Goal: Task Accomplishment & Management: Manage account settings

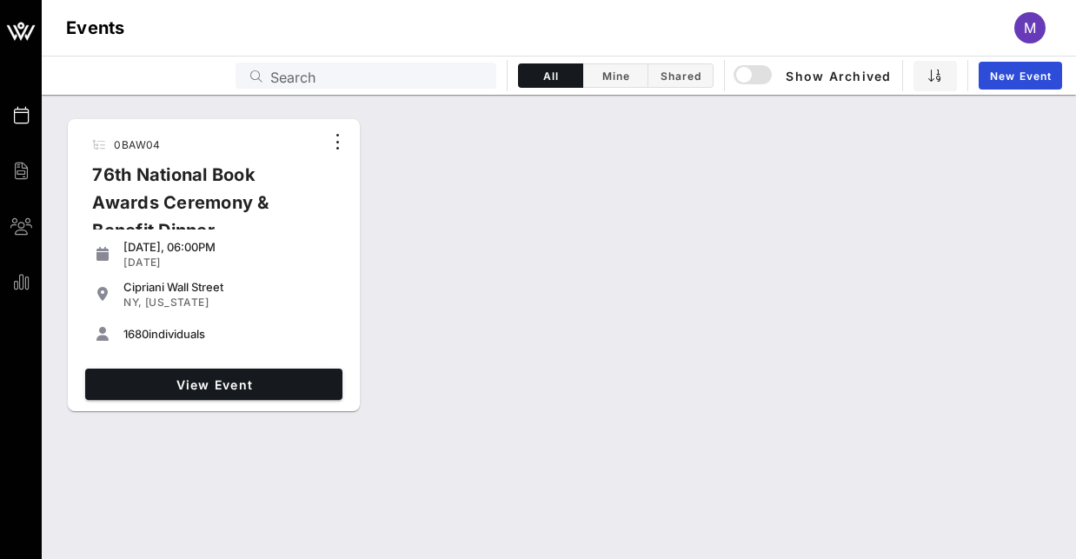
click at [1033, 31] on span "M" at bounding box center [1030, 27] width 12 height 17
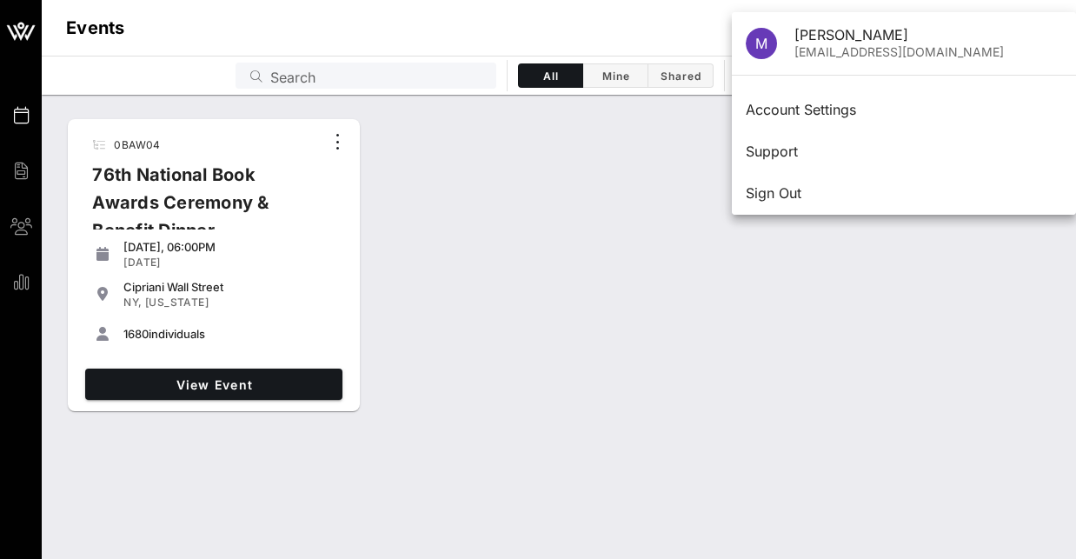
click at [618, 48] on div "Events M" at bounding box center [559, 28] width 1035 height 56
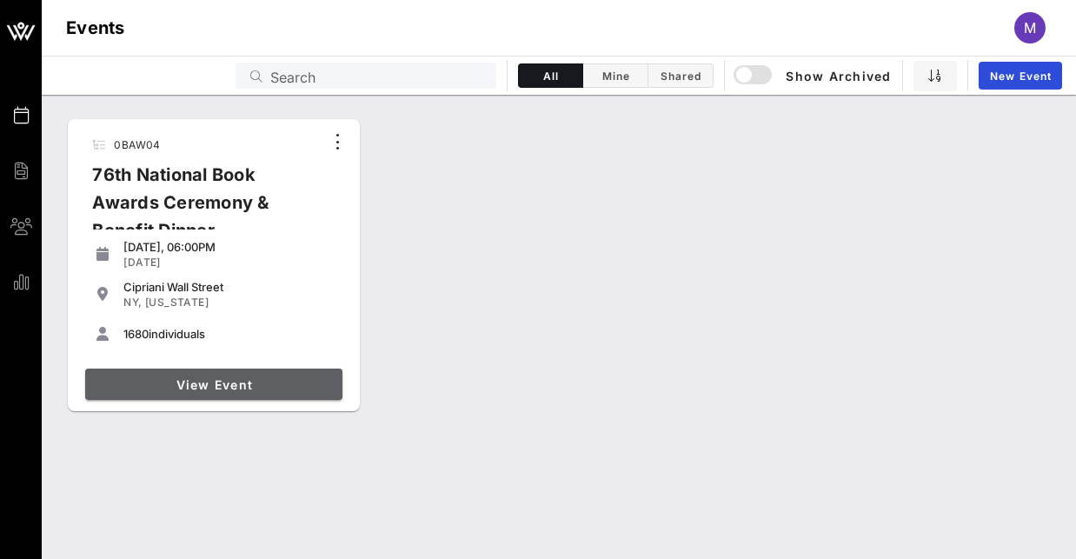
click at [296, 374] on link "View Event" at bounding box center [213, 384] width 257 height 31
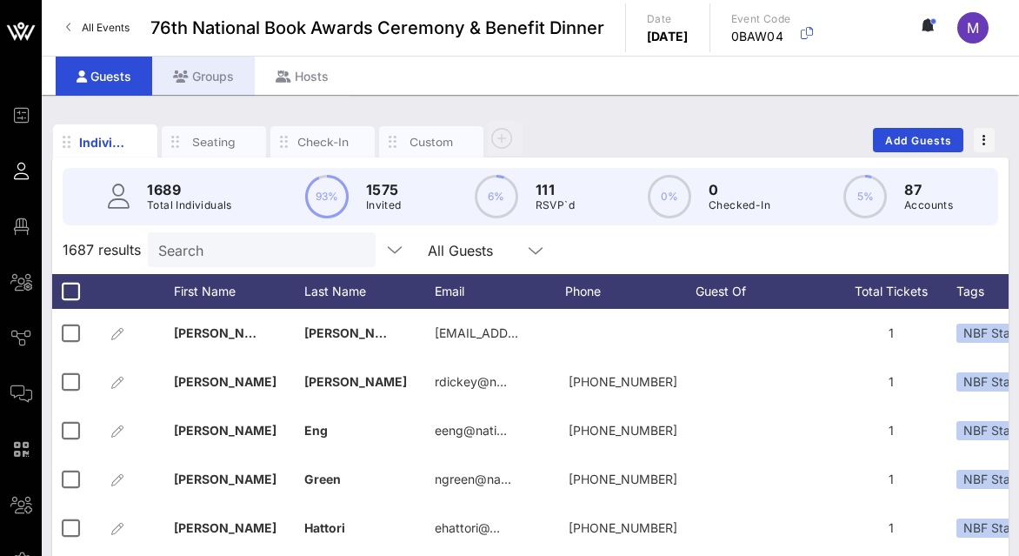
click at [201, 76] on div "Groups" at bounding box center [203, 76] width 103 height 39
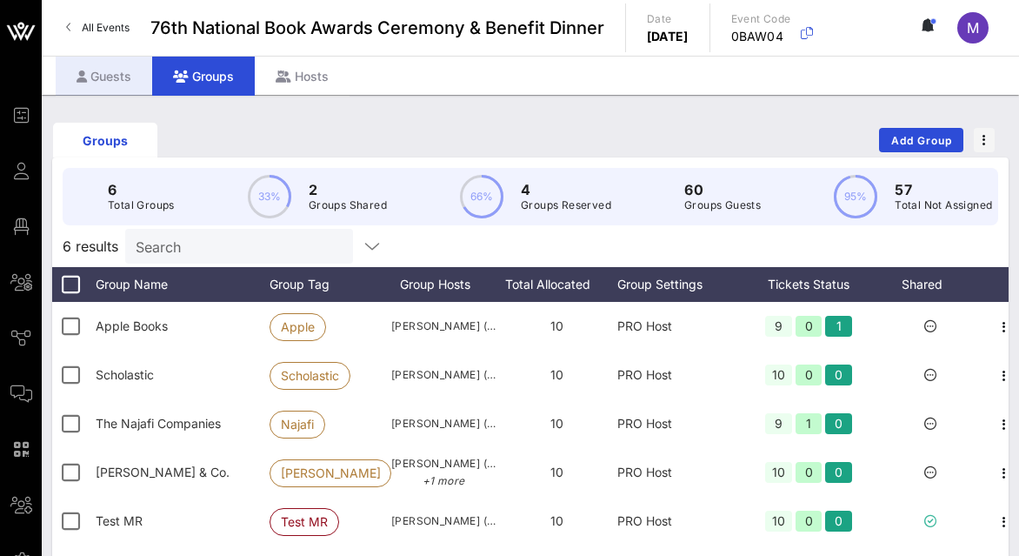
click at [130, 76] on div "Guests" at bounding box center [104, 76] width 97 height 39
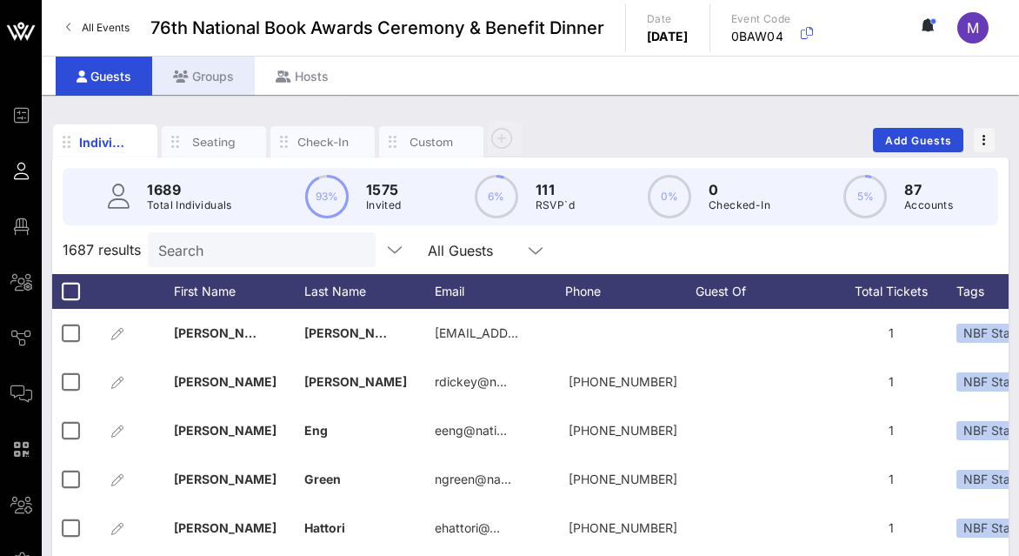
click at [212, 77] on div "Groups" at bounding box center [203, 76] width 103 height 39
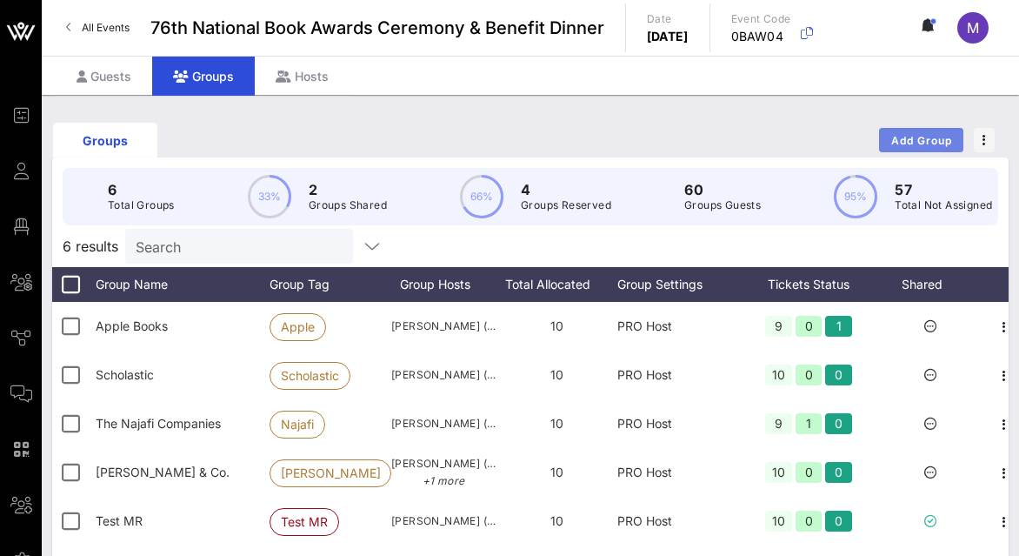
click at [901, 138] on span "Add Group" at bounding box center [921, 140] width 63 height 13
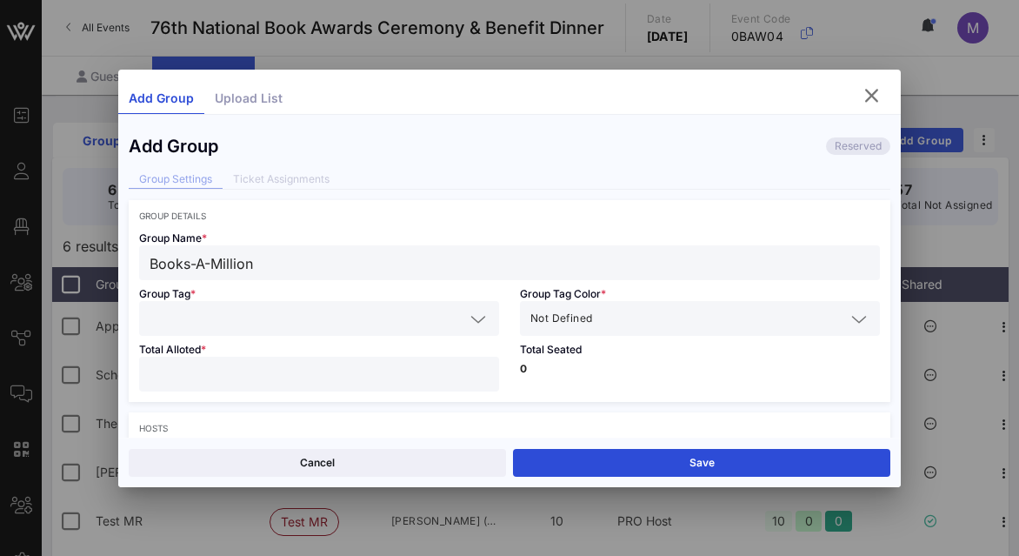
type input "Books-A-Million"
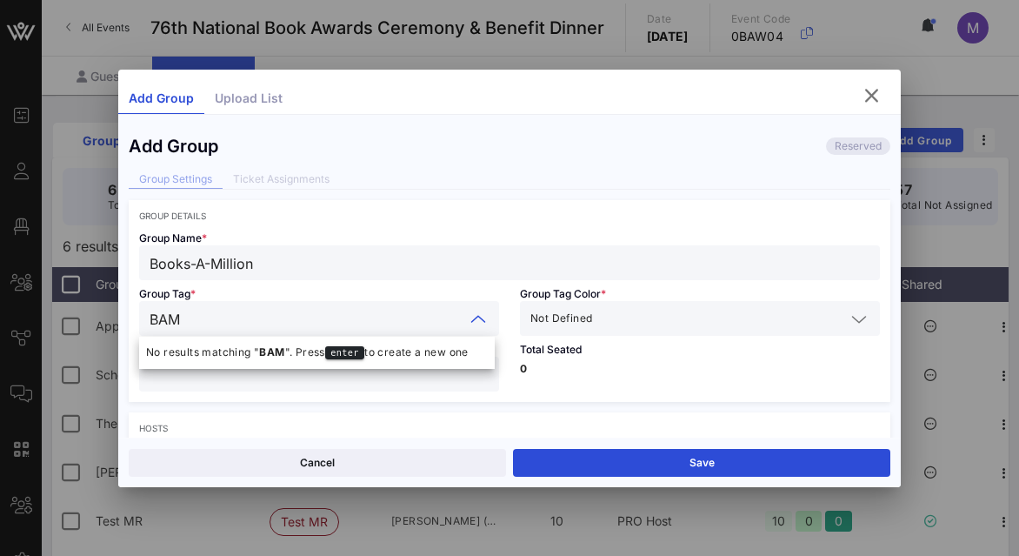
type input "BAM"
click at [635, 319] on input "text" at bounding box center [721, 318] width 250 height 23
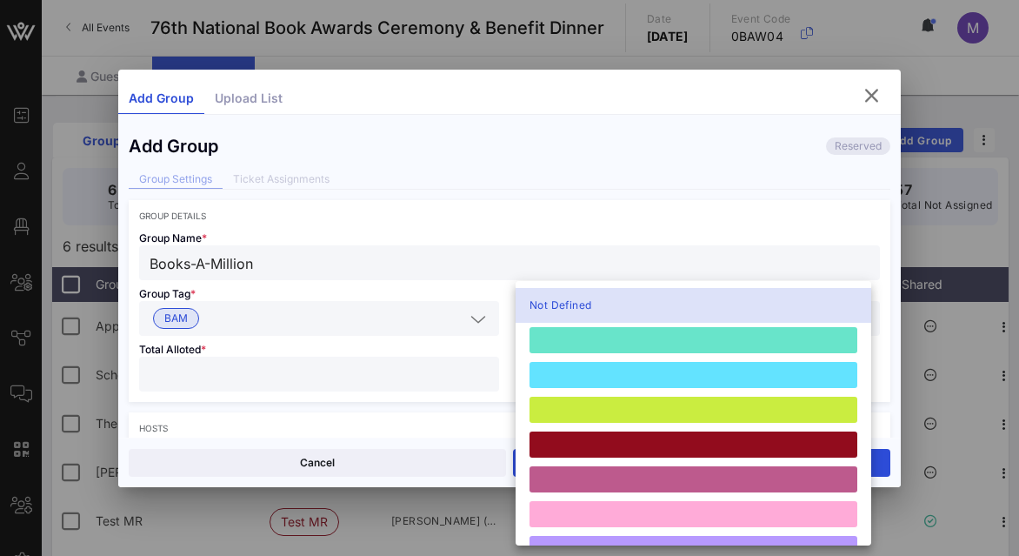
click at [389, 312] on input "text" at bounding box center [335, 318] width 258 height 23
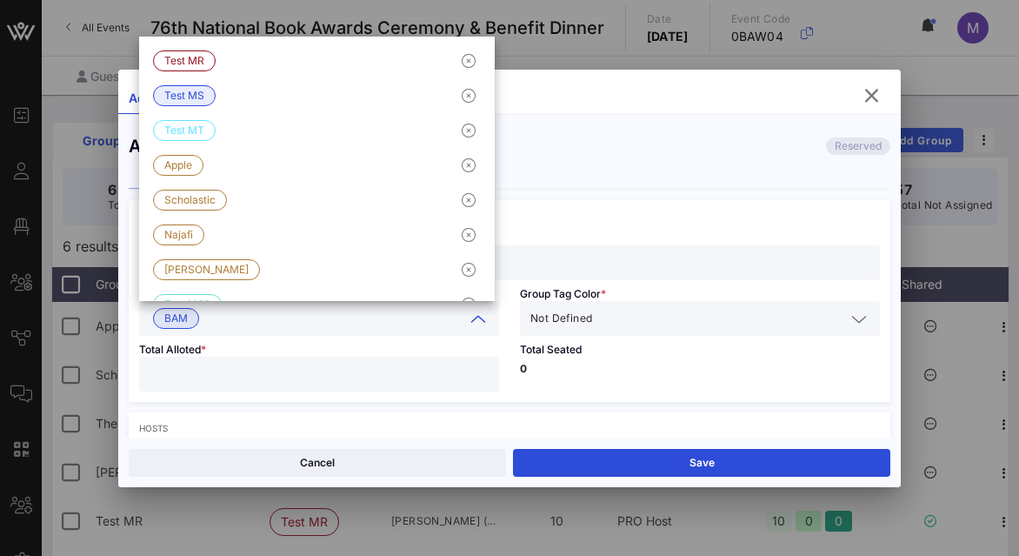
click at [223, 318] on input "text" at bounding box center [335, 318] width 258 height 23
click at [223, 316] on input "text" at bounding box center [335, 318] width 258 height 23
click at [552, 110] on div "Add Group Upload List" at bounding box center [509, 98] width 783 height 31
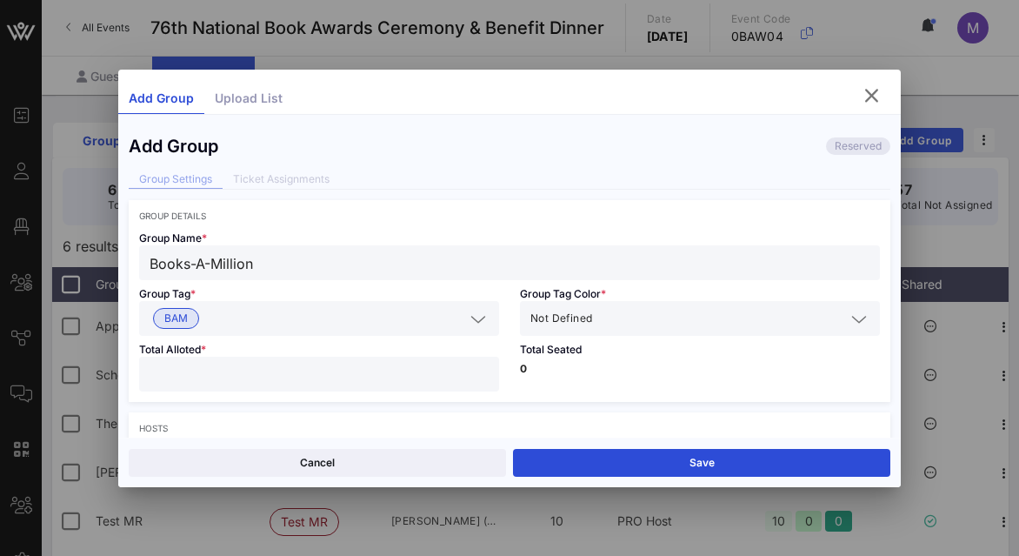
click at [475, 323] on icon at bounding box center [478, 319] width 16 height 21
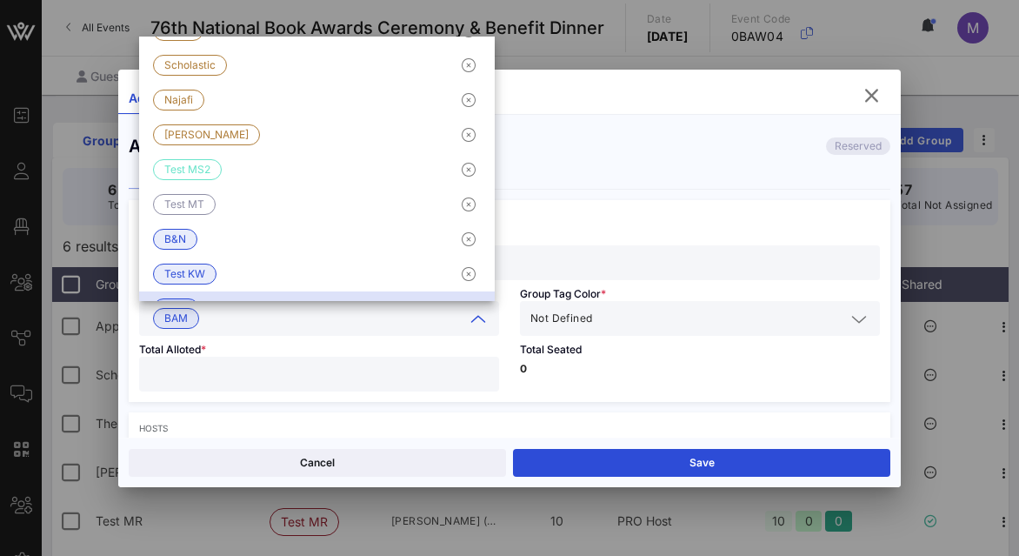
scroll to position [167, 0]
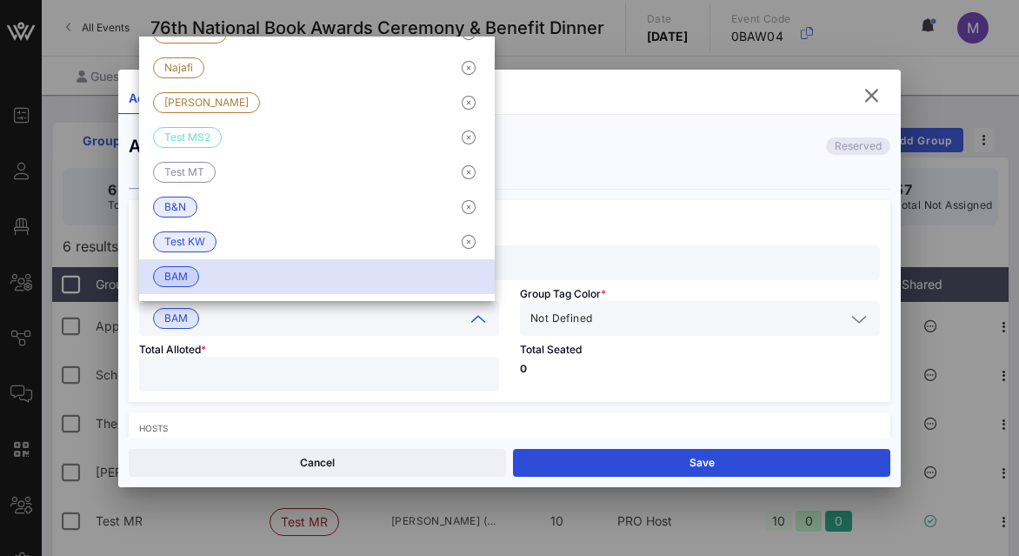
click at [288, 314] on input "text" at bounding box center [335, 318] width 258 height 23
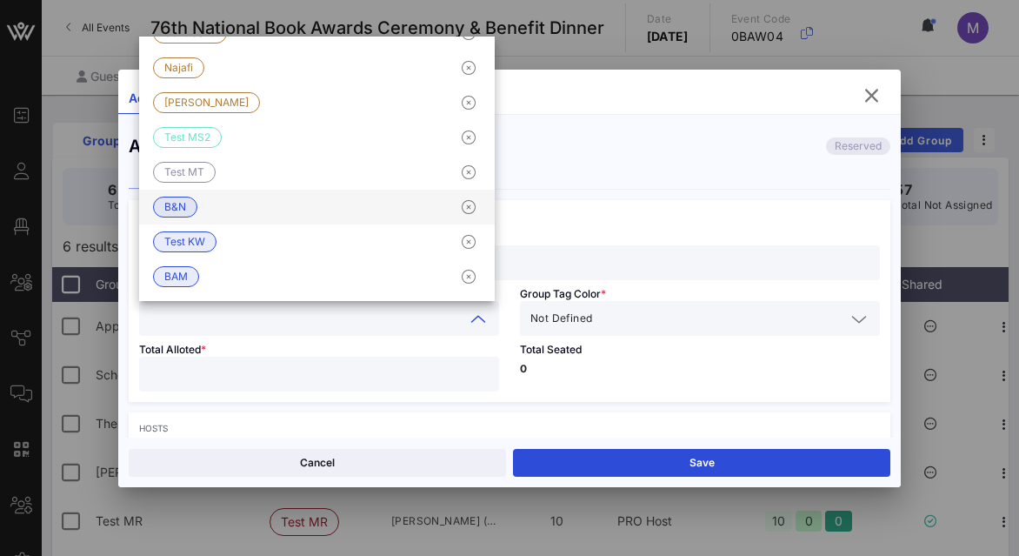
scroll to position [163, 0]
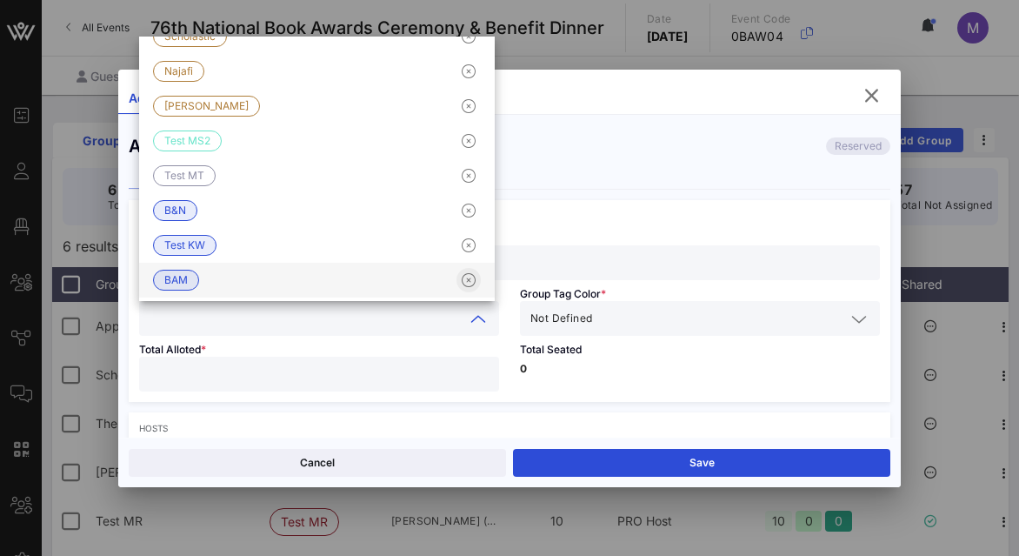
click at [458, 277] on icon "button" at bounding box center [468, 280] width 21 height 21
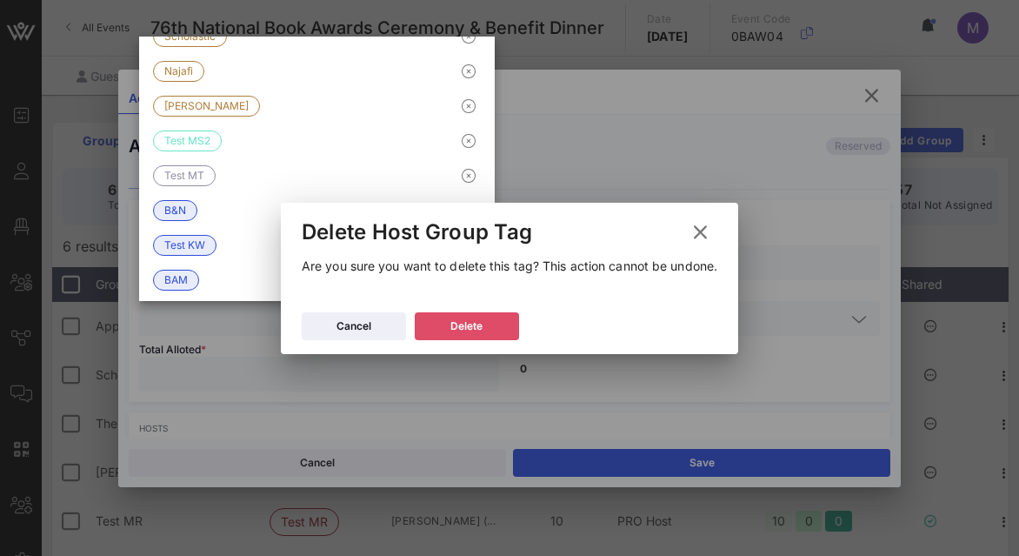
click at [463, 319] on icon at bounding box center [467, 325] width 14 height 13
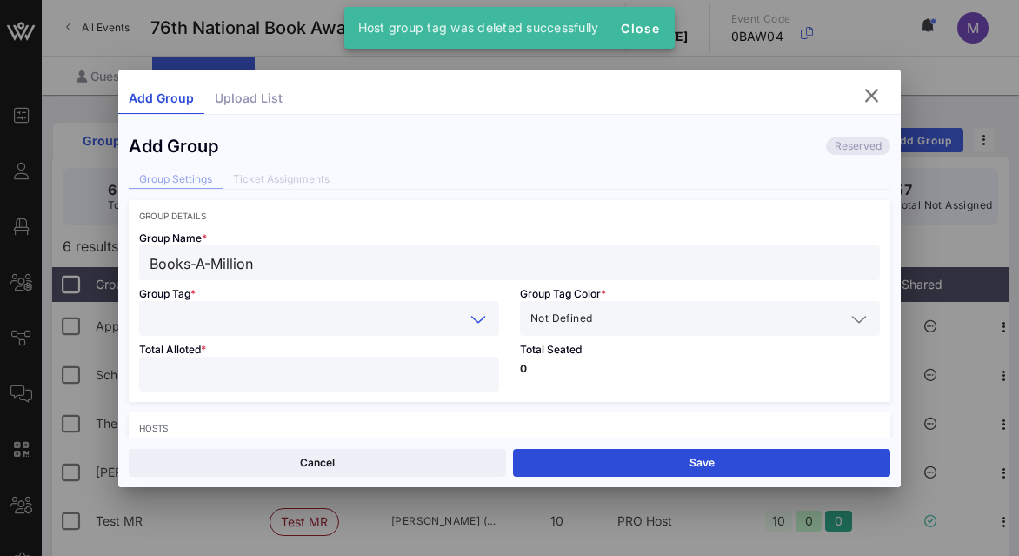
click at [335, 316] on input "text" at bounding box center [307, 318] width 315 height 23
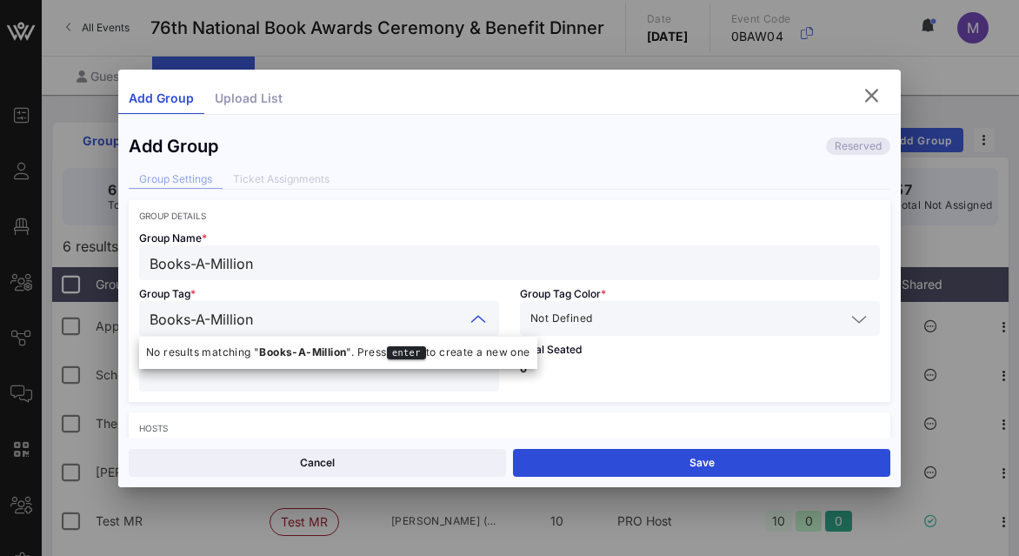
scroll to position [3, 0]
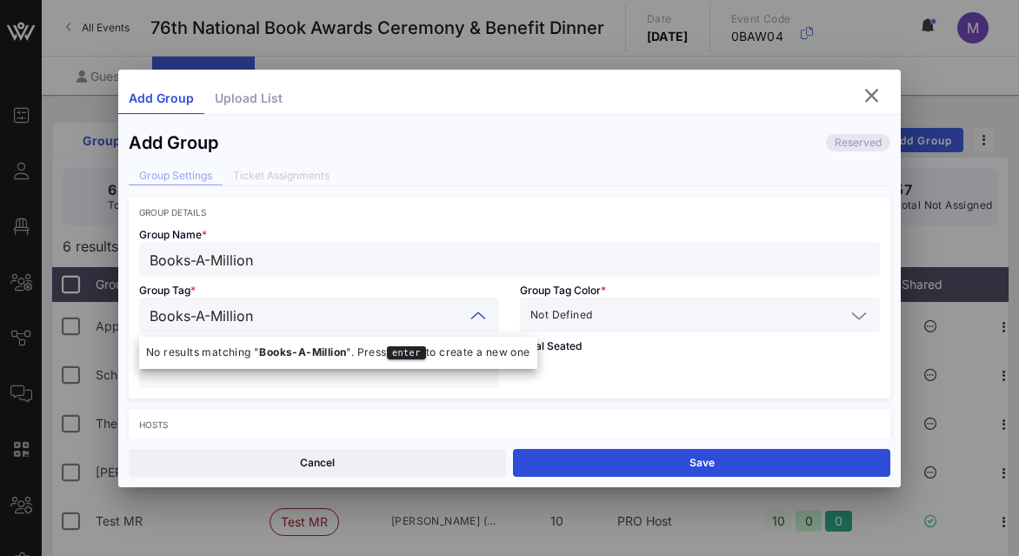
type input "Books-A-Million"
click at [483, 293] on div "Group Tag * Books-A-Million" at bounding box center [319, 304] width 381 height 56
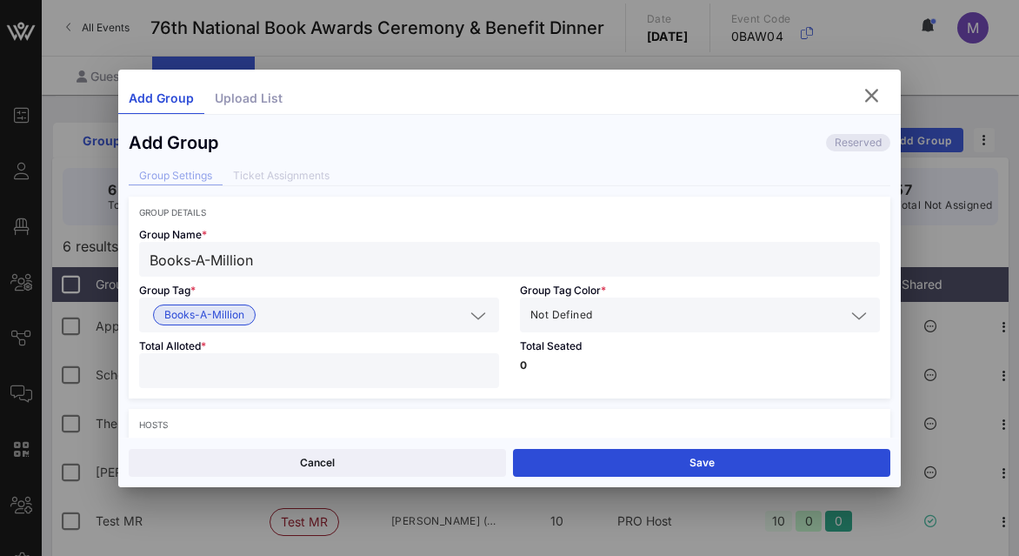
click at [637, 307] on input "text" at bounding box center [721, 314] width 250 height 23
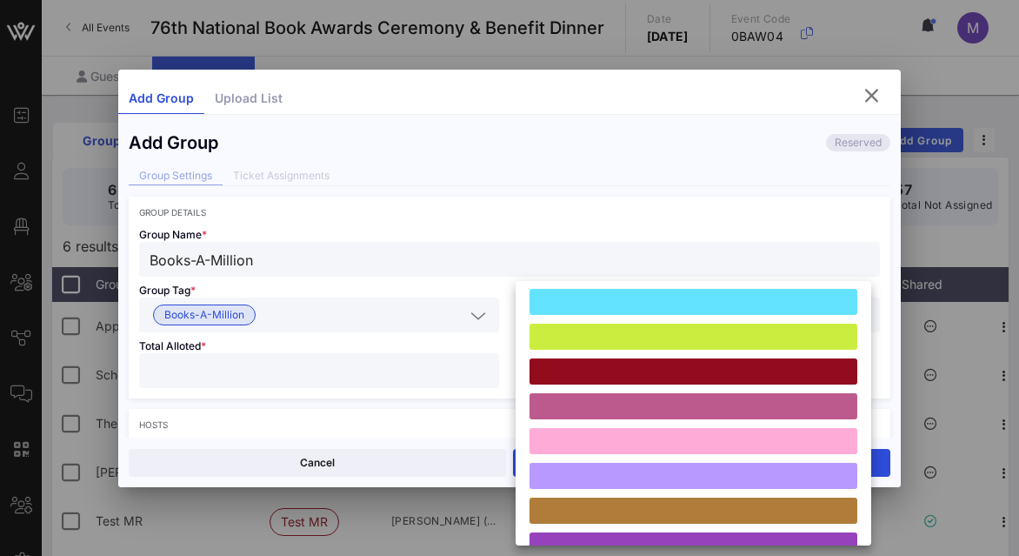
scroll to position [0, 0]
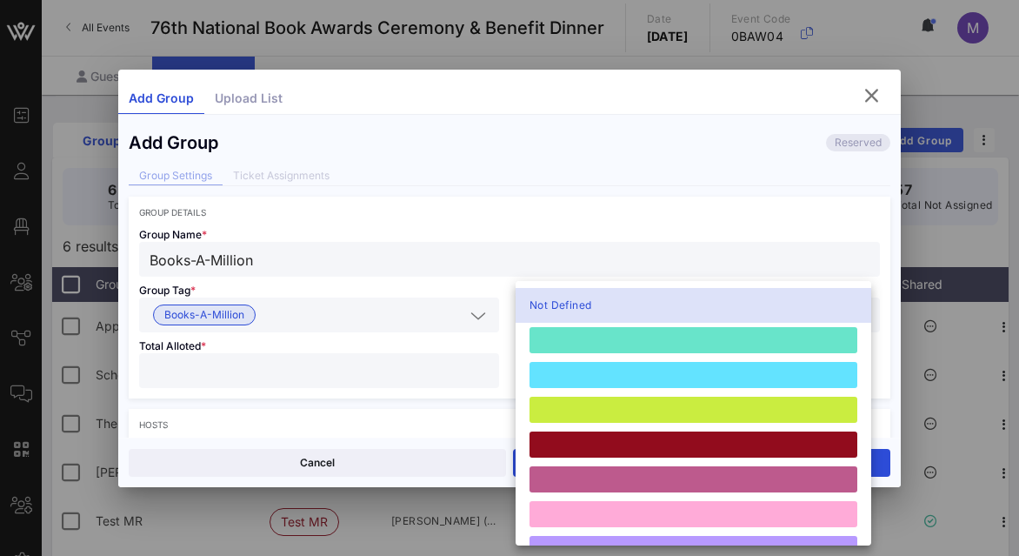
drag, startPoint x: 808, startPoint y: 87, endPoint x: 771, endPoint y: 134, distance: 59.5
click at [774, 141] on div "Add Group Upload List Add Group Reserved Group Settings Ticket Assignments Grou…" at bounding box center [509, 278] width 783 height 417
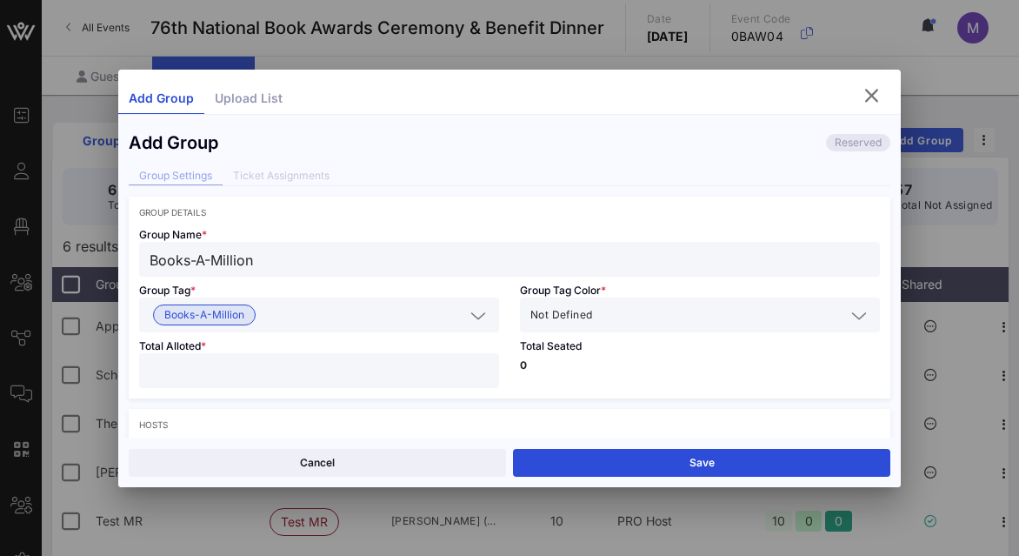
drag, startPoint x: 734, startPoint y: 93, endPoint x: 886, endPoint y: 83, distance: 152.5
click at [886, 83] on div "Add Group Upload List" at bounding box center [509, 98] width 783 height 31
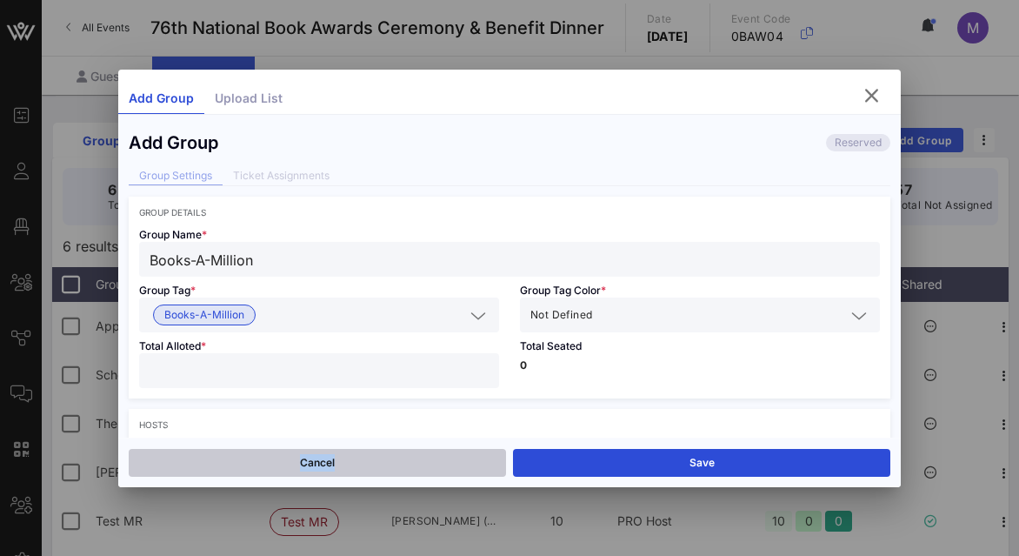
drag, startPoint x: 118, startPoint y: 480, endPoint x: 143, endPoint y: 457, distance: 33.2
click at [143, 456] on div "Cancel Save" at bounding box center [509, 462] width 783 height 50
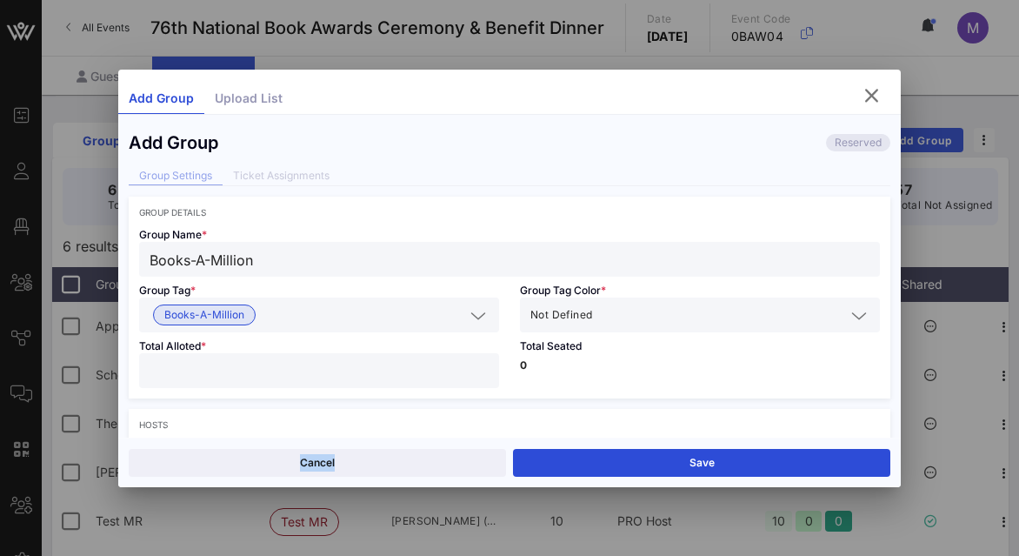
click at [849, 311] on div at bounding box center [859, 315] width 21 height 21
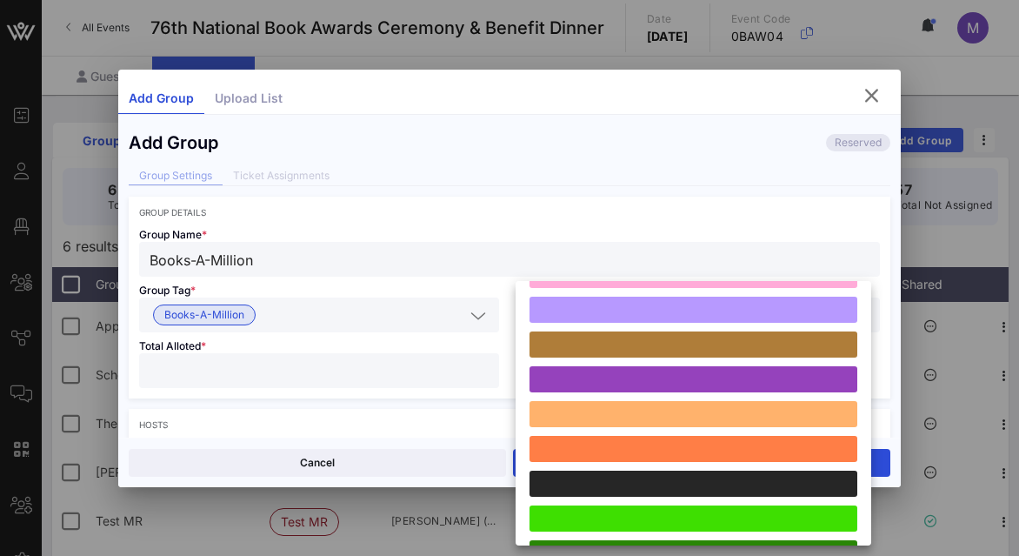
scroll to position [261, 0]
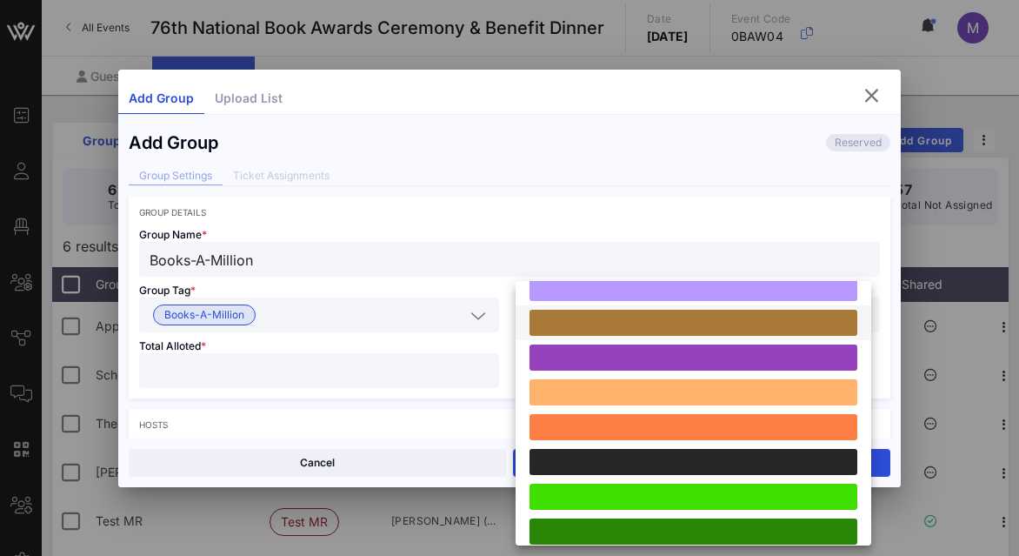
click at [575, 316] on div at bounding box center [693, 323] width 328 height 26
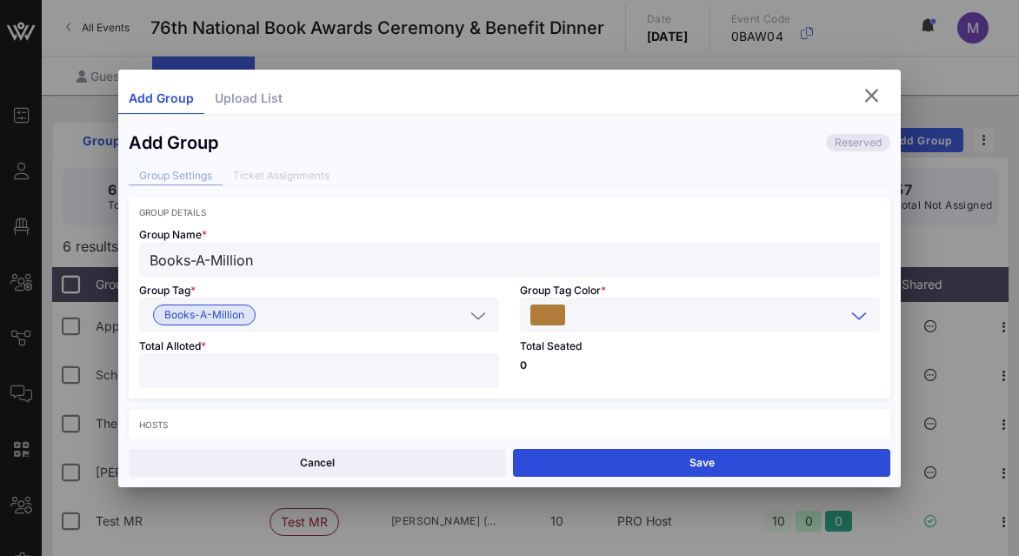
click at [401, 362] on input "number" at bounding box center [319, 370] width 339 height 23
type input "**"
click at [408, 423] on div "Hosts" at bounding box center [509, 424] width 741 height 10
click at [394, 419] on div "Hosts" at bounding box center [509, 424] width 741 height 10
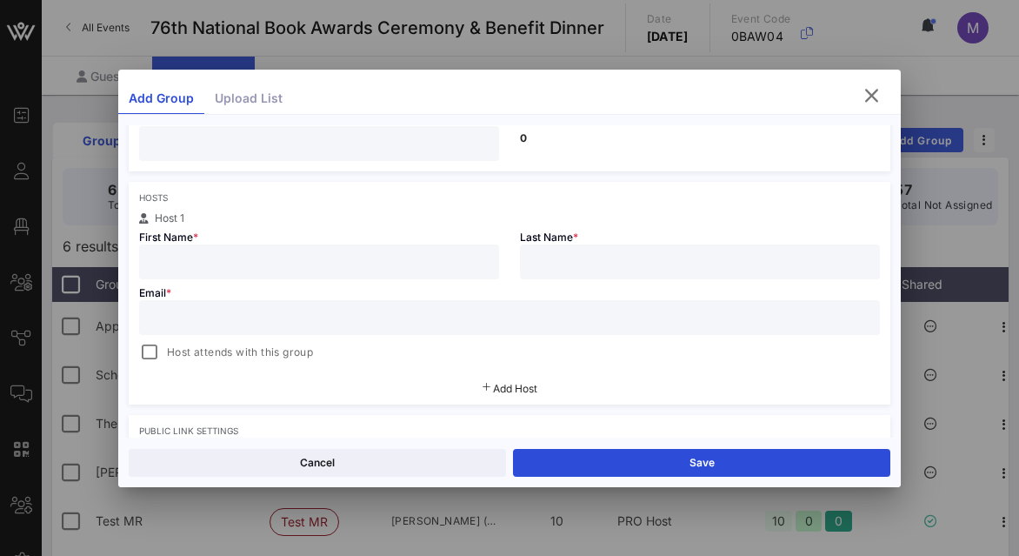
scroll to position [243, 0]
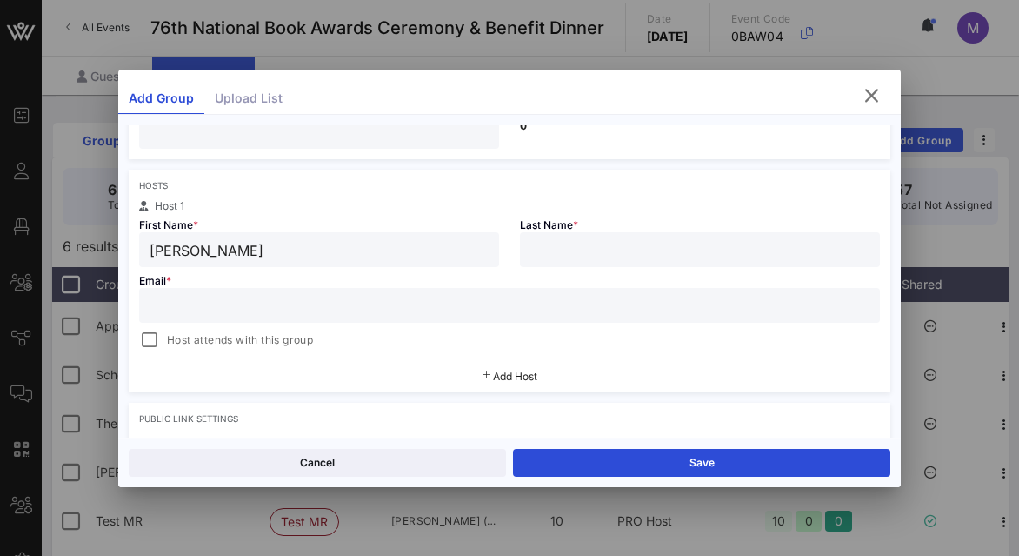
type input "[PERSON_NAME]"
paste input "[EMAIL_ADDRESS][DOMAIN_NAME]"
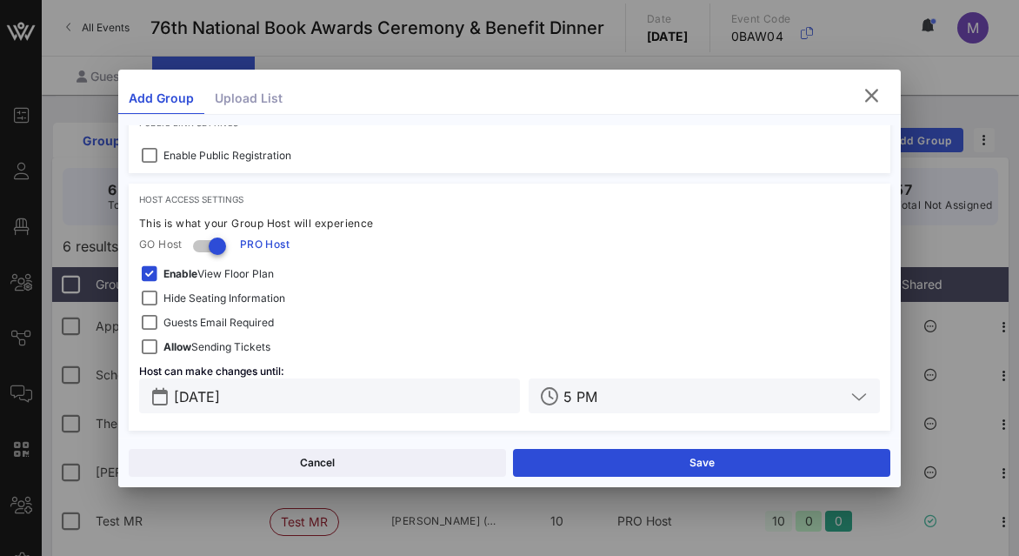
scroll to position [542, 0]
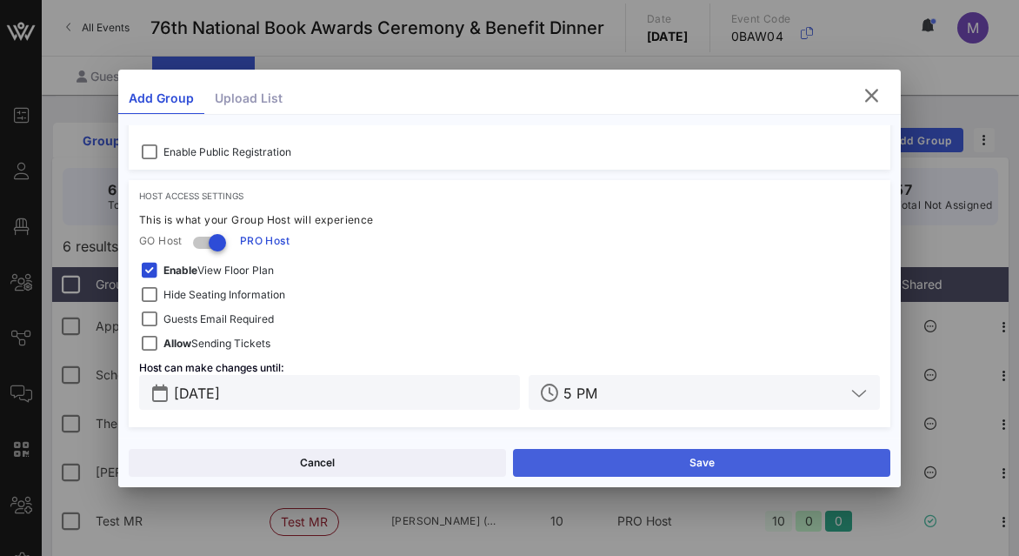
type input "[EMAIL_ADDRESS][DOMAIN_NAME]"
click at [563, 459] on button "Save" at bounding box center [701, 463] width 377 height 28
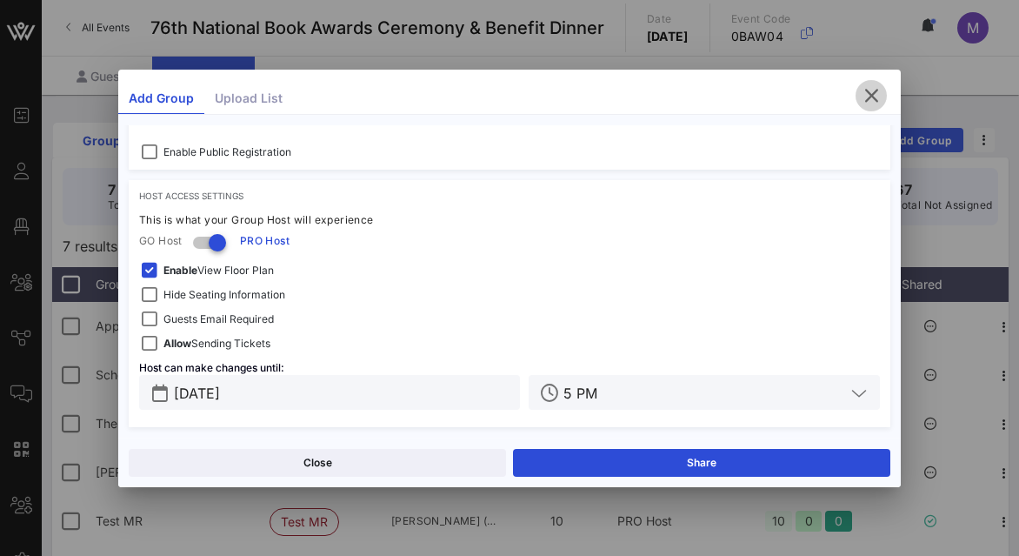
click at [867, 90] on icon "button" at bounding box center [871, 95] width 21 height 21
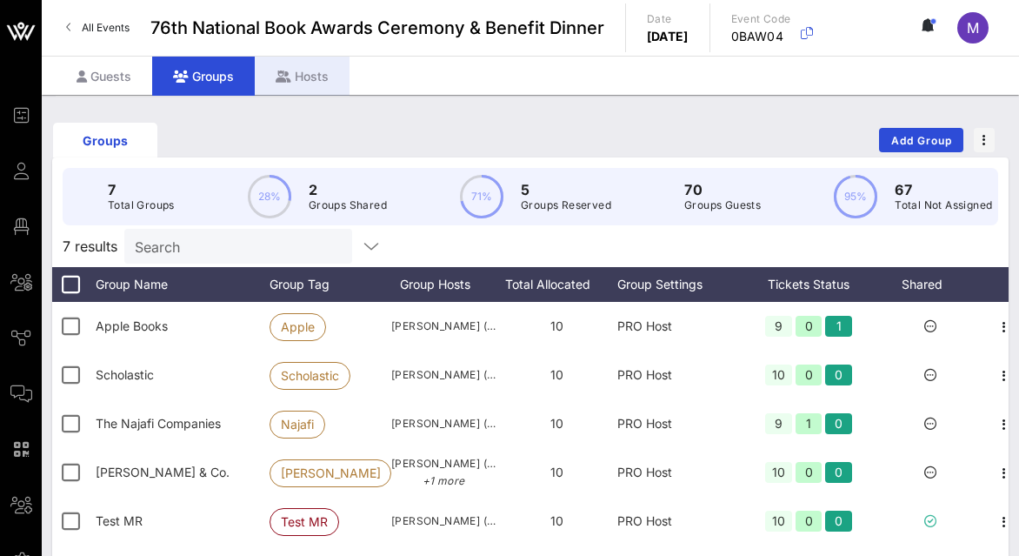
scroll to position [3, 0]
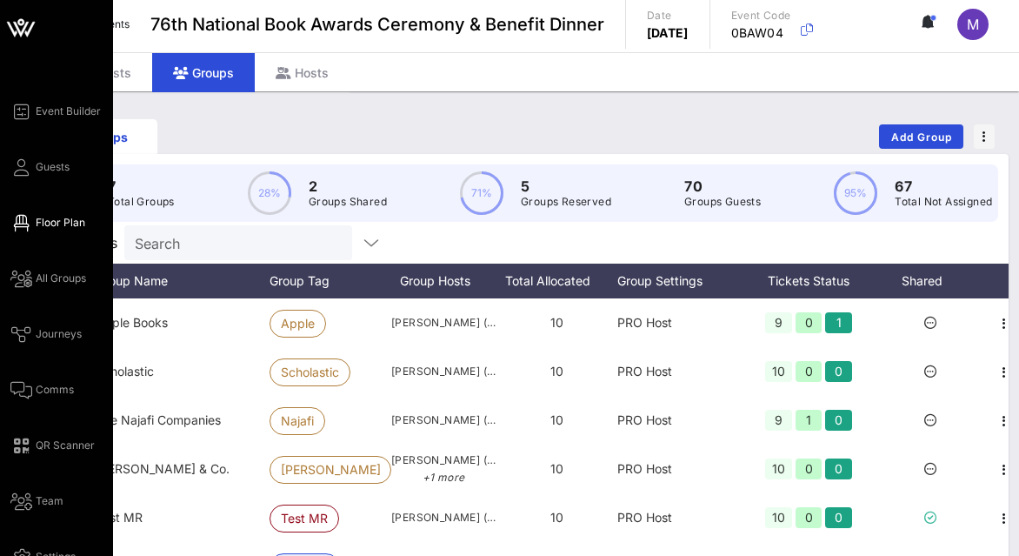
click at [55, 217] on span "Floor Plan" at bounding box center [61, 223] width 50 height 16
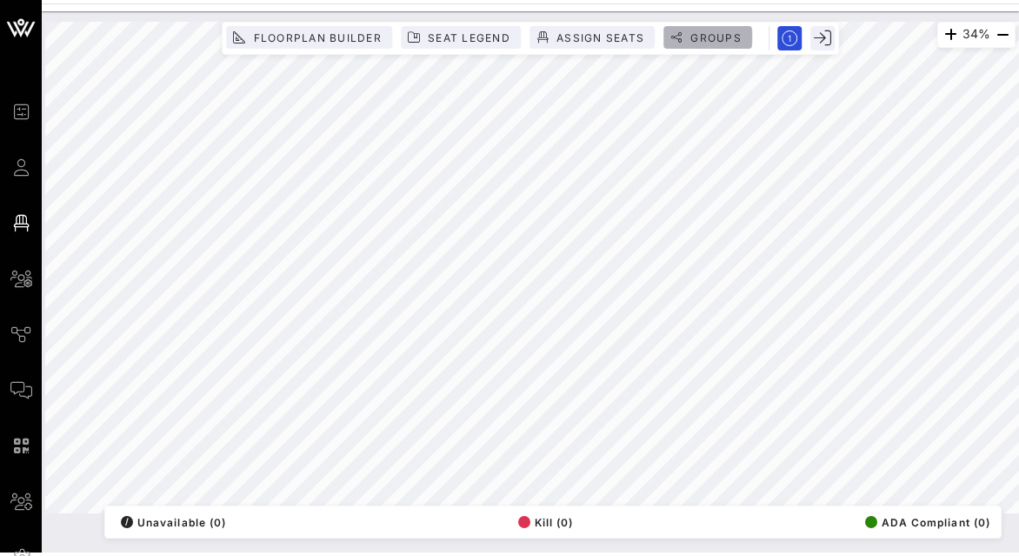
click at [699, 29] on button "Groups" at bounding box center [707, 37] width 89 height 23
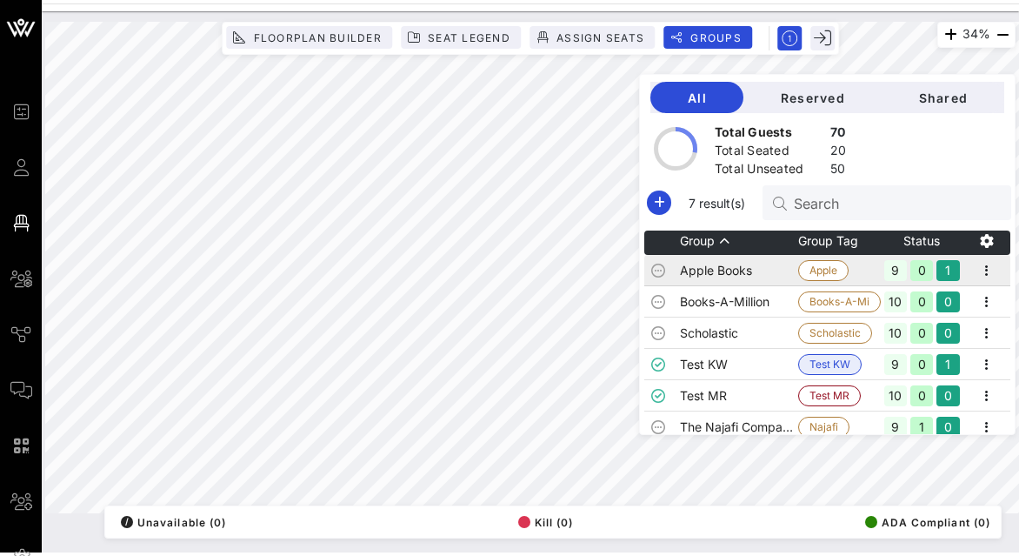
scroll to position [7, 0]
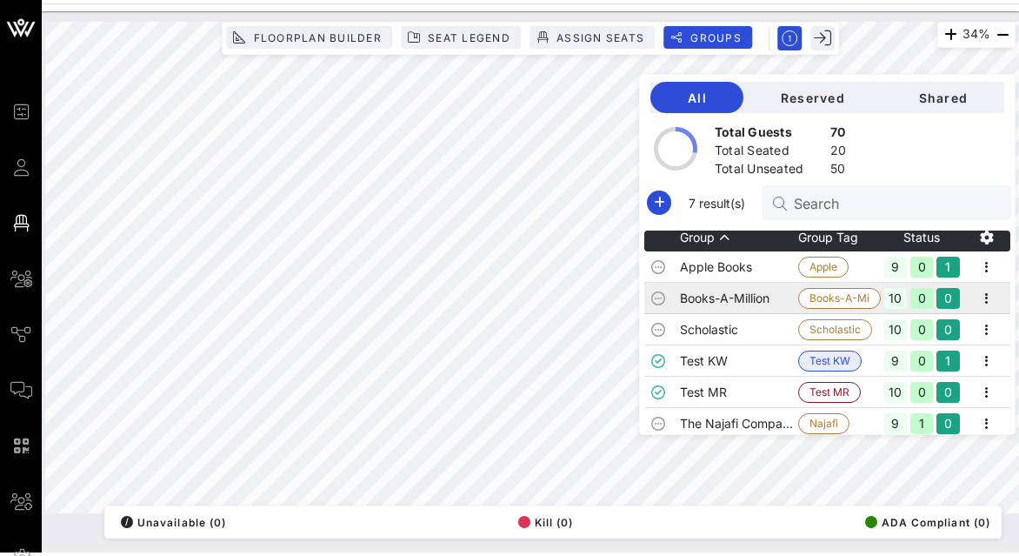
click at [756, 294] on td "Books-A-Million" at bounding box center [739, 298] width 118 height 31
click at [717, 296] on td "Books-A-Million" at bounding box center [739, 298] width 118 height 31
click at [976, 290] on icon "button" at bounding box center [986, 298] width 21 height 21
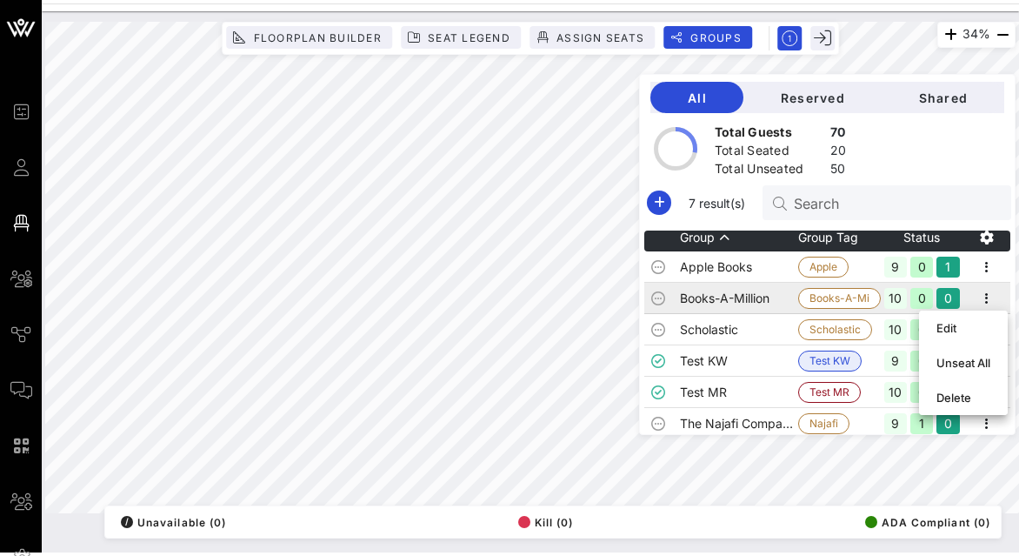
click at [696, 290] on td "Books-A-Million" at bounding box center [739, 298] width 118 height 31
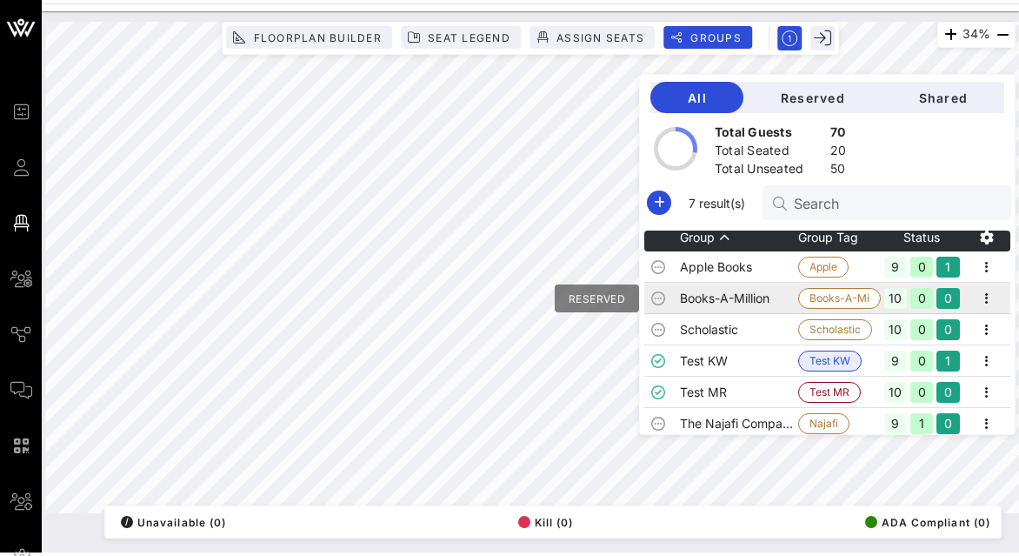
click at [655, 293] on icon at bounding box center [658, 298] width 14 height 14
click at [703, 295] on td "Books-A-Million" at bounding box center [739, 298] width 118 height 31
click at [982, 302] on icon "button" at bounding box center [986, 298] width 21 height 21
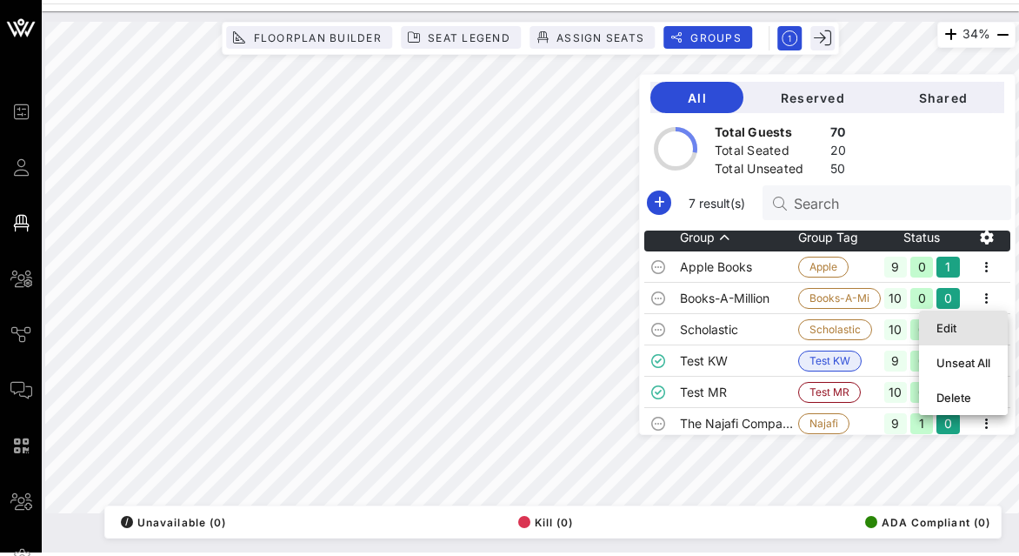
click at [958, 323] on div "Edit" at bounding box center [963, 328] width 54 height 14
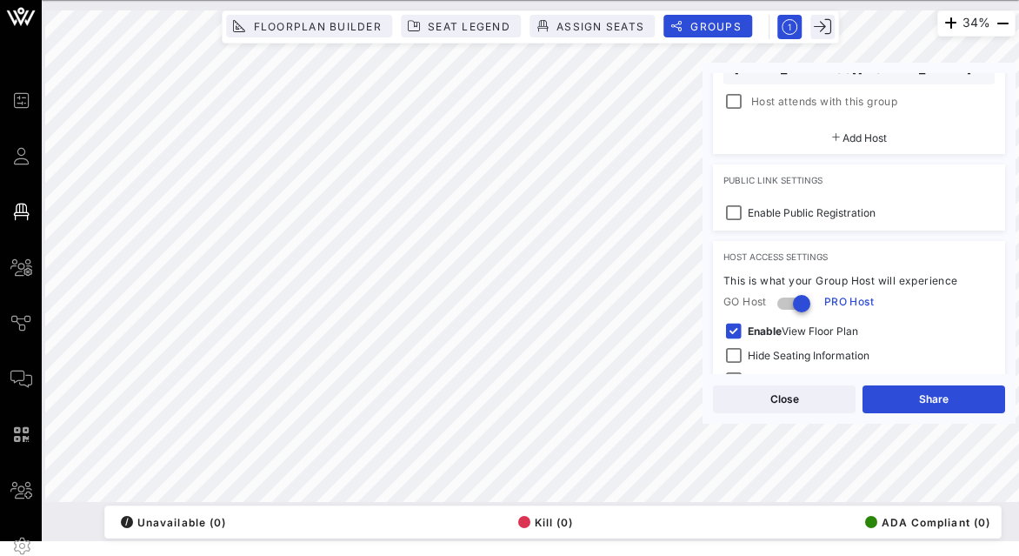
scroll to position [283, 0]
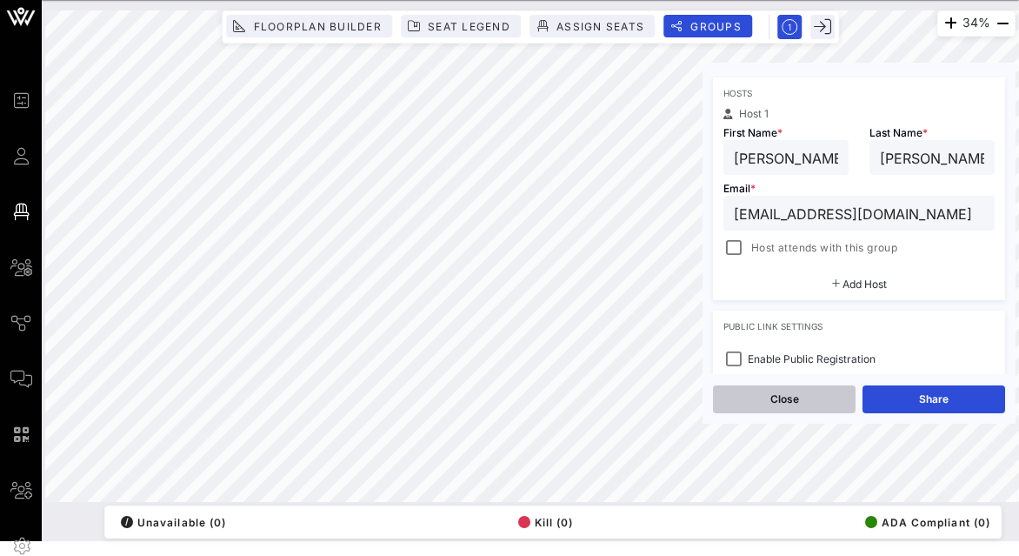
click at [757, 403] on button "Close" at bounding box center [784, 399] width 143 height 28
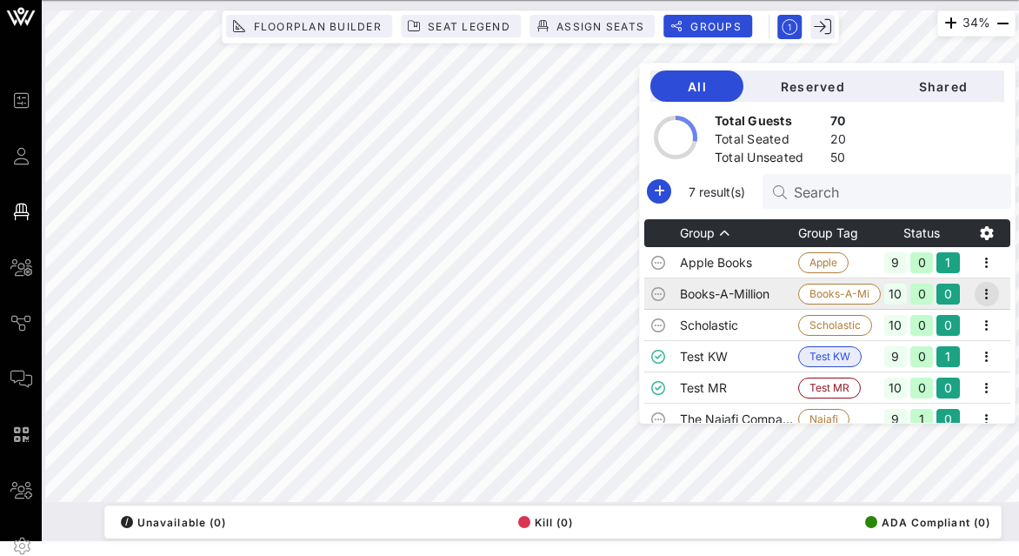
click at [982, 292] on icon "button" at bounding box center [986, 293] width 21 height 21
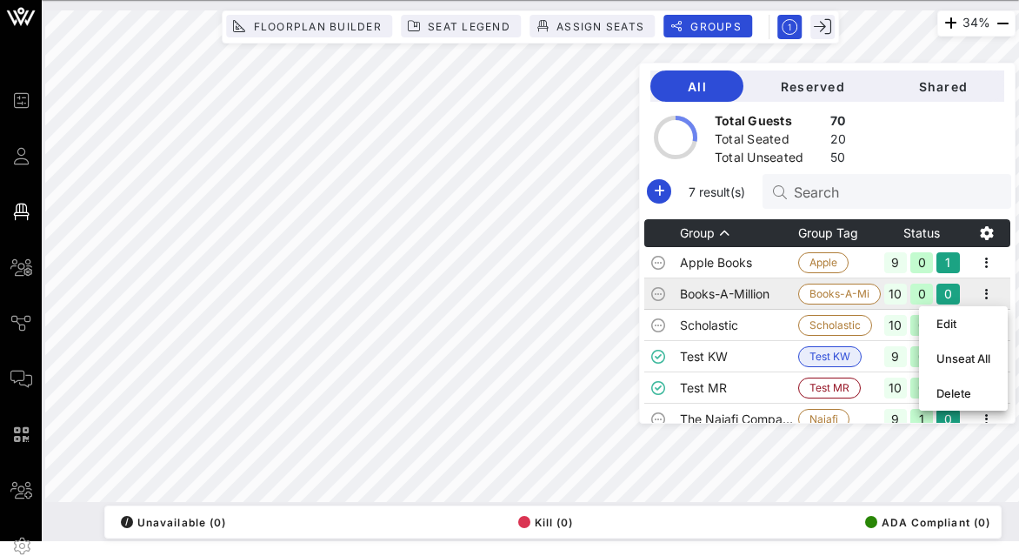
click at [723, 293] on td "Books-A-Million" at bounding box center [739, 293] width 118 height 31
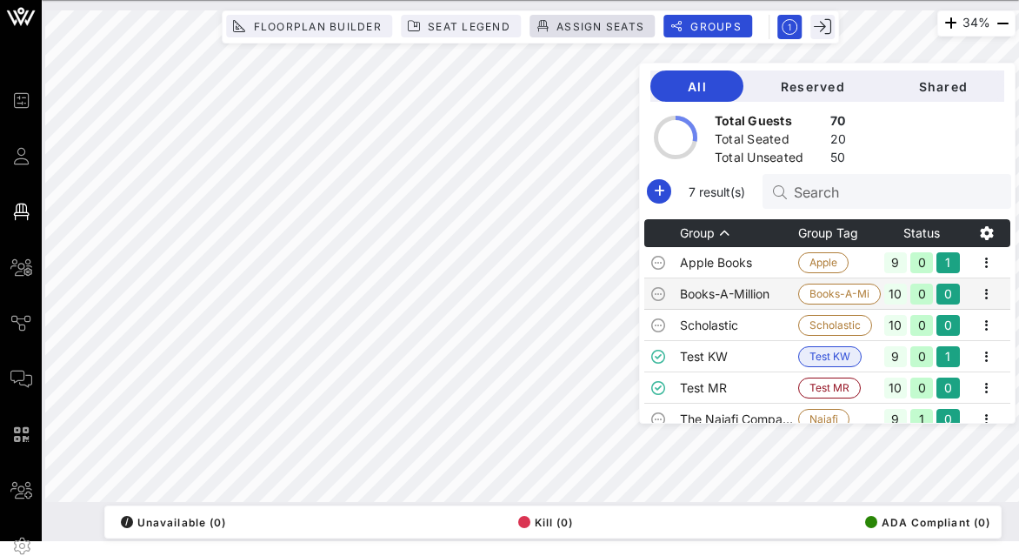
click at [569, 21] on span "Assign Seats" at bounding box center [600, 26] width 89 height 13
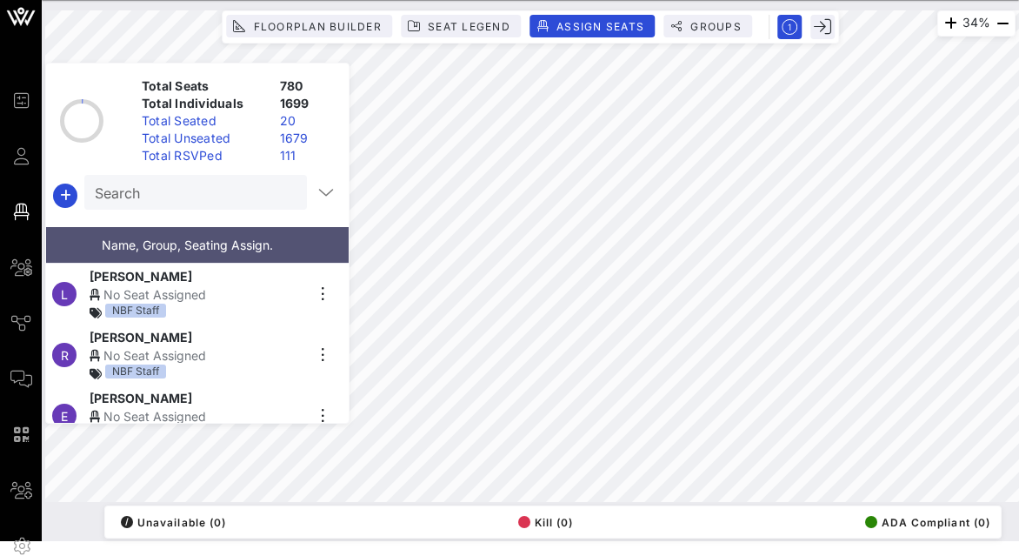
click at [136, 192] on input "Search" at bounding box center [194, 192] width 198 height 23
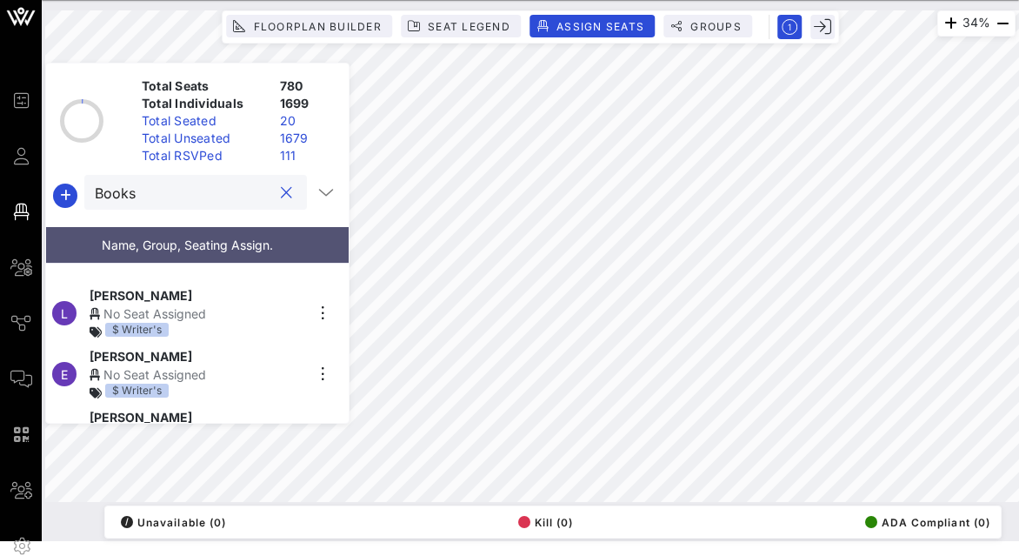
scroll to position [450, 0]
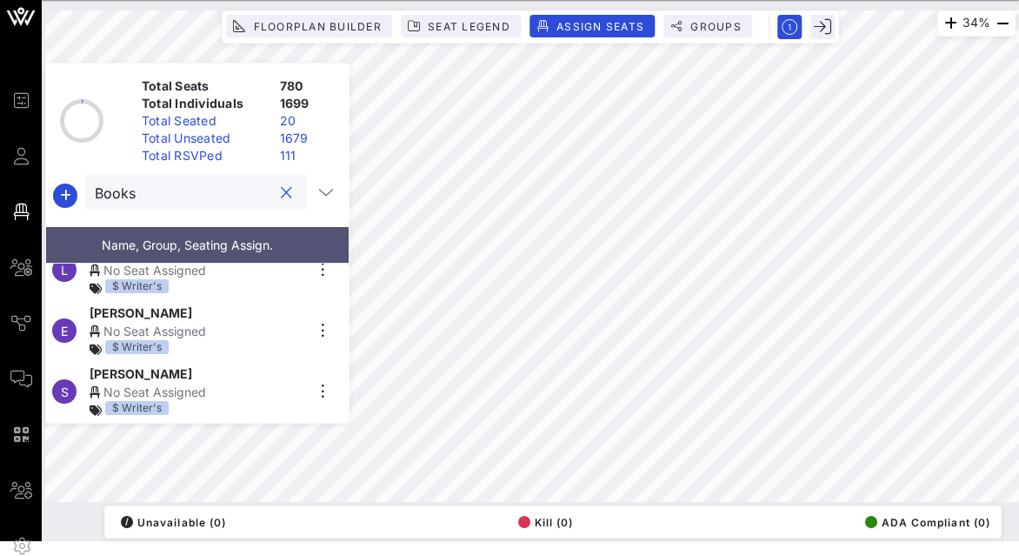
click at [176, 191] on input "Books" at bounding box center [183, 192] width 177 height 23
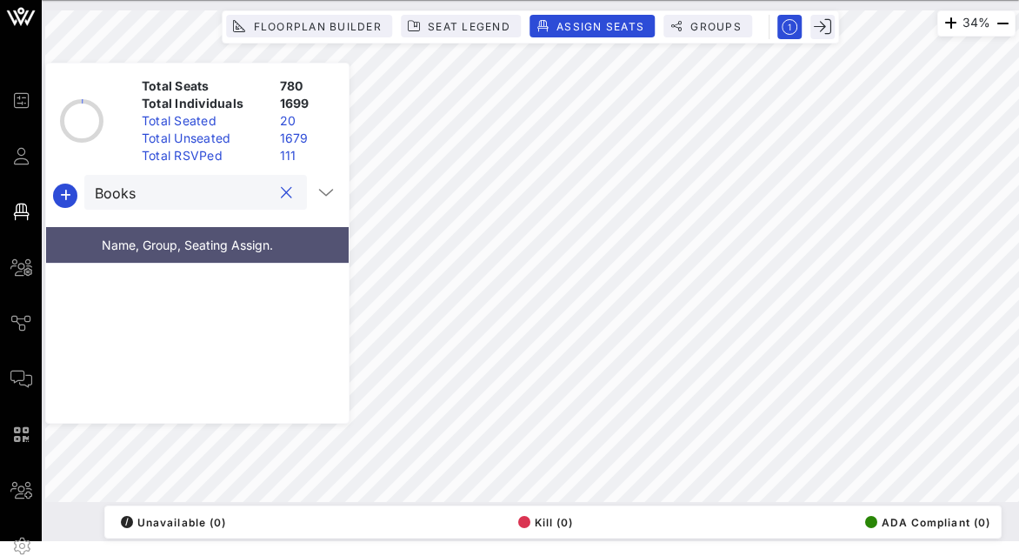
scroll to position [0, 0]
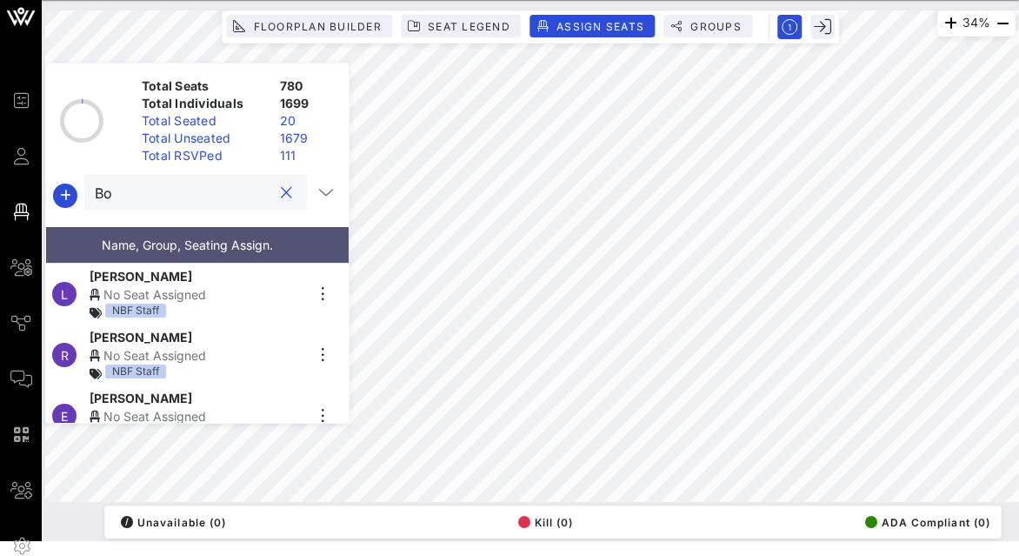
type input "B"
click at [707, 27] on span "Groups" at bounding box center [715, 26] width 52 height 13
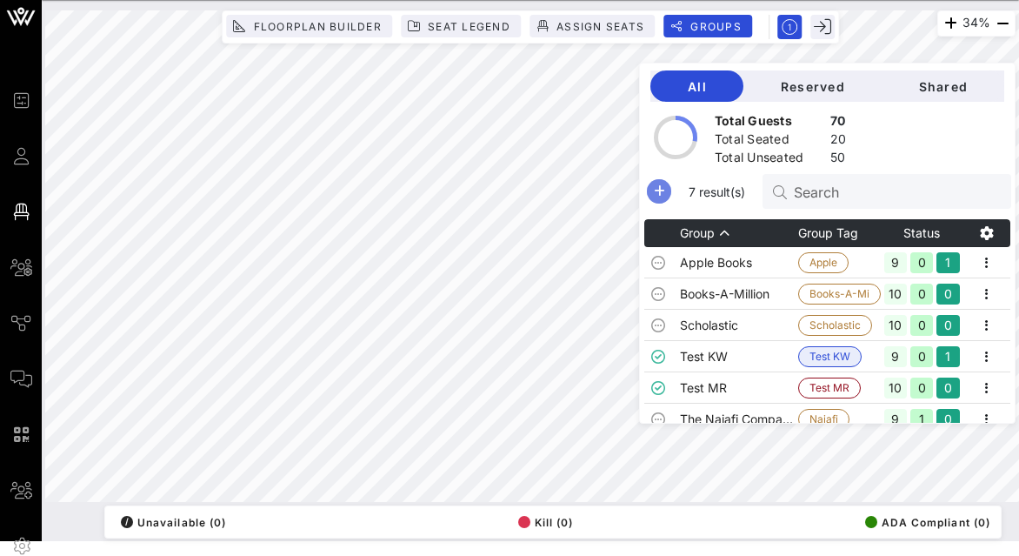
click at [660, 187] on icon "button" at bounding box center [659, 191] width 21 height 21
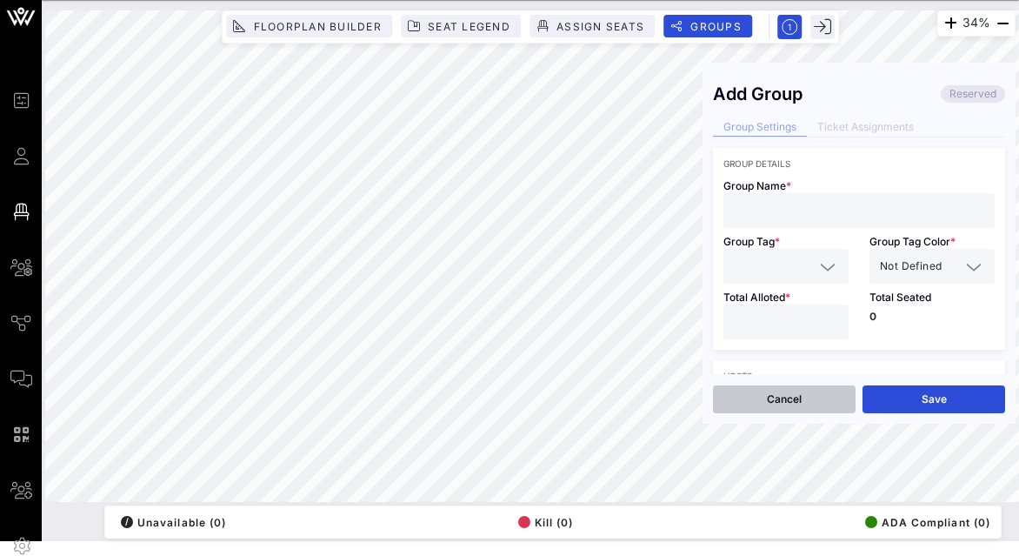
click at [769, 398] on button "Cancel" at bounding box center [784, 399] width 143 height 28
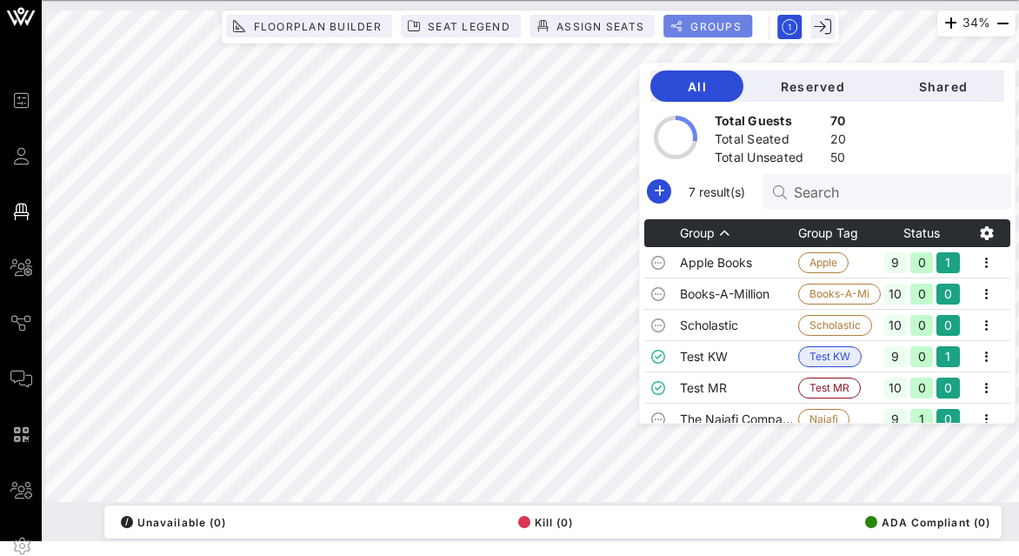
click at [696, 20] on span "Groups" at bounding box center [715, 26] width 52 height 13
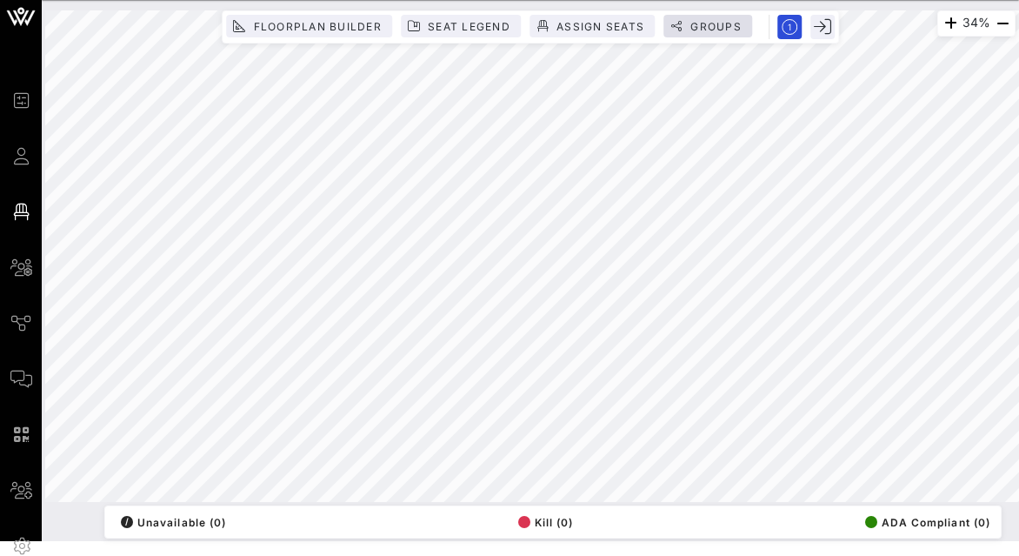
click at [696, 20] on span "Groups" at bounding box center [715, 26] width 52 height 13
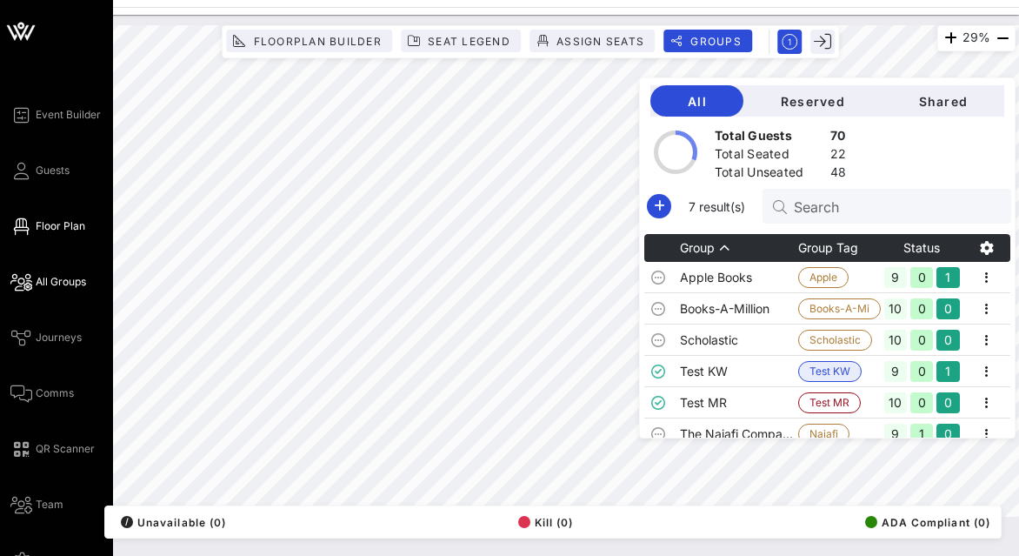
click at [66, 280] on span "All Groups" at bounding box center [61, 282] width 50 height 16
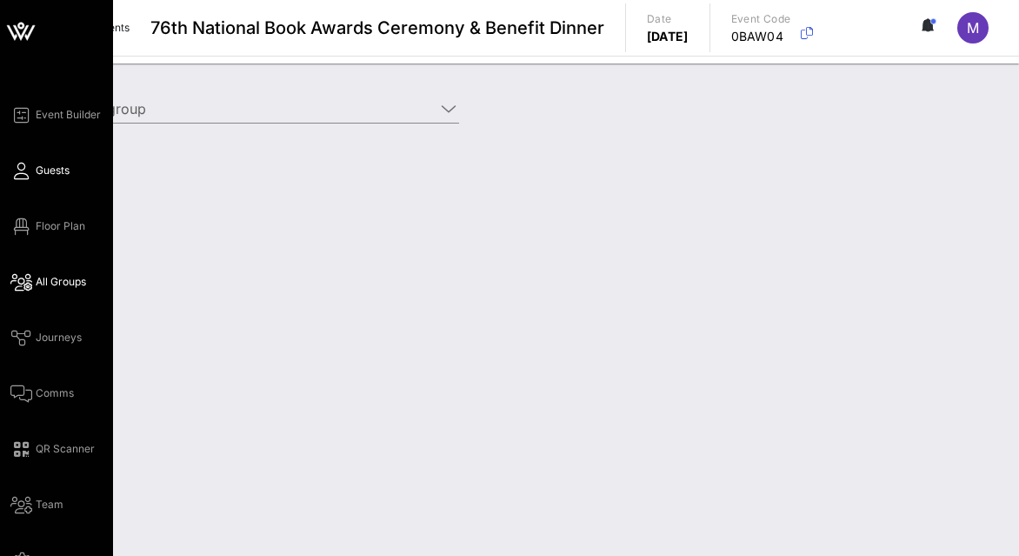
click at [53, 172] on span "Guests" at bounding box center [53, 171] width 34 height 16
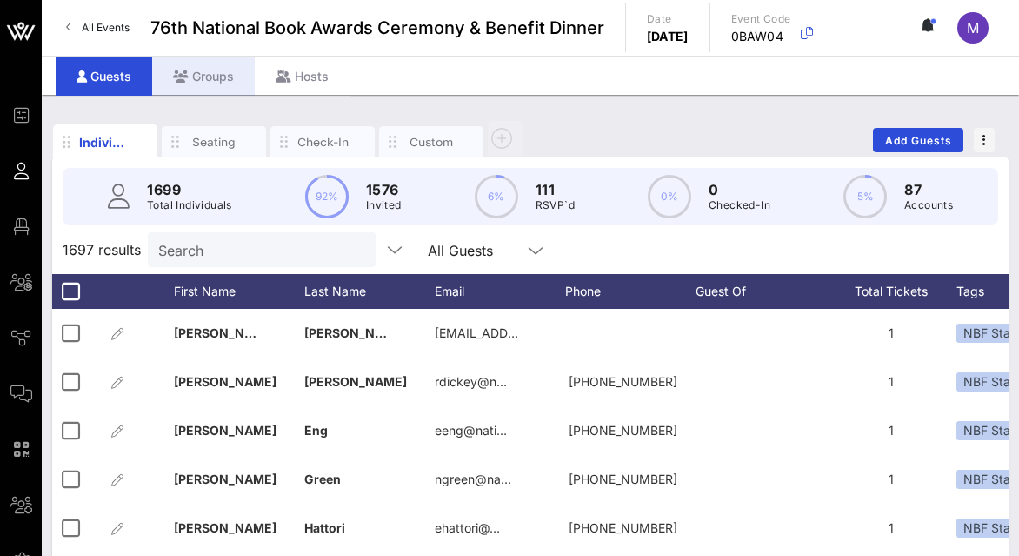
click at [216, 79] on div "Groups" at bounding box center [203, 76] width 103 height 39
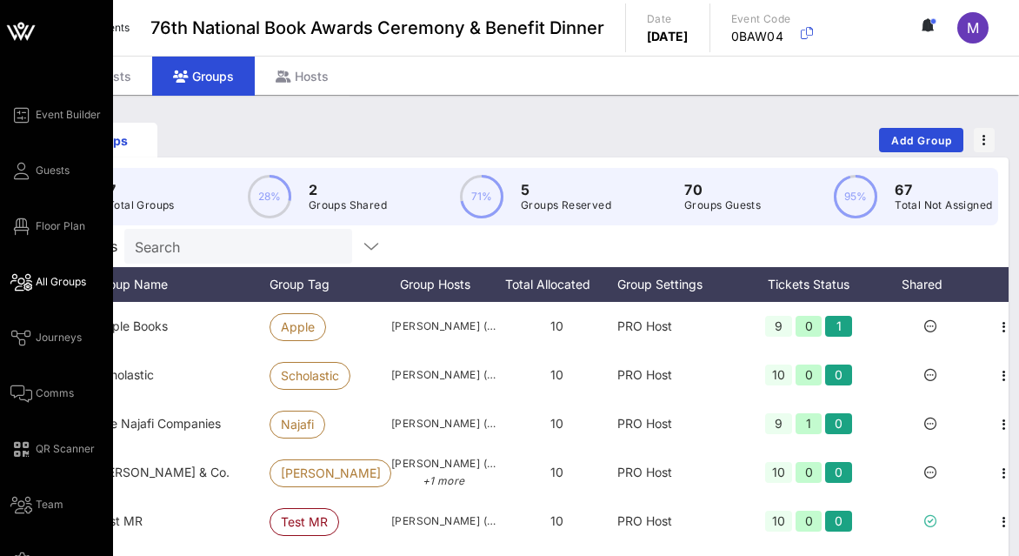
click at [25, 281] on icon at bounding box center [21, 282] width 22 height 3
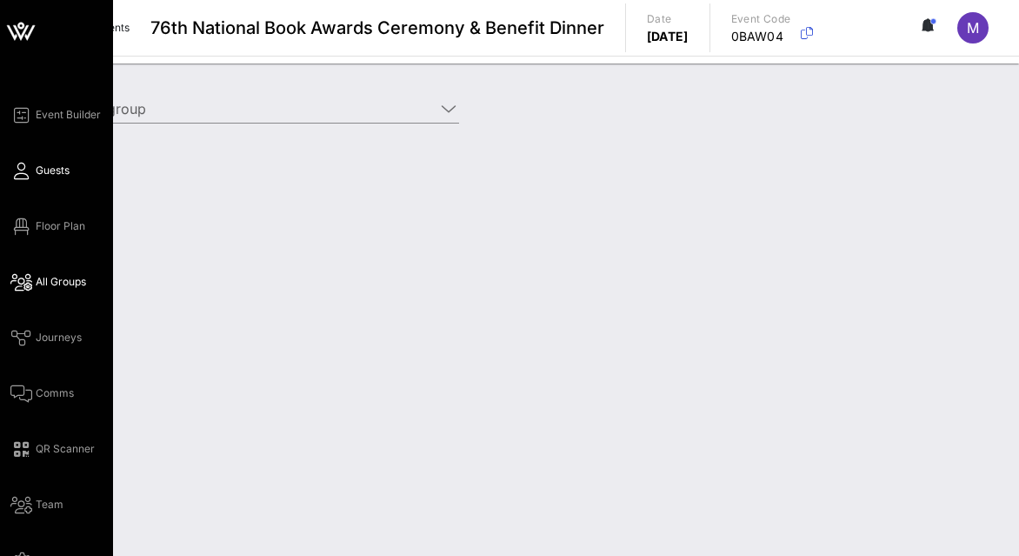
click at [44, 165] on span "Guests" at bounding box center [53, 171] width 34 height 16
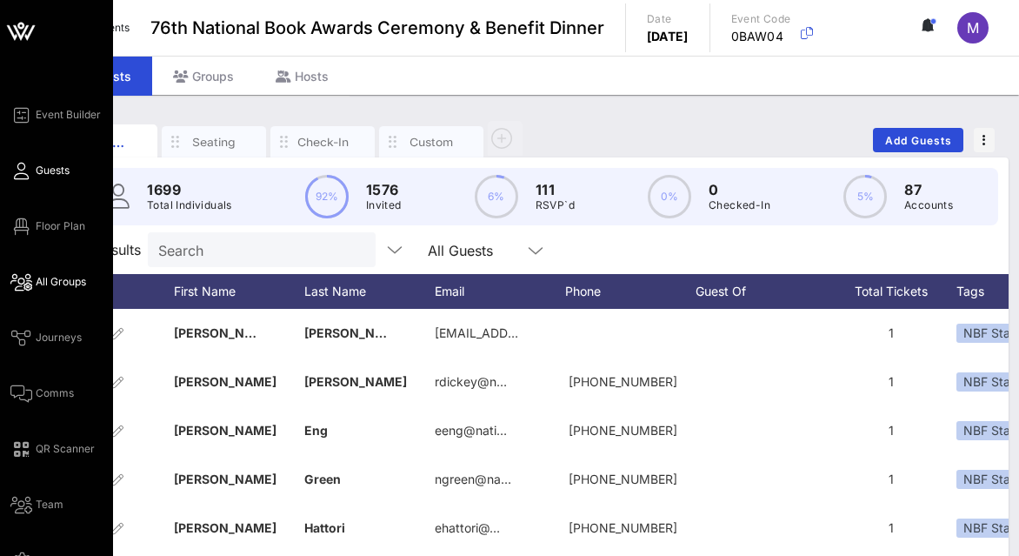
click at [37, 284] on span "All Groups" at bounding box center [61, 282] width 50 height 16
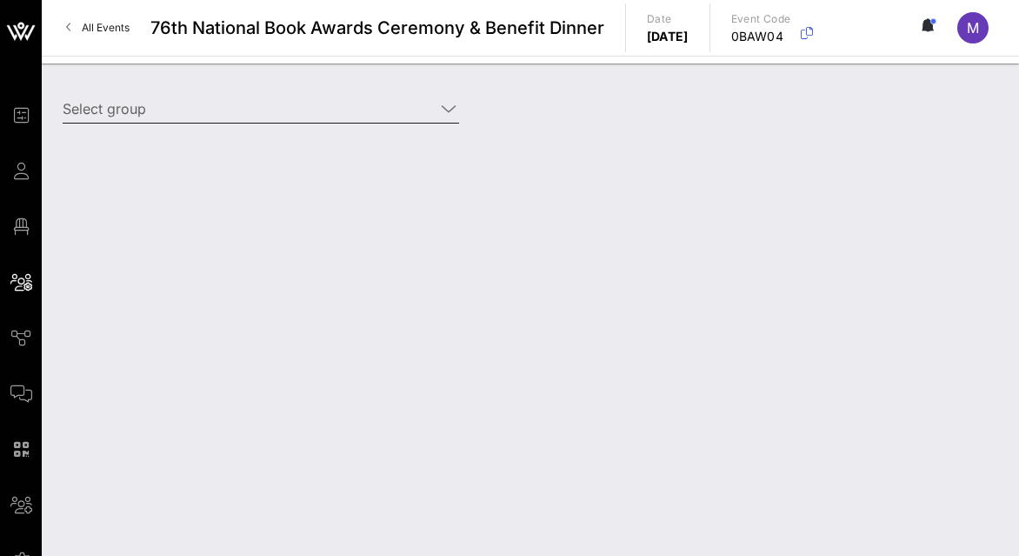
click at [176, 108] on input "Select group" at bounding box center [249, 109] width 372 height 28
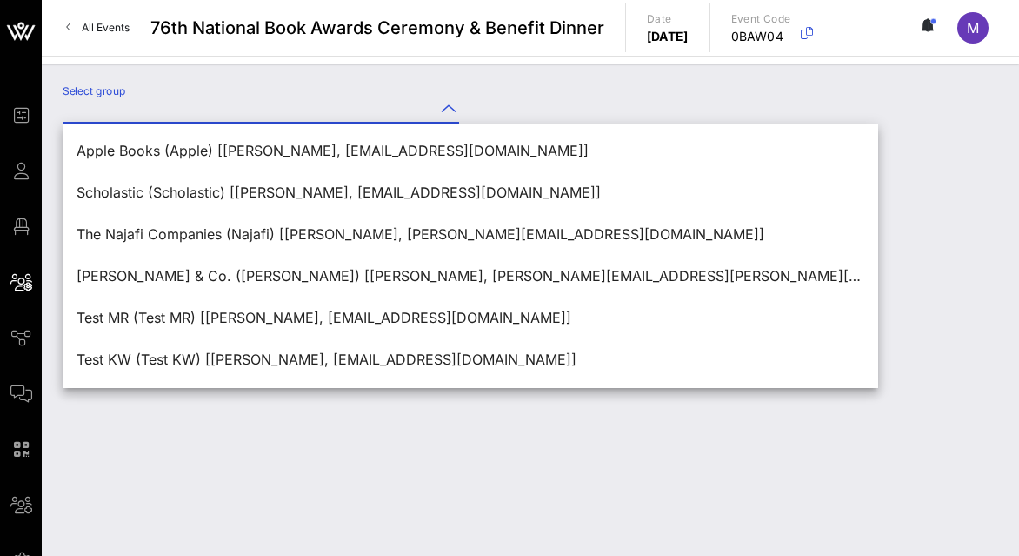
scroll to position [3, 0]
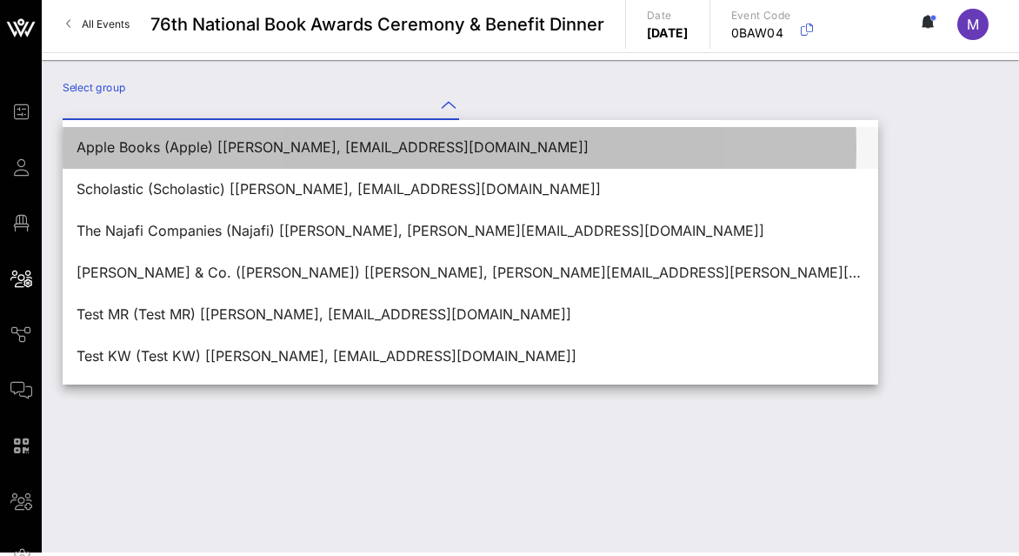
click at [486, 145] on div "Apple Books (Apple) [[PERSON_NAME], [EMAIL_ADDRESS][DOMAIN_NAME]]" at bounding box center [471, 147] width 788 height 17
type input "Apple Books (Apple) [[PERSON_NAME], [EMAIL_ADDRESS][DOMAIN_NAME]]"
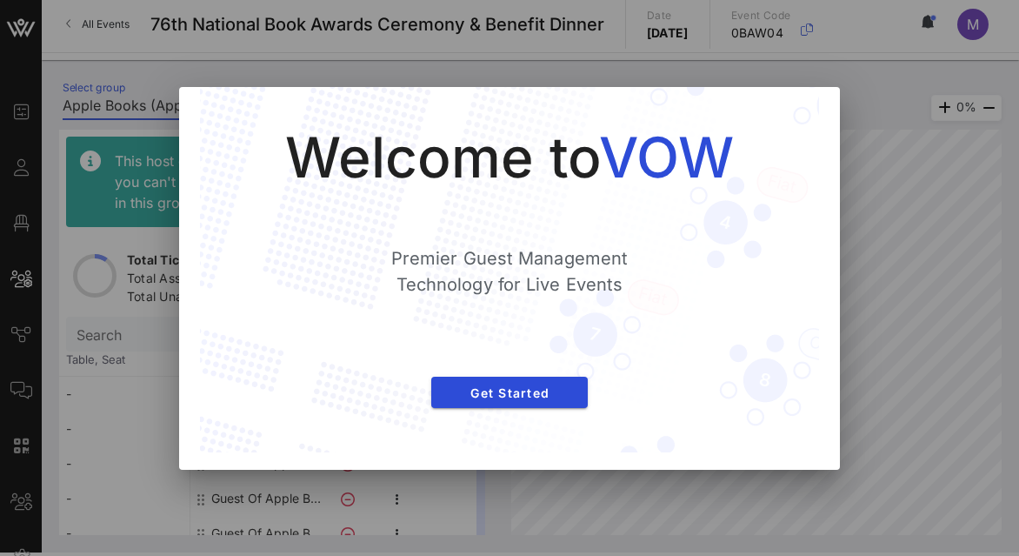
click at [883, 282] on div at bounding box center [509, 278] width 1019 height 556
click at [327, 28] on div at bounding box center [509, 278] width 1019 height 556
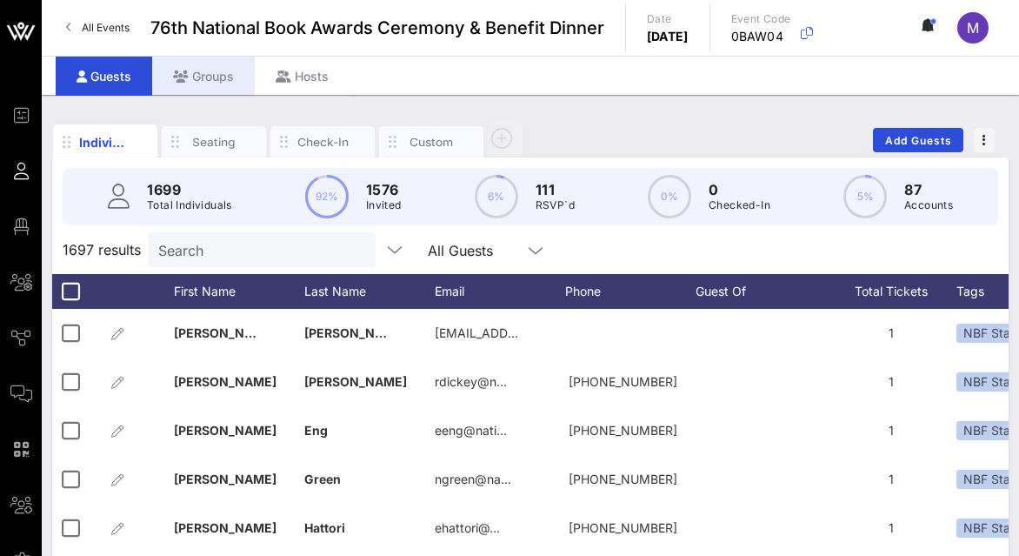
click at [226, 83] on div "Groups" at bounding box center [203, 76] width 103 height 39
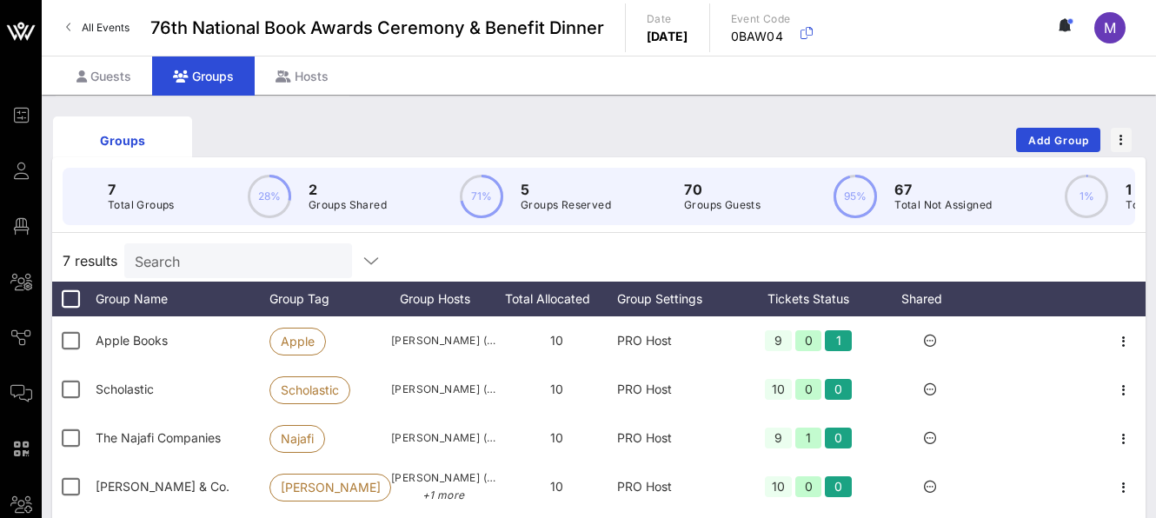
click at [325, 198] on p "Groups Shared" at bounding box center [348, 204] width 78 height 17
click at [1073, 134] on span "Add Group" at bounding box center [1059, 140] width 63 height 13
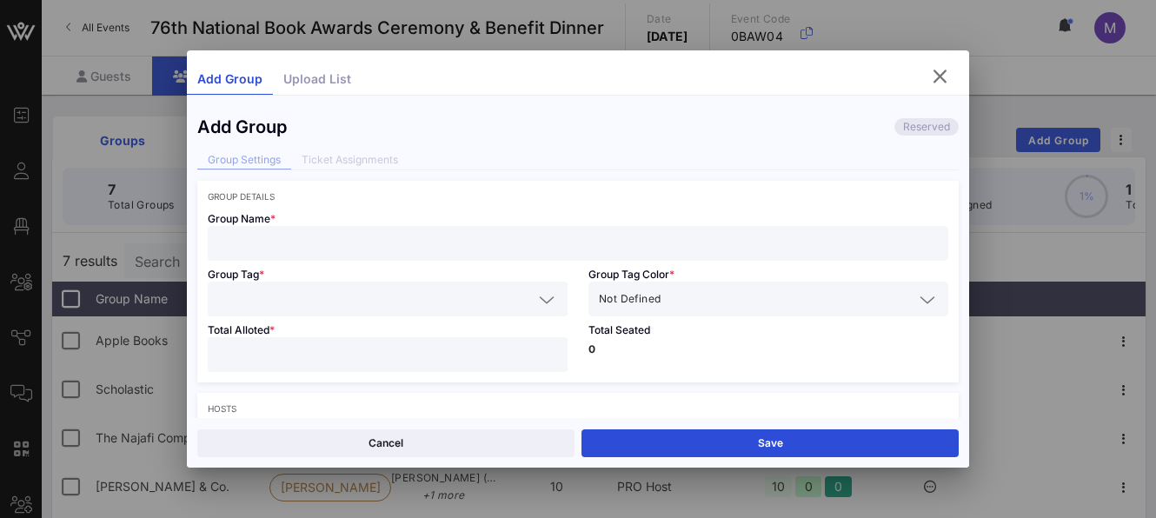
type input "X"
type input "[PERSON_NAME]"
click at [421, 307] on input "text" at bounding box center [375, 299] width 315 height 23
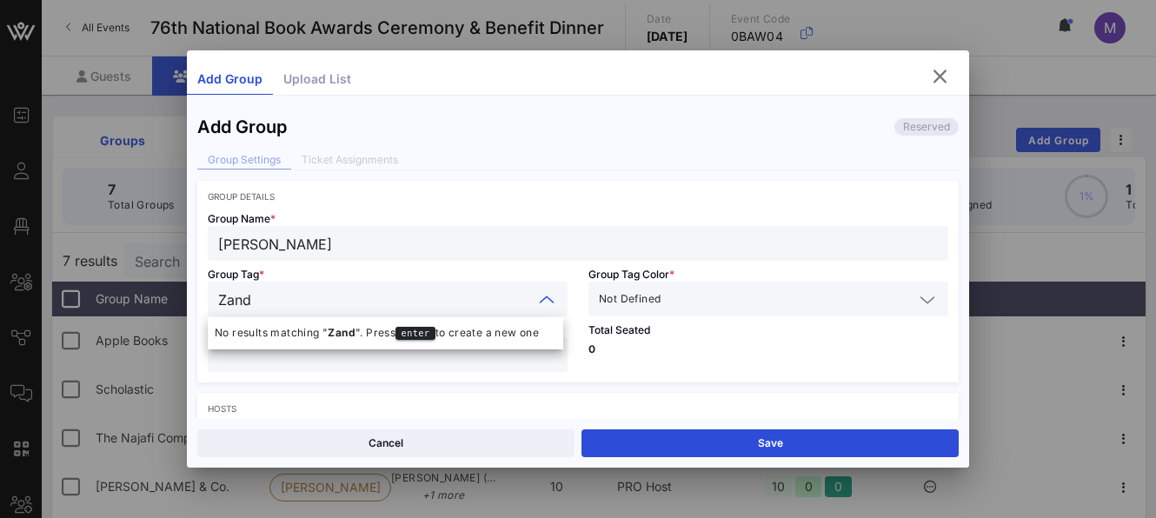
type input "[PERSON_NAME]"
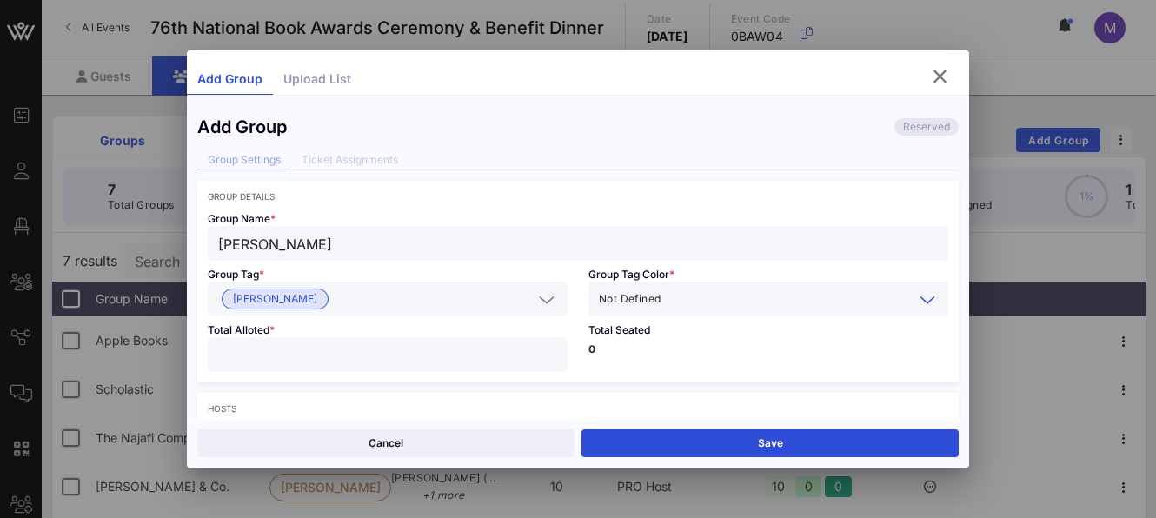
click at [506, 350] on input "number" at bounding box center [387, 354] width 339 height 23
type input "**"
click at [920, 297] on icon at bounding box center [928, 300] width 16 height 21
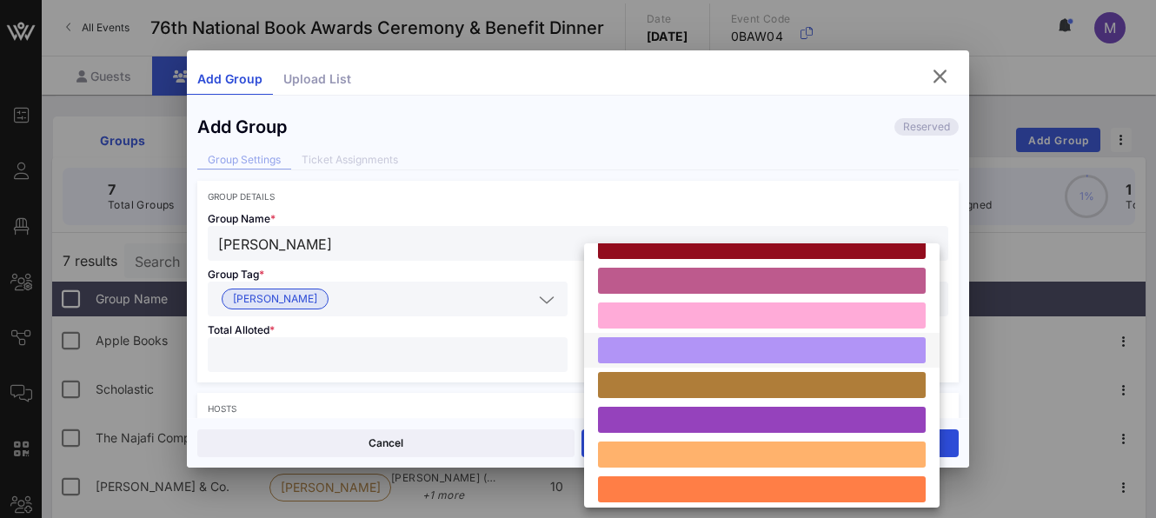
scroll to position [164, 0]
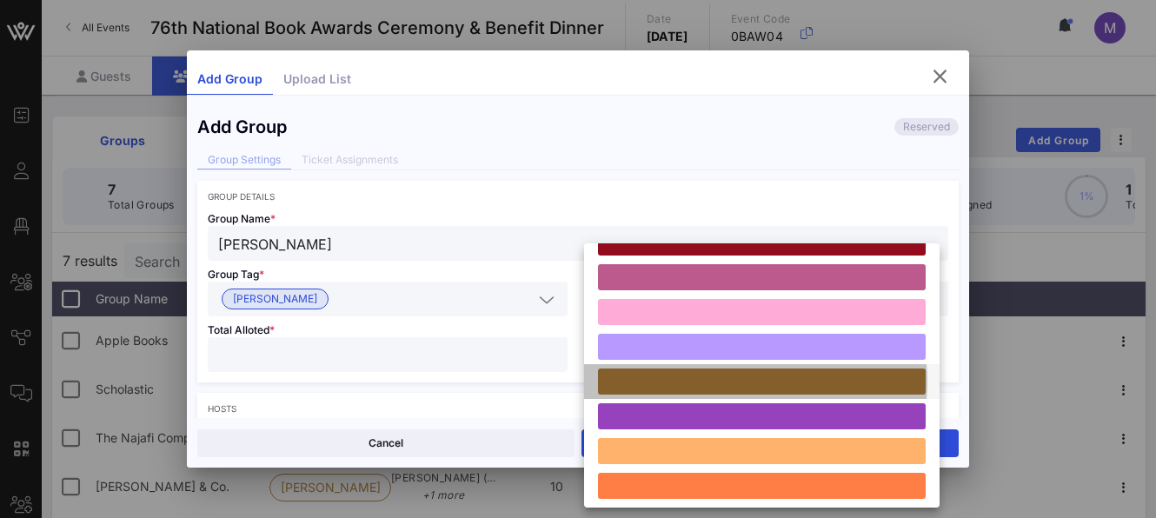
click at [679, 379] on div at bounding box center [762, 382] width 328 height 26
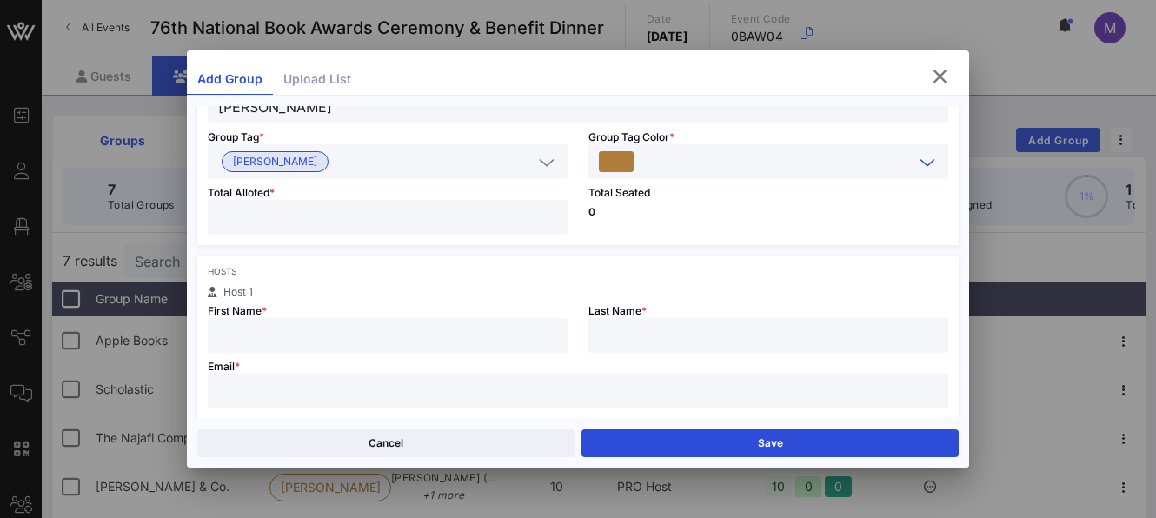
scroll to position [215, 0]
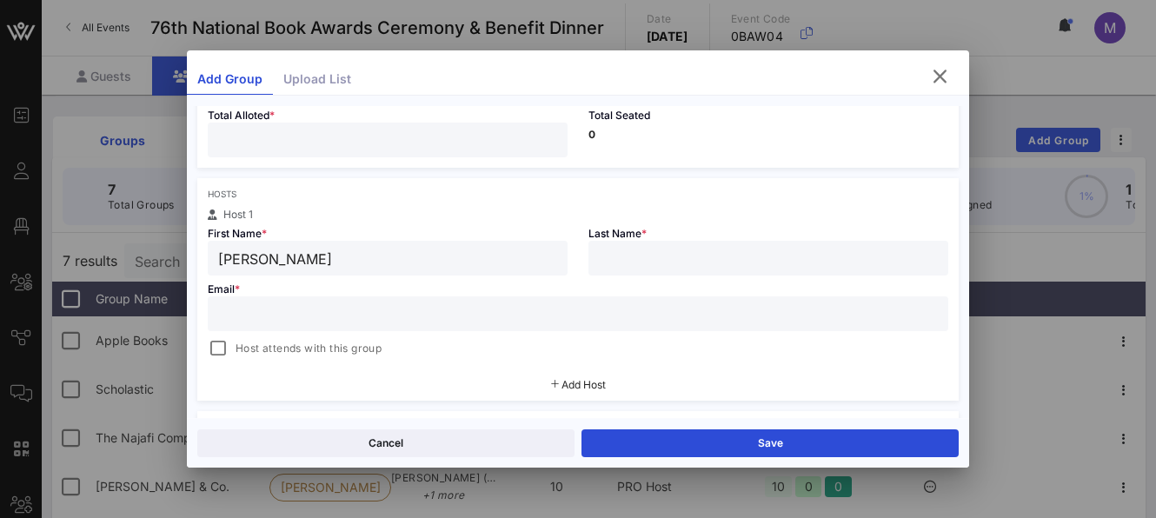
type input "[PERSON_NAME]"
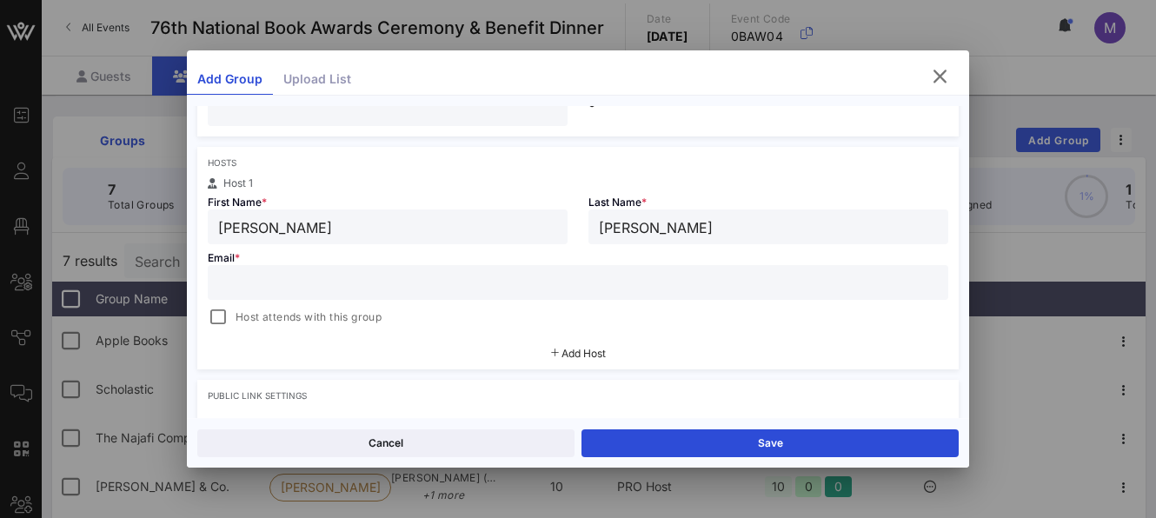
scroll to position [263, 0]
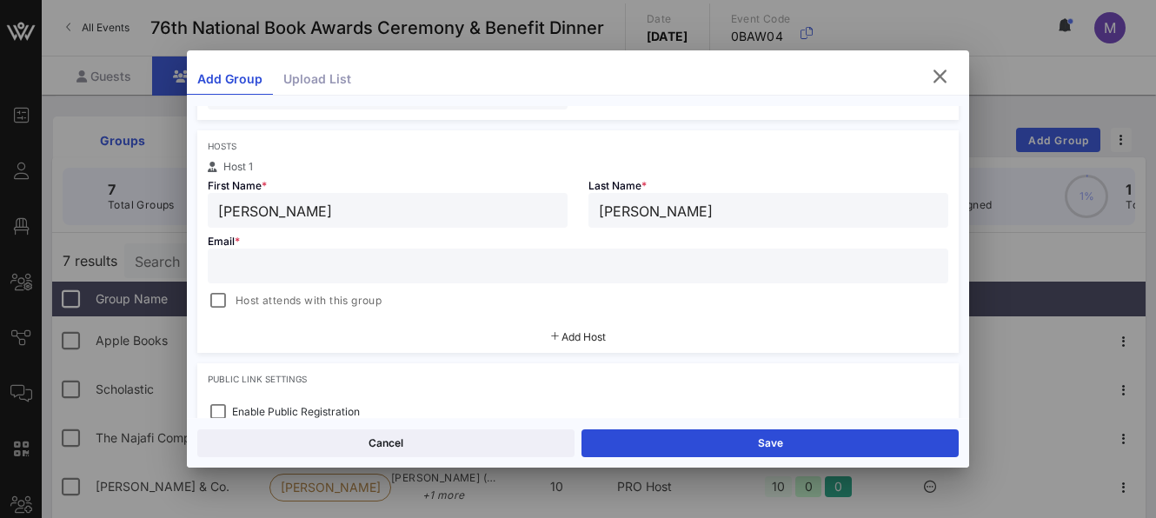
paste input "[EMAIL_ADDRESS][DOMAIN_NAME]"
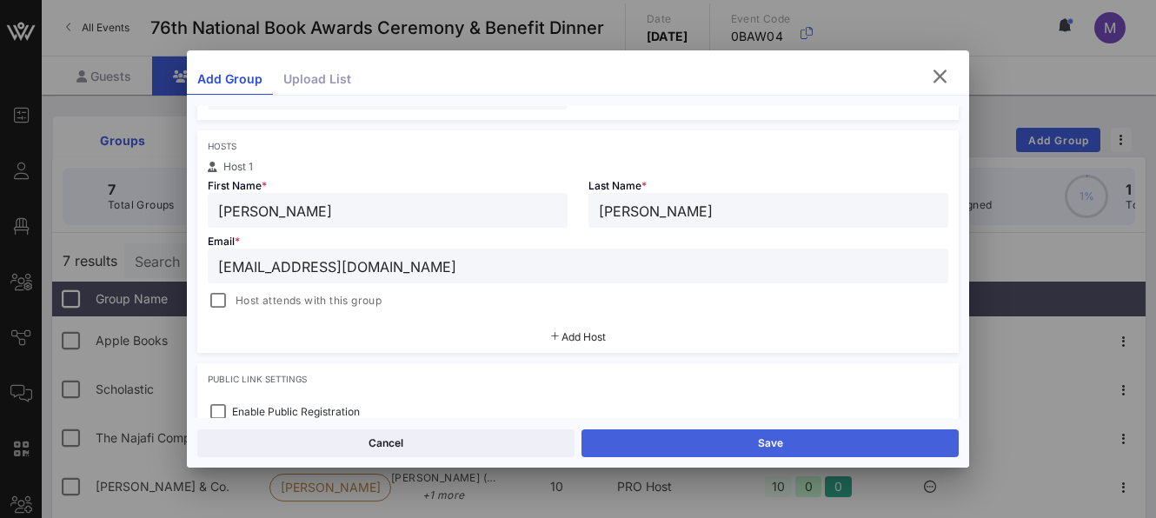
type input "[EMAIL_ADDRESS][DOMAIN_NAME]"
click at [676, 442] on button "Save" at bounding box center [770, 444] width 377 height 28
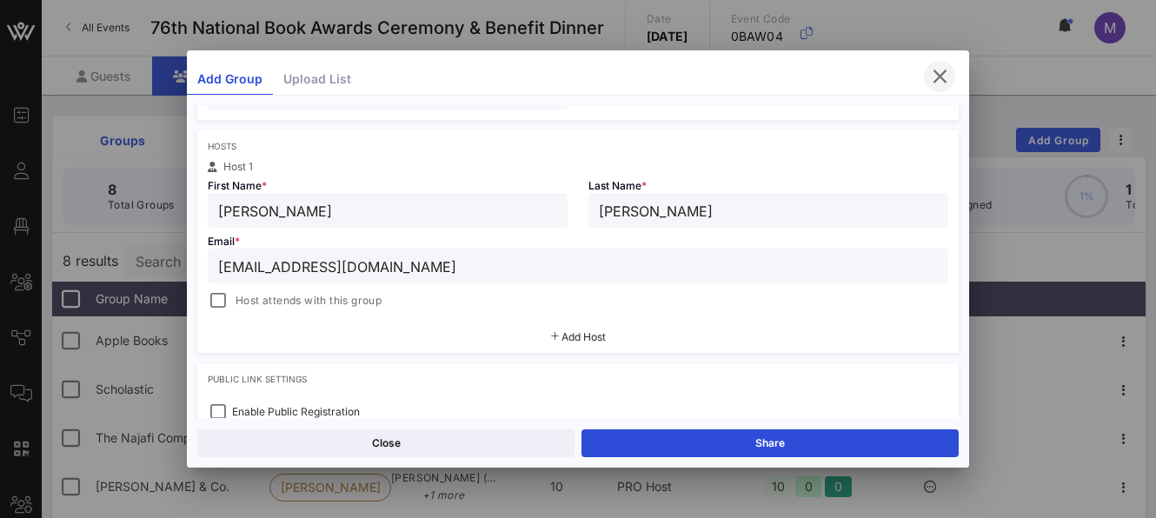
click at [937, 70] on icon "button" at bounding box center [939, 76] width 21 height 21
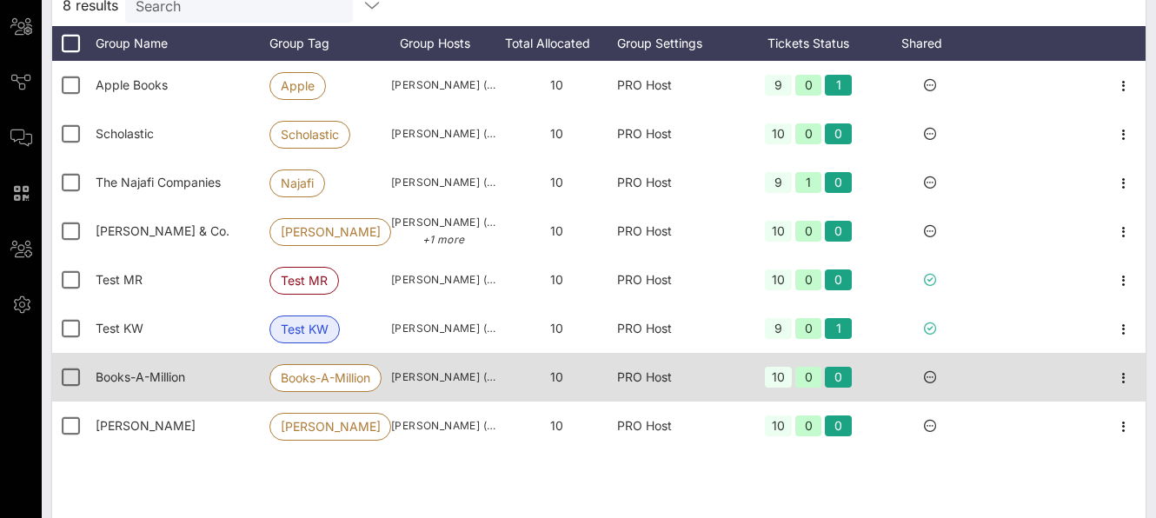
scroll to position [230, 0]
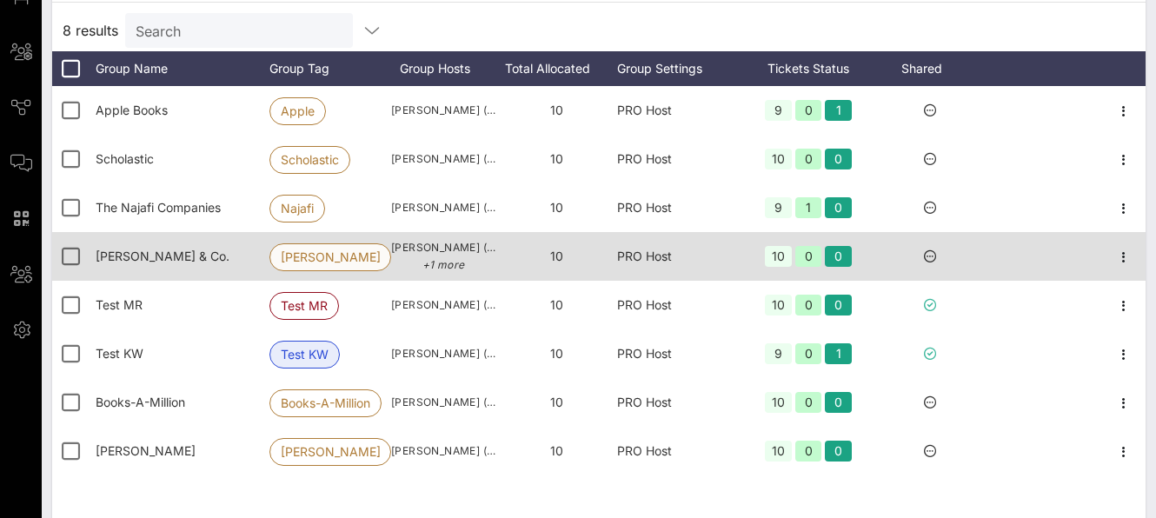
click at [287, 268] on span "[PERSON_NAME]" at bounding box center [330, 257] width 99 height 26
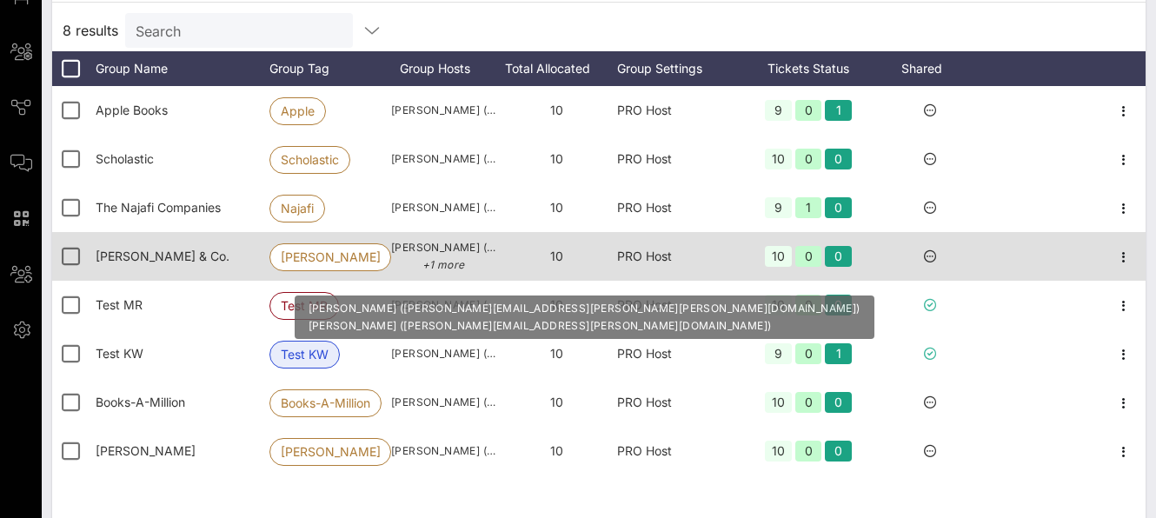
click at [469, 257] on span "[PERSON_NAME] ([PERSON_NAME][EMAIL_ADDRESS][PERSON_NAME][PERSON_NAME][DOMAIN_NA…" at bounding box center [443, 256] width 104 height 35
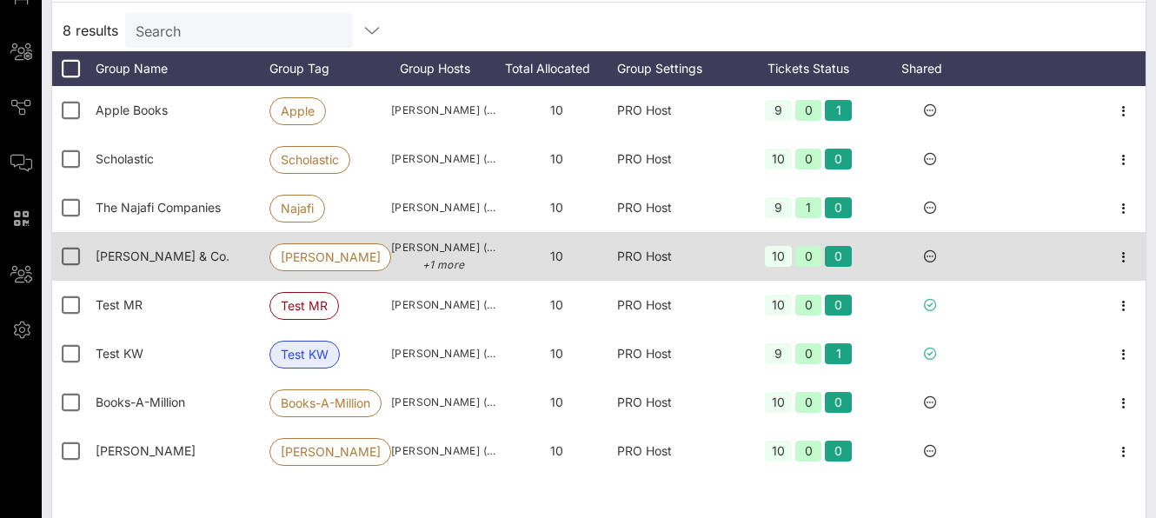
click at [131, 263] on span "[PERSON_NAME] & Co." at bounding box center [163, 256] width 134 height 15
click at [1076, 265] on icon "button" at bounding box center [1124, 257] width 21 height 21
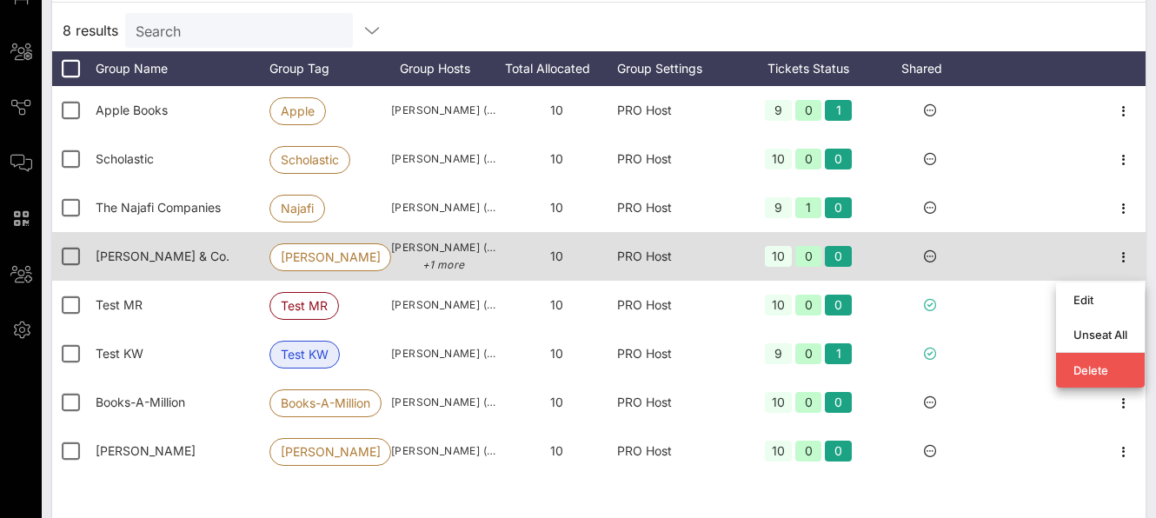
click at [203, 277] on div "[PERSON_NAME] & Co." at bounding box center [183, 256] width 174 height 49
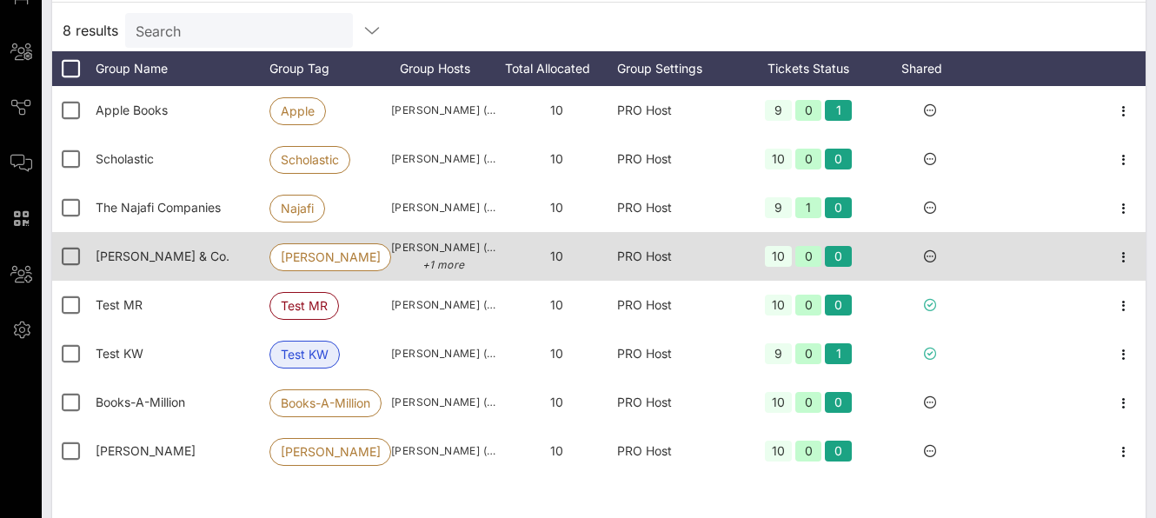
click at [154, 263] on span "[PERSON_NAME] & Co." at bounding box center [163, 256] width 134 height 15
click at [159, 263] on span "[PERSON_NAME] & Co." at bounding box center [163, 256] width 134 height 15
click at [1076, 264] on icon "button" at bounding box center [1124, 257] width 21 height 21
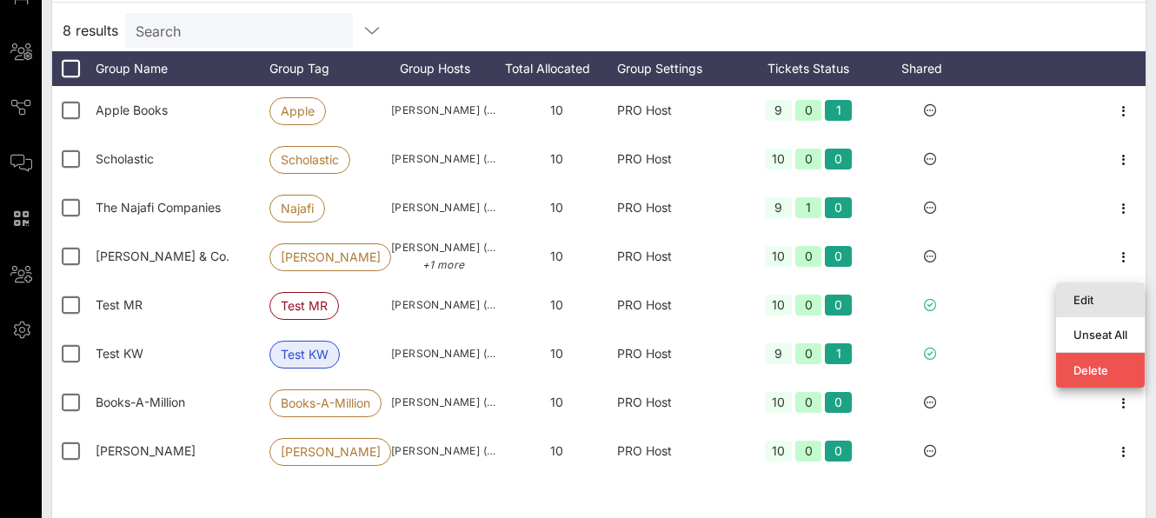
click at [1076, 302] on div "Edit" at bounding box center [1101, 300] width 54 height 14
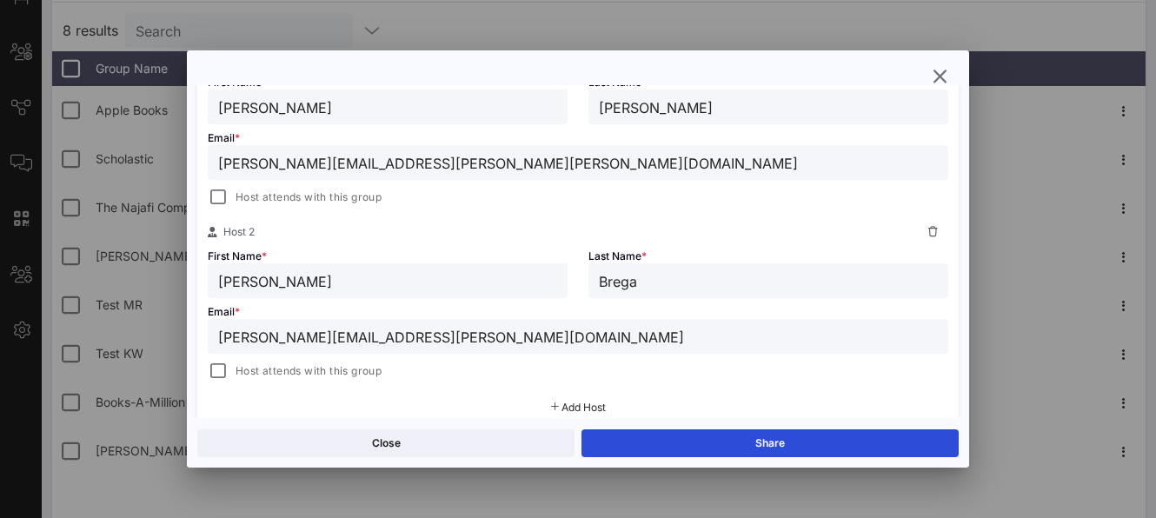
scroll to position [359, 0]
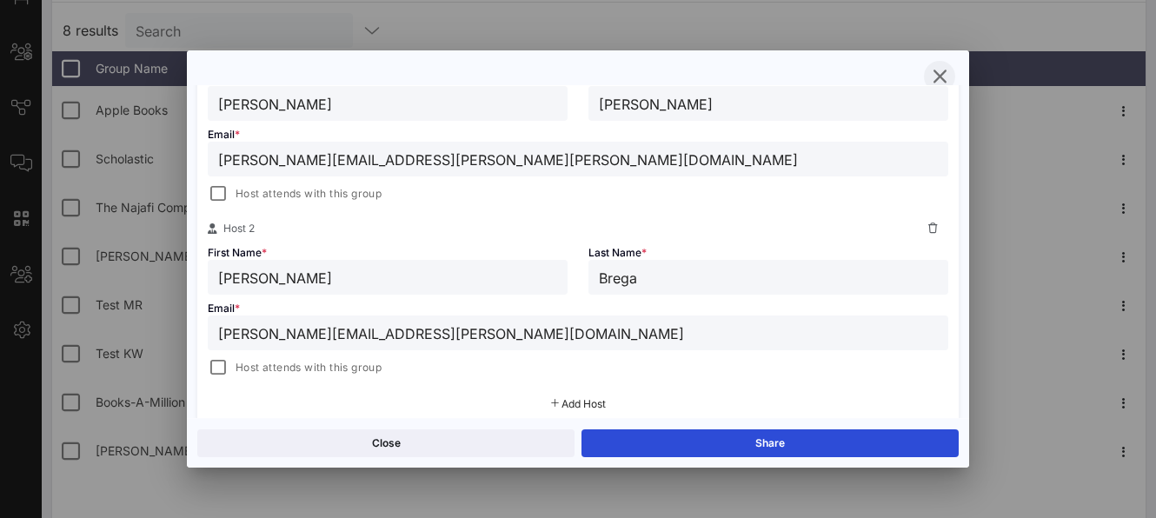
click at [945, 76] on icon "button" at bounding box center [939, 76] width 21 height 21
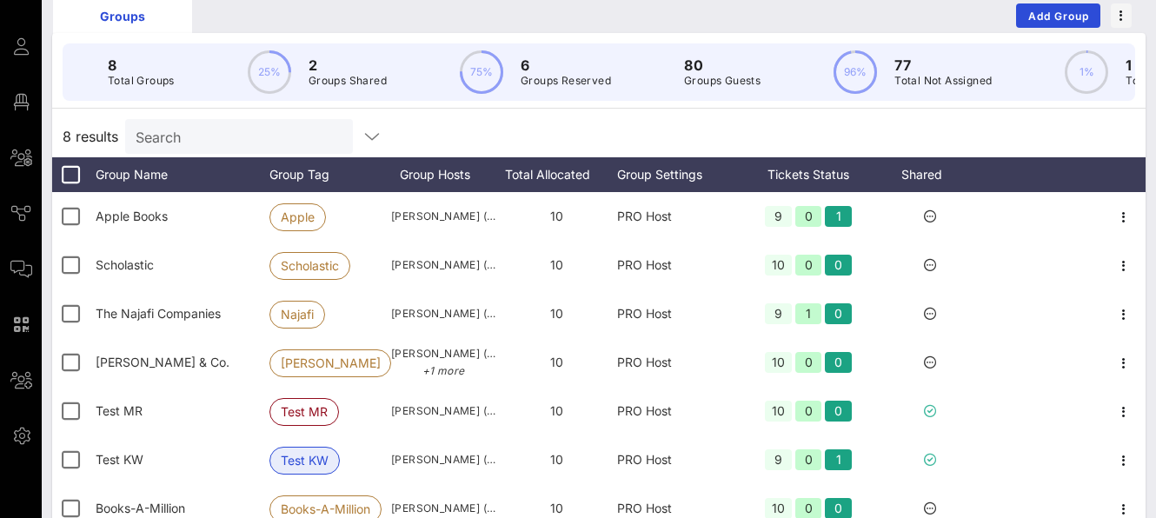
scroll to position [1, 0]
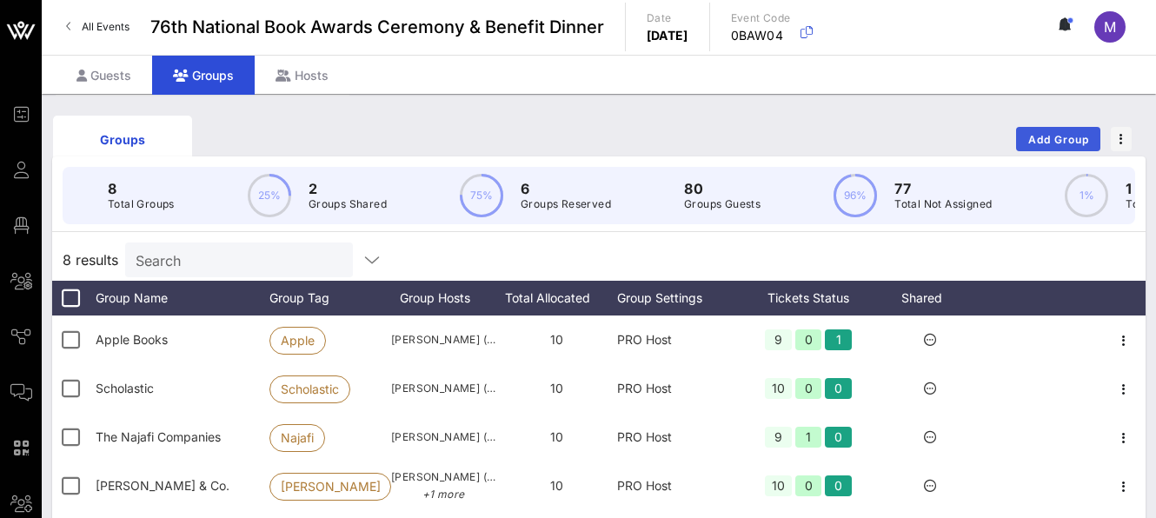
click at [1031, 134] on span "Add Group" at bounding box center [1059, 139] width 63 height 13
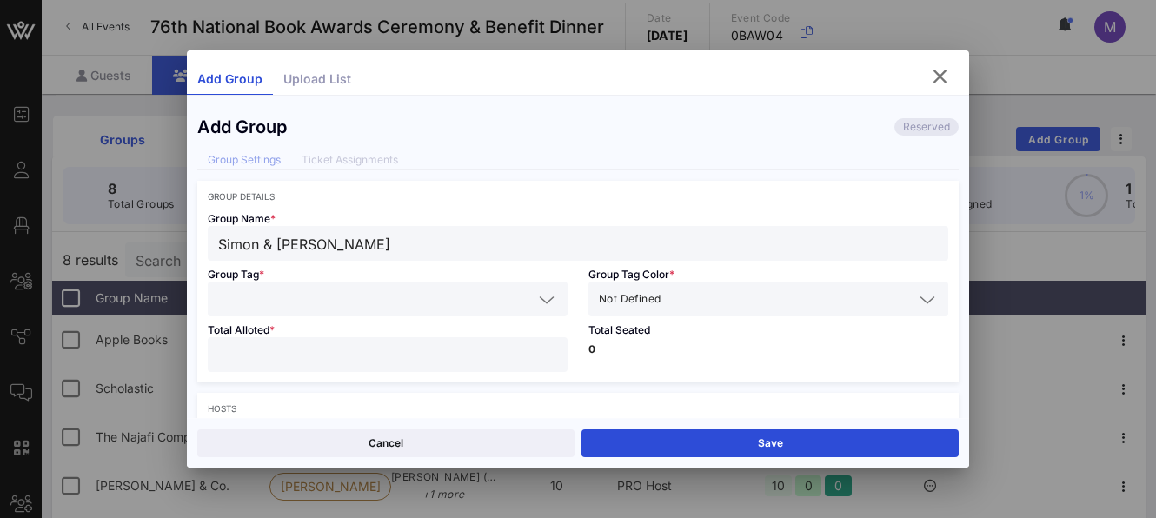
scroll to position [3, 0]
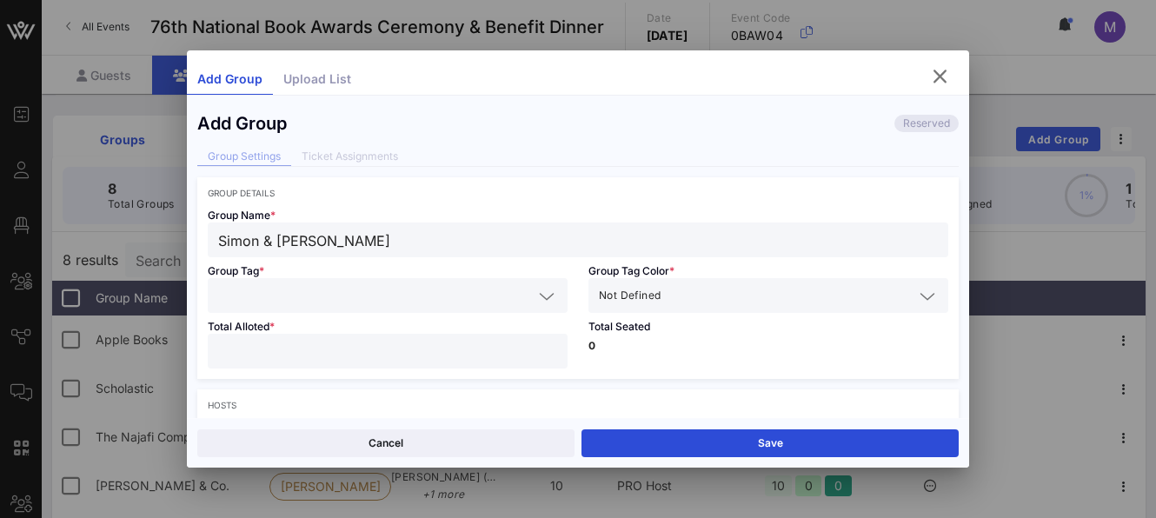
type input "Simon & [PERSON_NAME]"
drag, startPoint x: 496, startPoint y: 297, endPoint x: 583, endPoint y: 282, distance: 88.3
click at [497, 296] on input "text" at bounding box center [375, 295] width 315 height 23
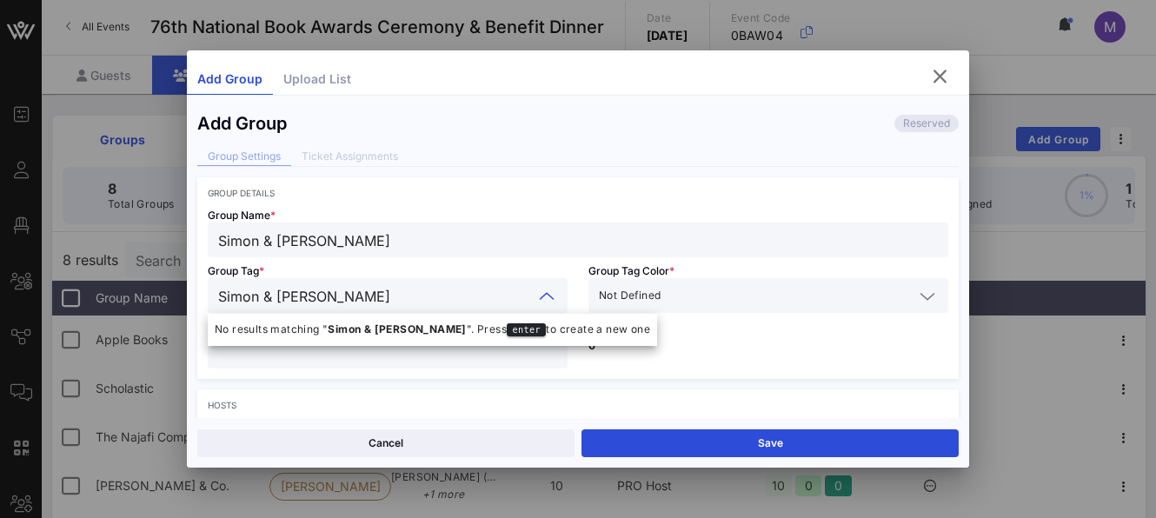
type input "Simon & [PERSON_NAME]"
click at [917, 298] on div at bounding box center [927, 296] width 21 height 21
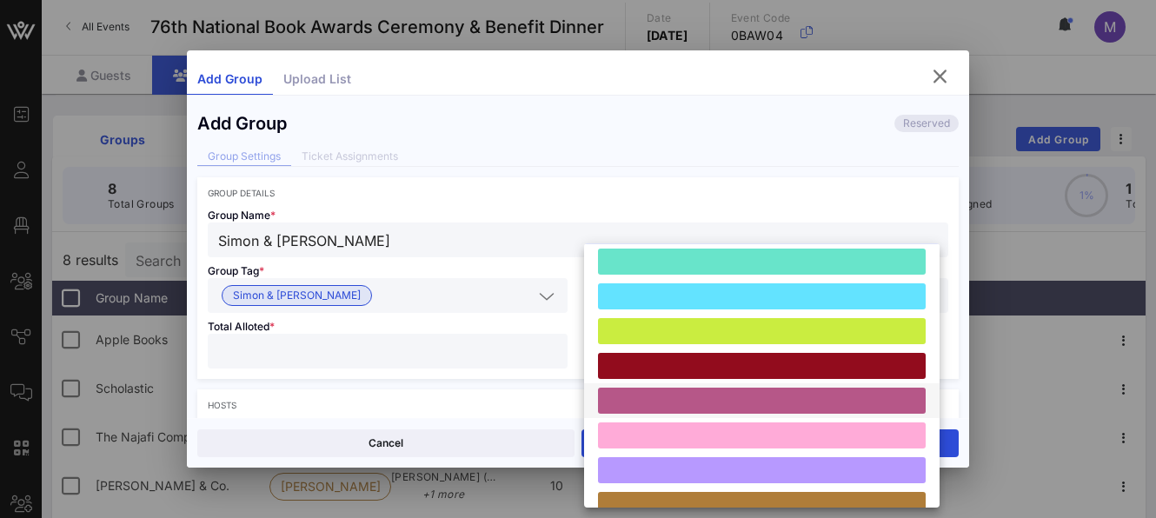
scroll to position [97, 0]
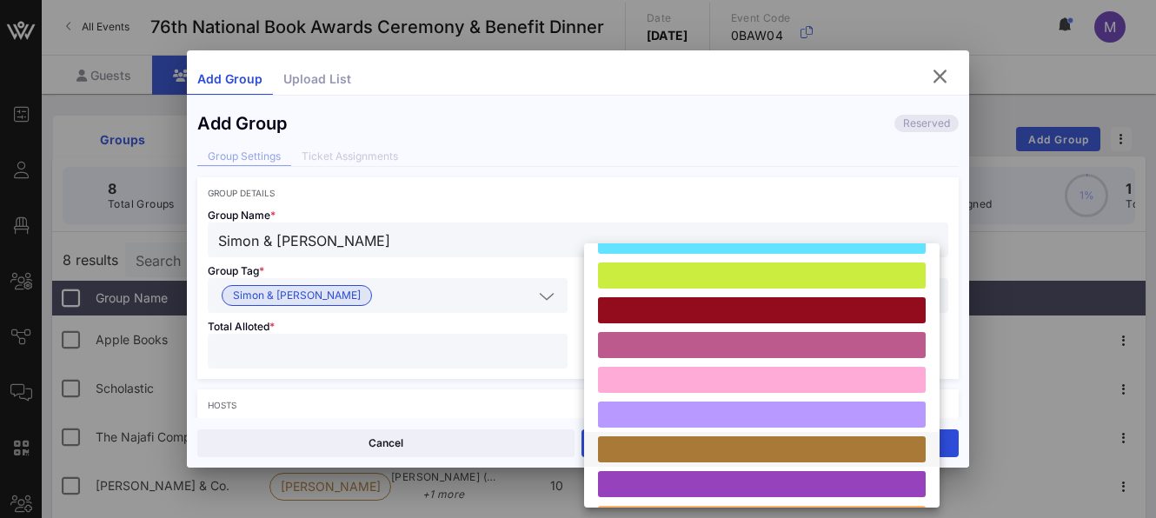
click at [699, 450] on div at bounding box center [762, 449] width 328 height 26
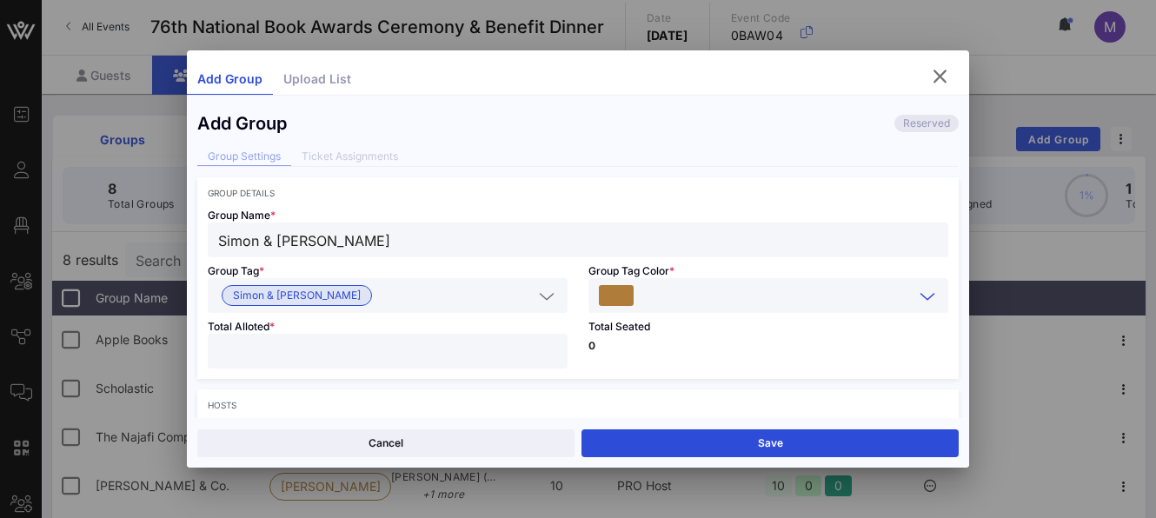
click at [388, 347] on input "number" at bounding box center [387, 351] width 339 height 23
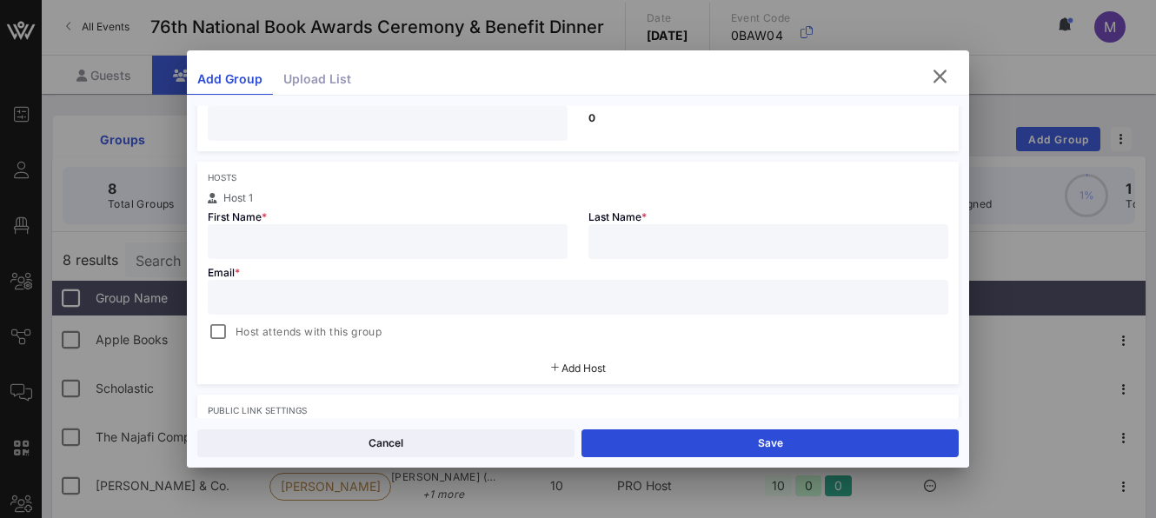
scroll to position [235, 0]
type input "**"
type input "Susannah"
type input ":"
type input "[PERSON_NAME]"
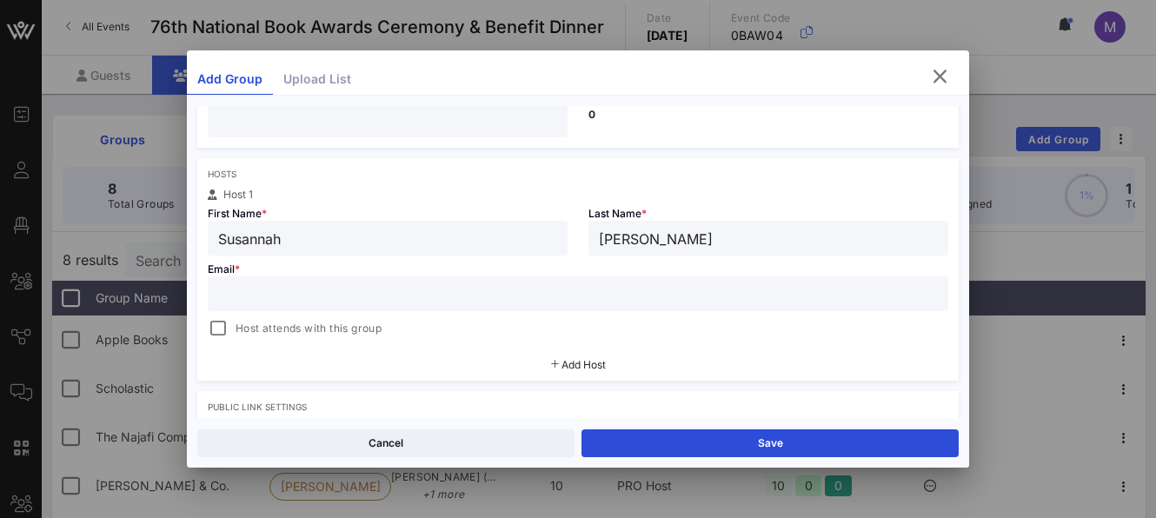
paste input "[PERSON_NAME][EMAIL_ADDRESS][PERSON_NAME][DOMAIN_NAME]"
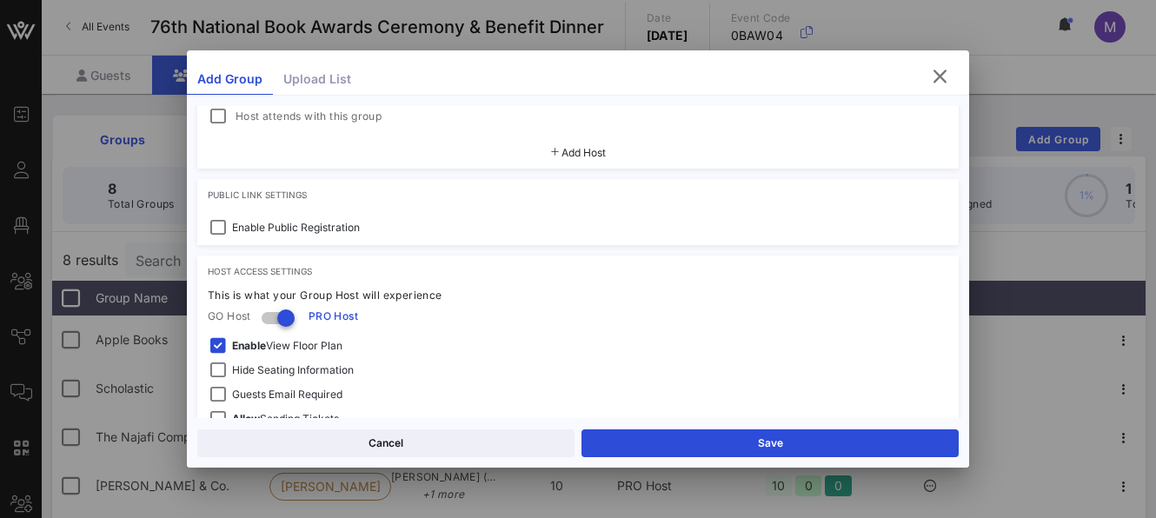
scroll to position [482, 0]
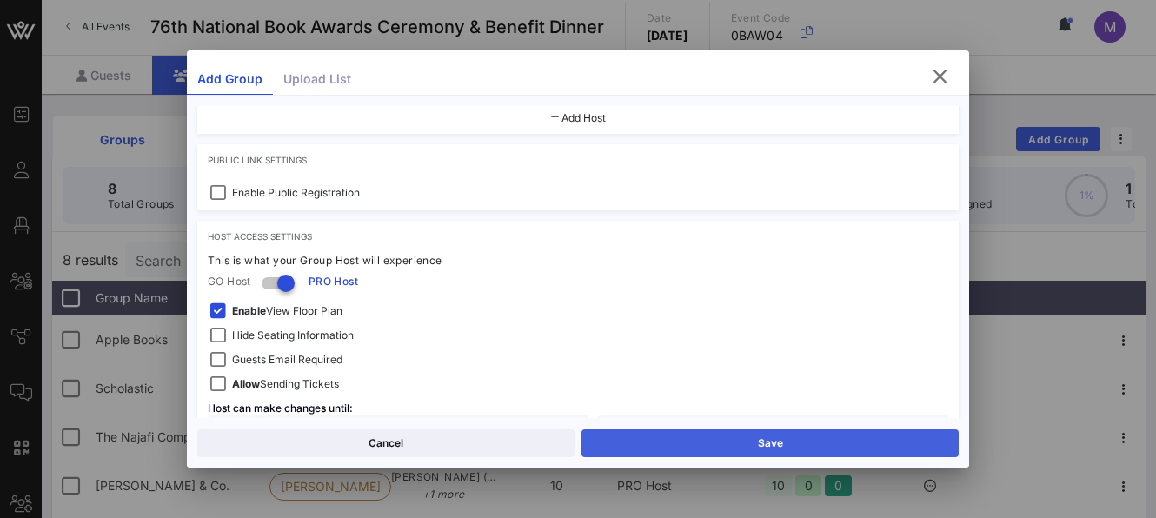
type input "[PERSON_NAME][EMAIL_ADDRESS][PERSON_NAME][DOMAIN_NAME]"
click at [637, 441] on button "Save" at bounding box center [770, 444] width 377 height 28
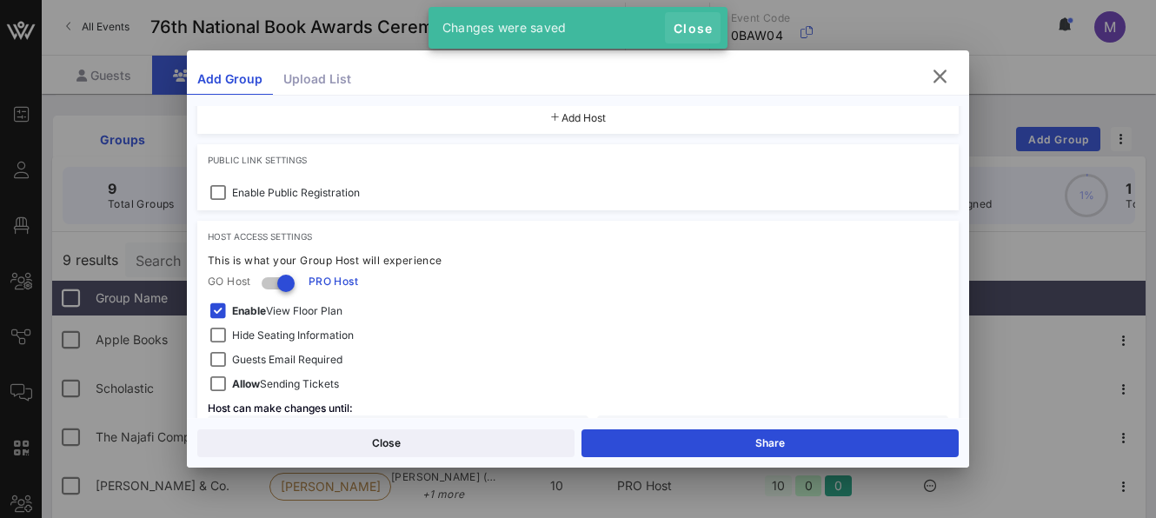
click at [699, 25] on span "Close" at bounding box center [693, 28] width 42 height 15
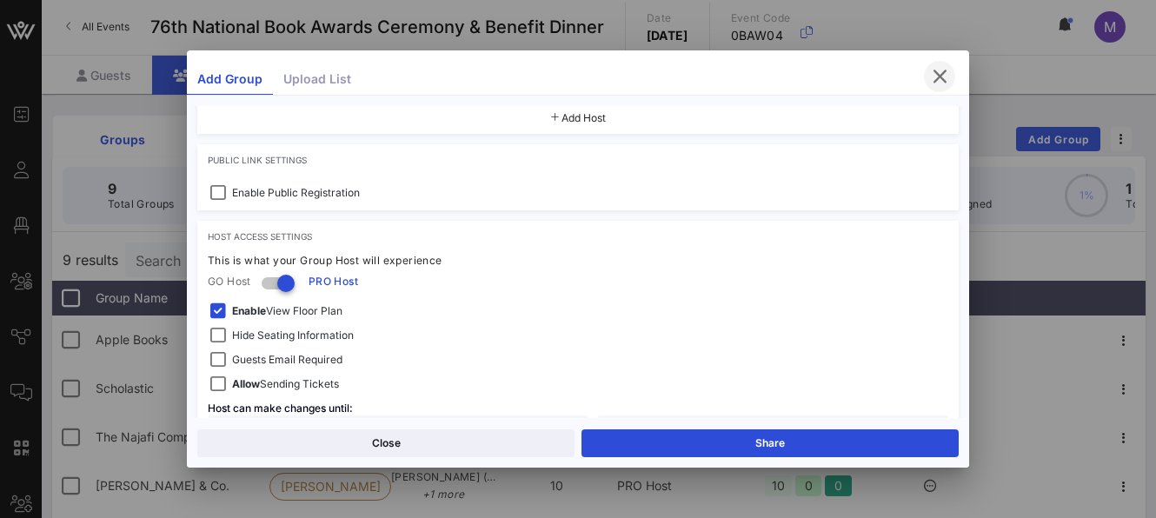
click at [940, 77] on icon "button" at bounding box center [939, 76] width 21 height 21
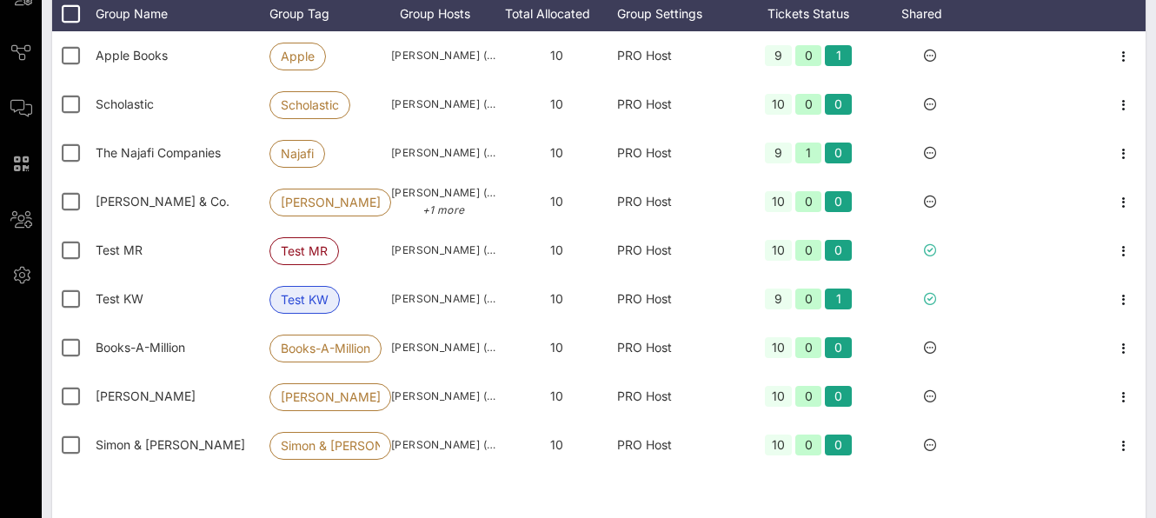
scroll to position [0, 0]
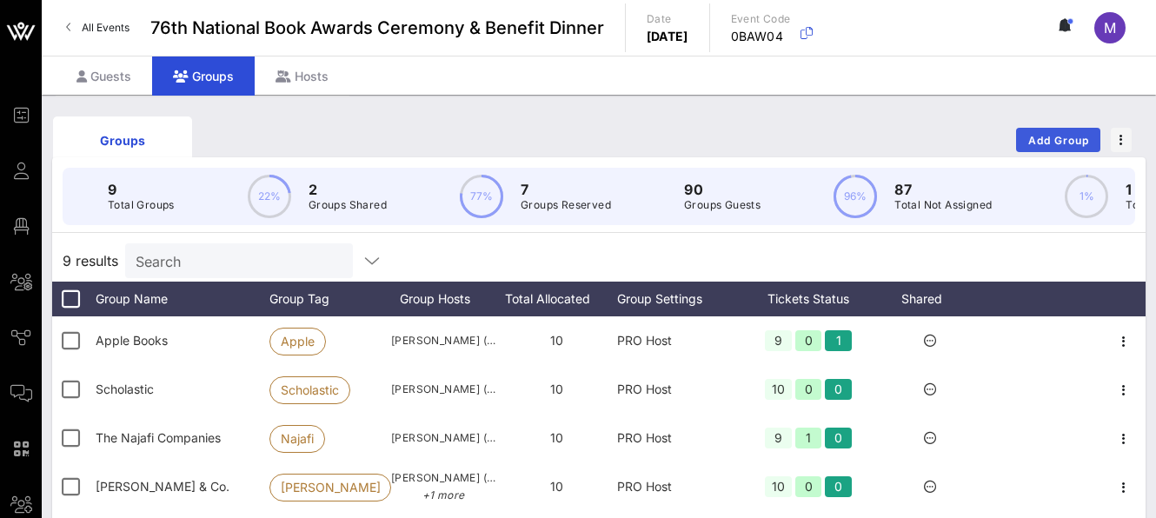
click at [1036, 134] on span "Add Group" at bounding box center [1059, 140] width 63 height 13
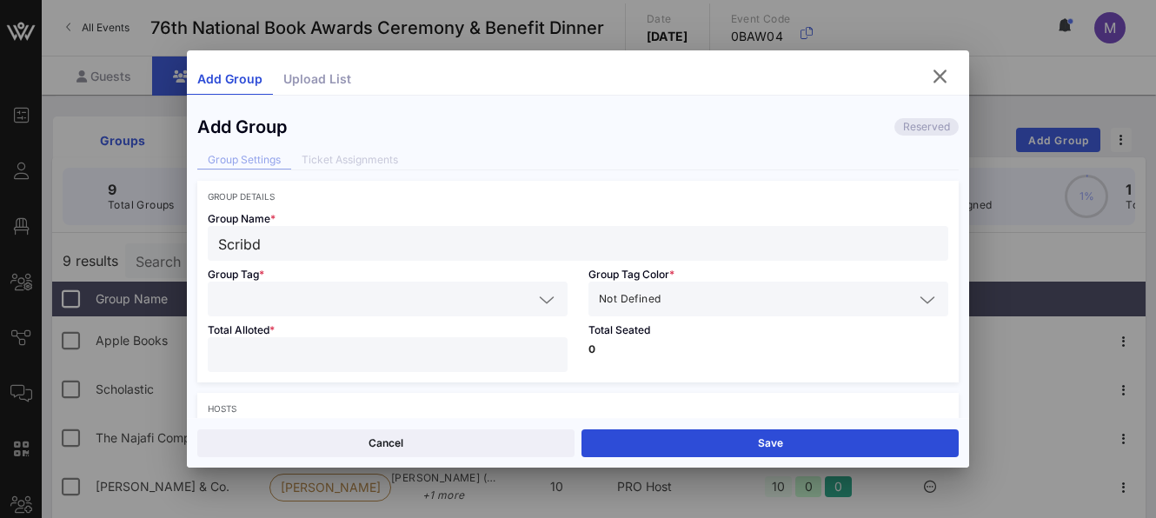
type input "Scribd"
click at [459, 303] on input "text" at bounding box center [375, 299] width 315 height 23
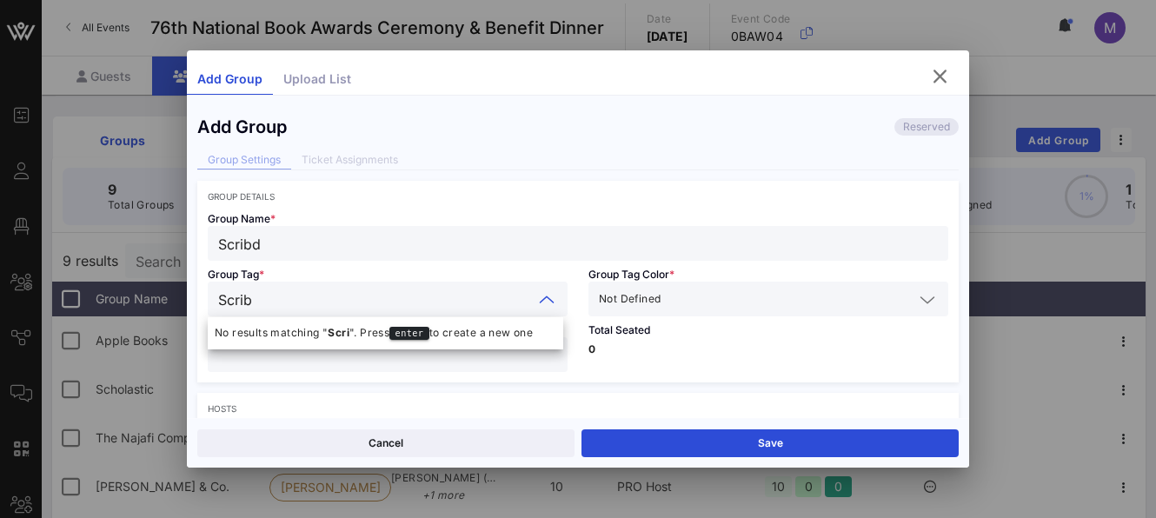
type input "Scribd"
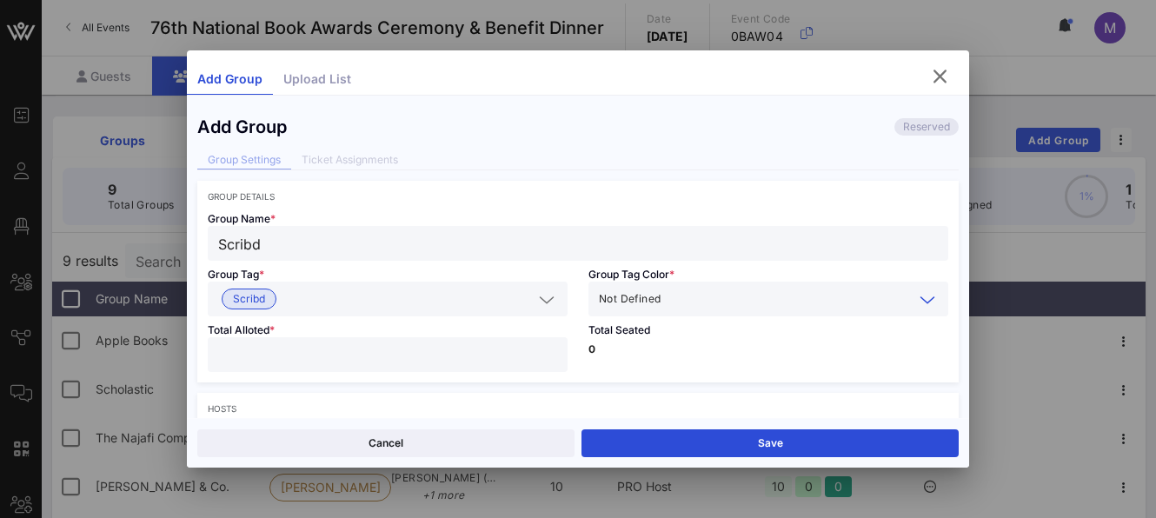
click at [489, 358] on input "number" at bounding box center [387, 354] width 339 height 23
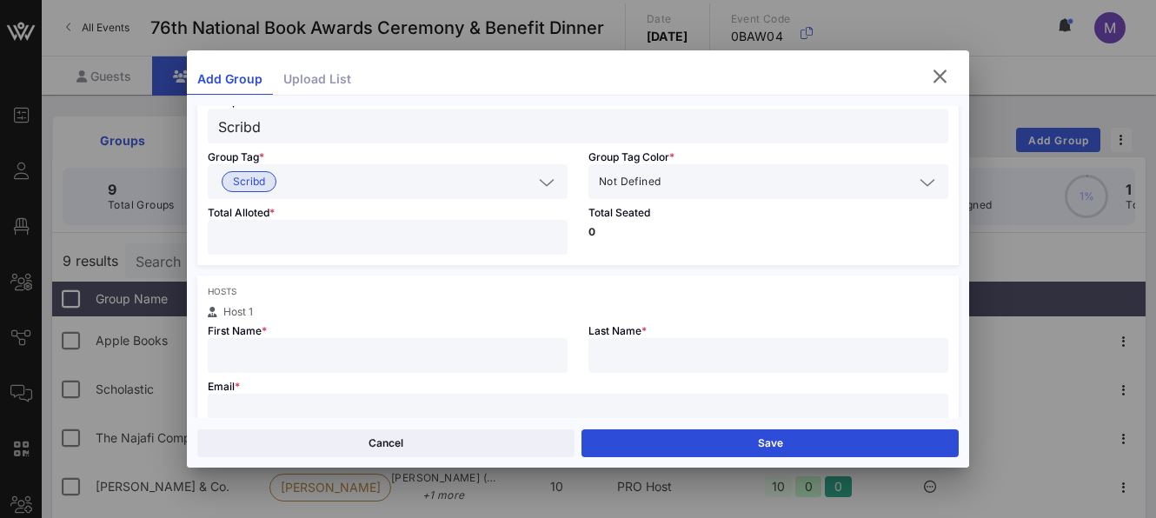
scroll to position [121, 0]
type input "**"
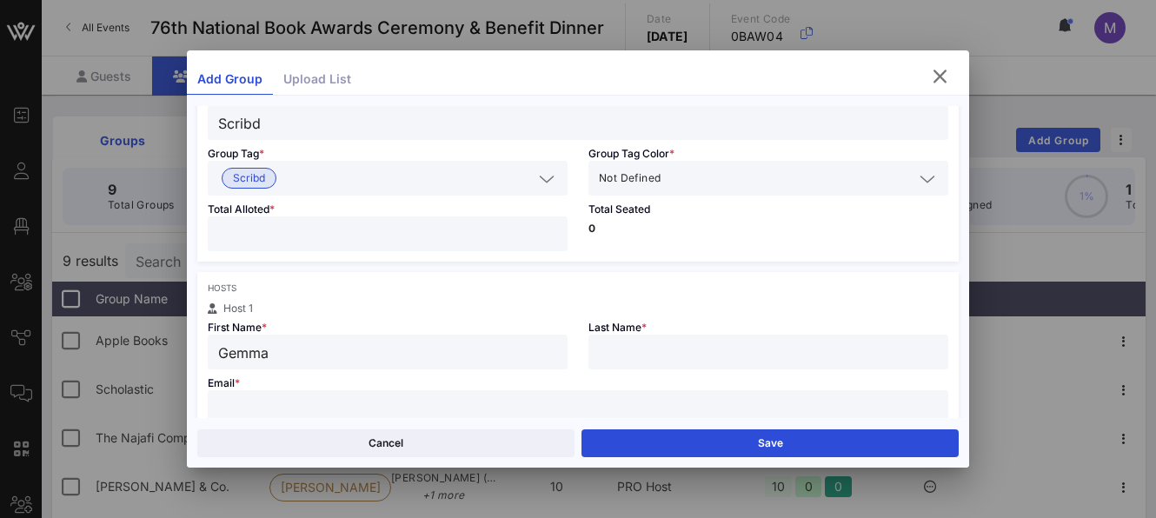
type input "Gemma"
type input "[PERSON_NAME]"
paste input "[EMAIL_ADDRESS][DOMAIN_NAME]"
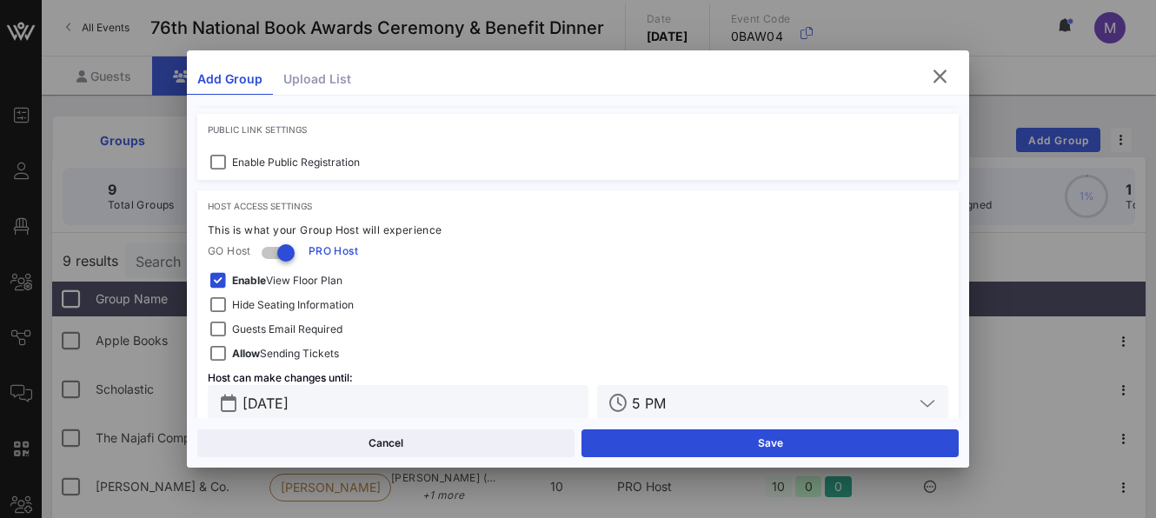
scroll to position [542, 0]
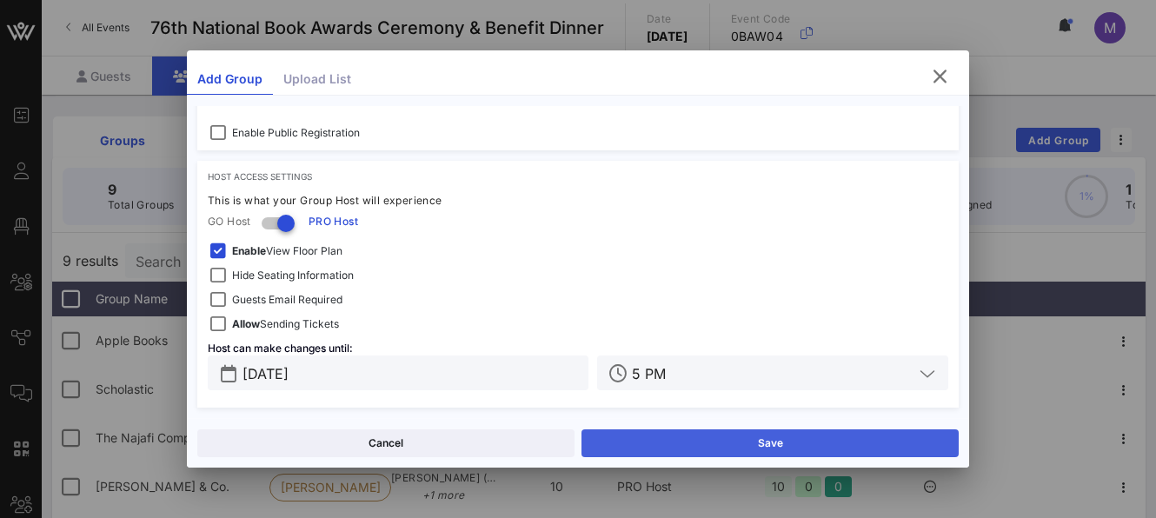
type input "[EMAIL_ADDRESS][DOMAIN_NAME]"
click at [688, 446] on button "Save" at bounding box center [770, 444] width 377 height 28
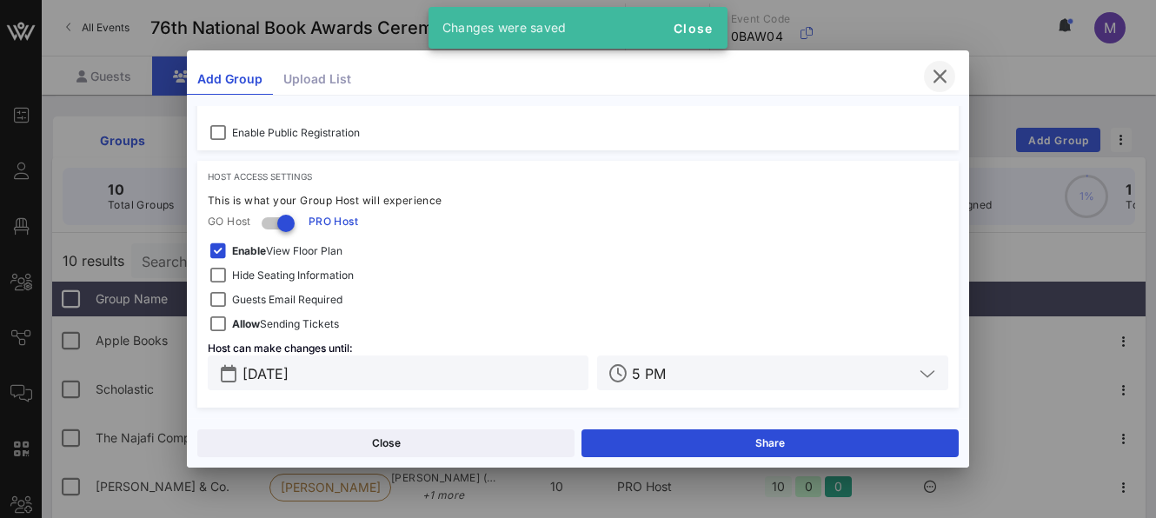
click at [955, 81] on span "button" at bounding box center [939, 76] width 31 height 21
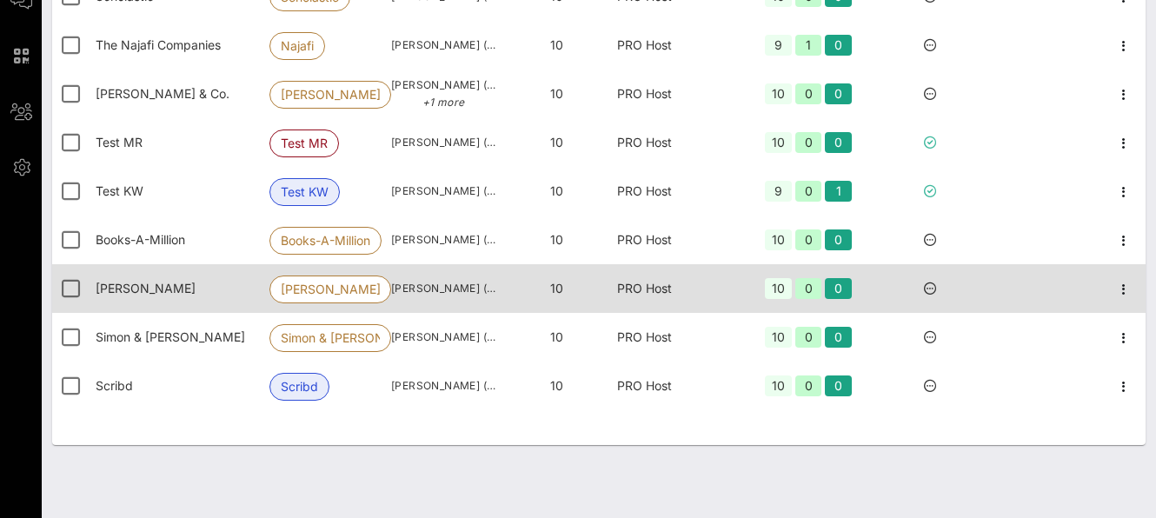
scroll to position [390, 0]
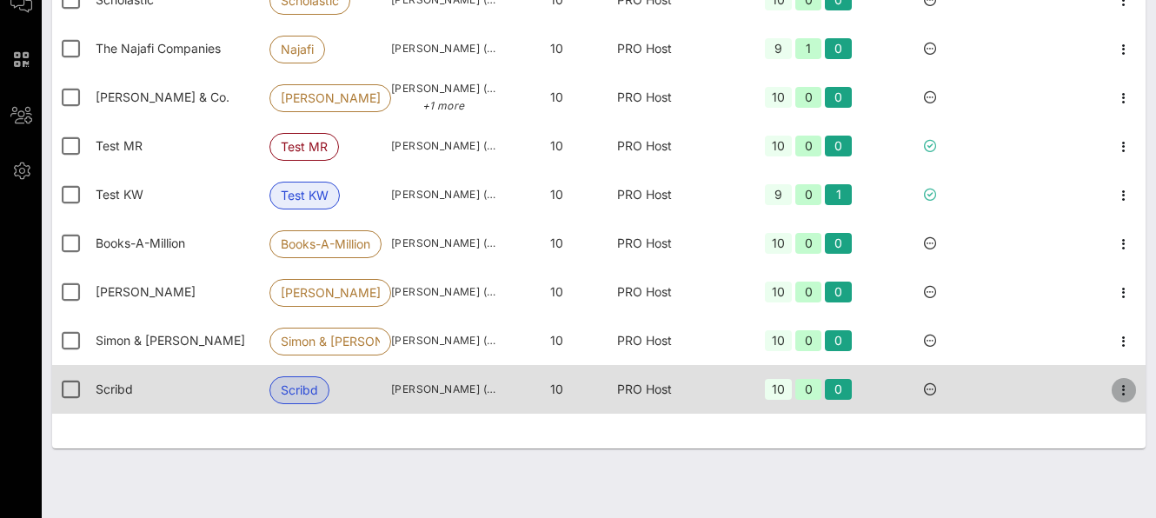
click at [1076, 401] on icon "button" at bounding box center [1124, 390] width 21 height 21
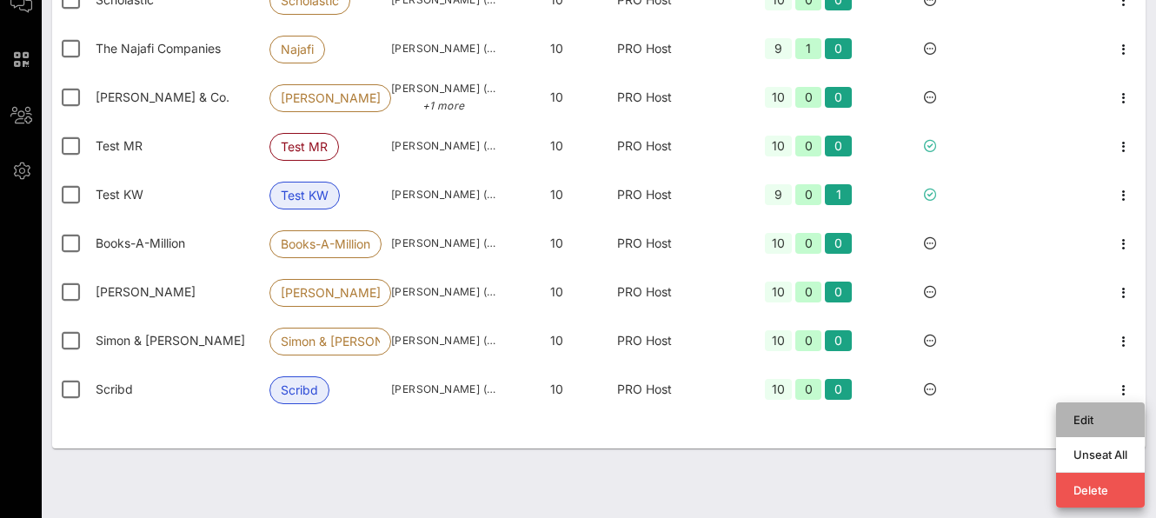
click at [1076, 421] on div "Edit" at bounding box center [1101, 420] width 54 height 14
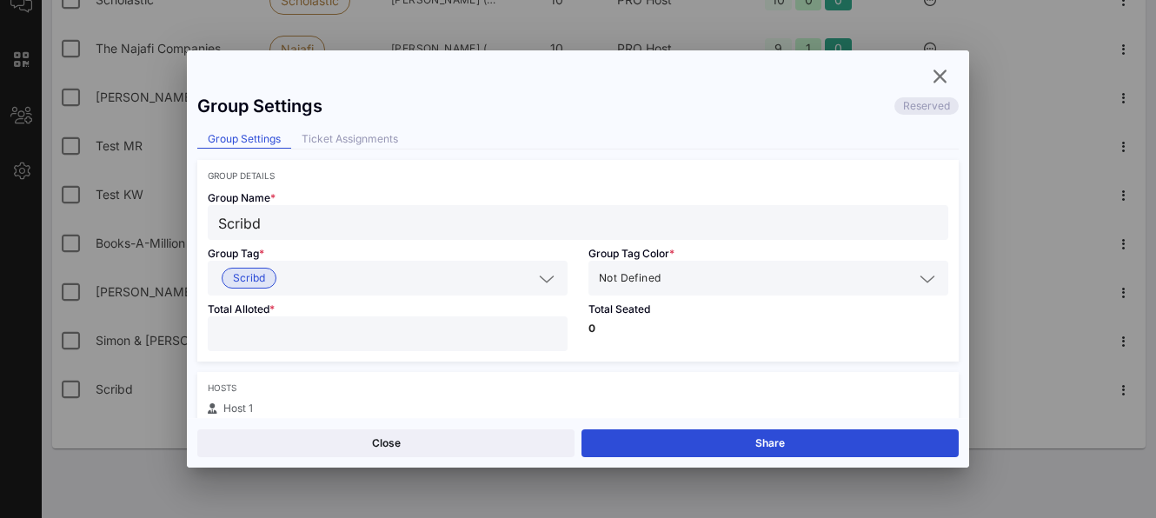
click at [657, 268] on div "Not Defined" at bounding box center [756, 278] width 315 height 23
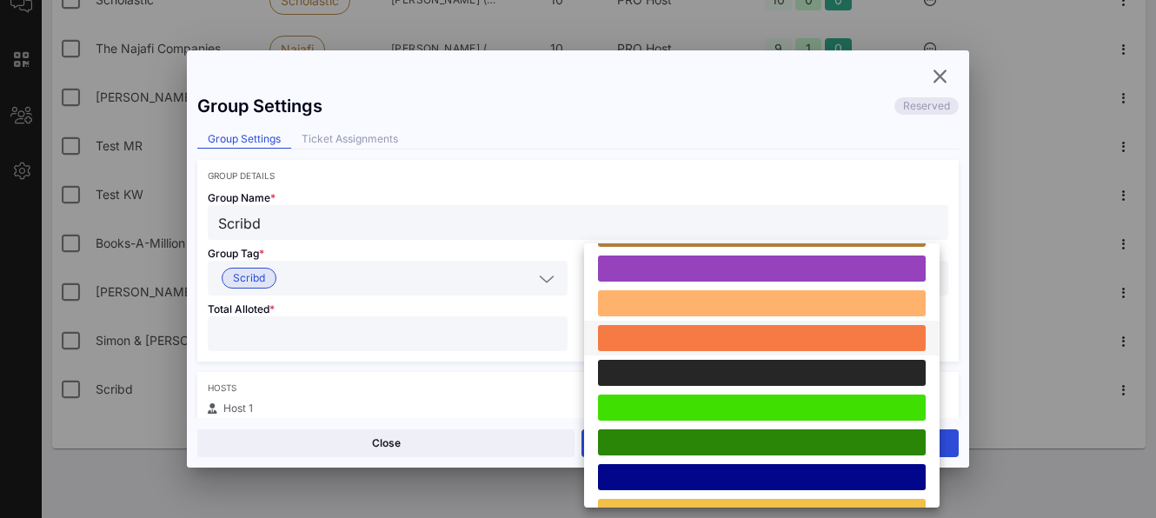
scroll to position [256, 0]
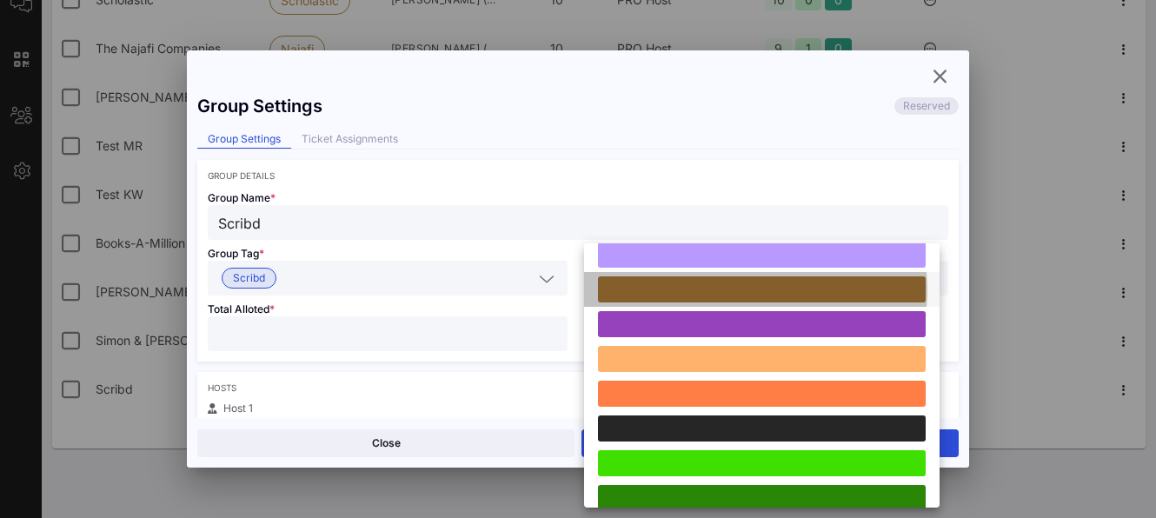
click at [610, 295] on div at bounding box center [762, 289] width 328 height 26
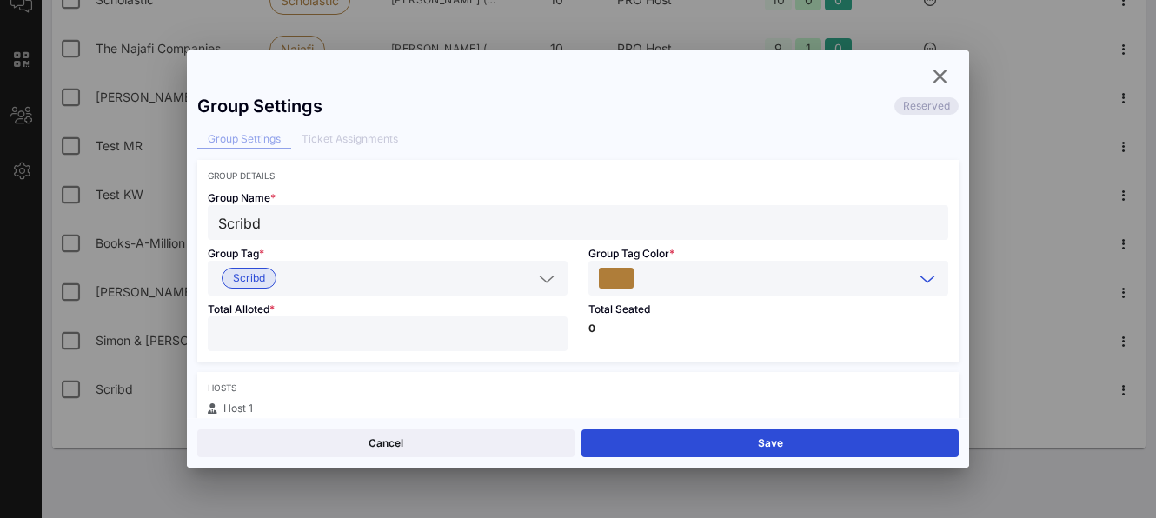
click at [728, 448] on button "Save" at bounding box center [770, 444] width 377 height 28
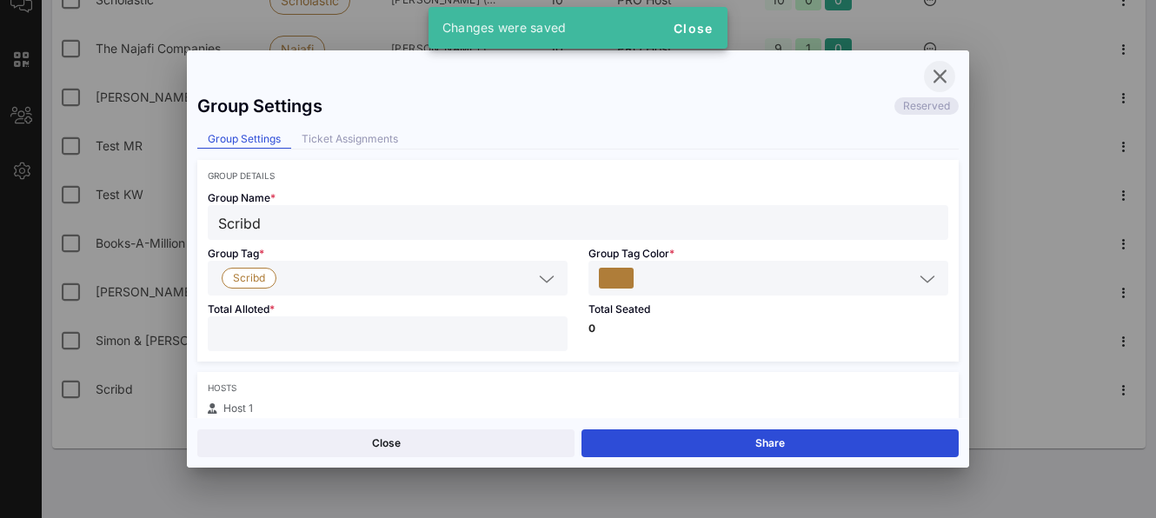
click at [937, 70] on icon "button" at bounding box center [939, 76] width 21 height 21
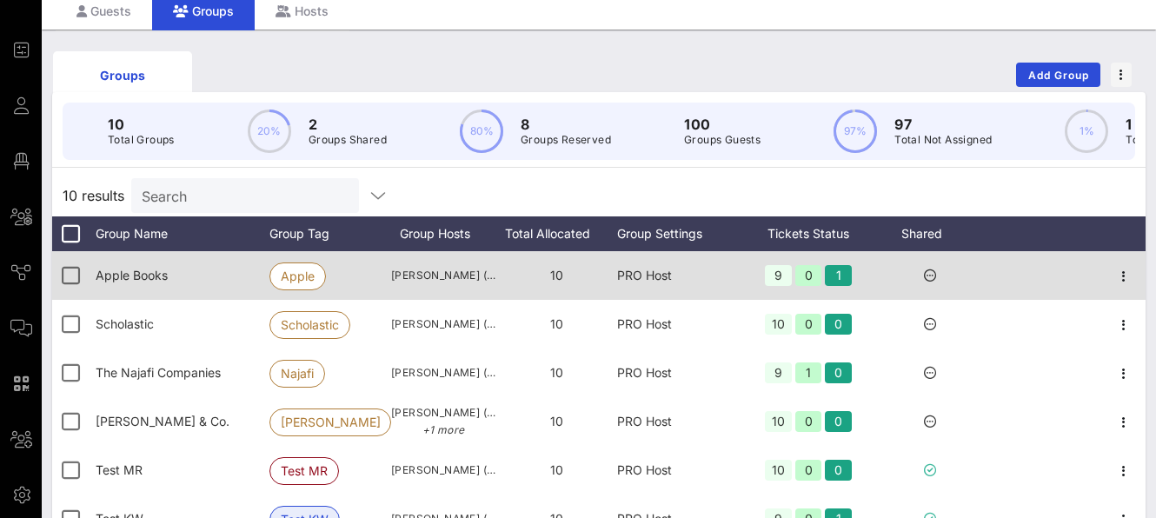
scroll to position [28, 0]
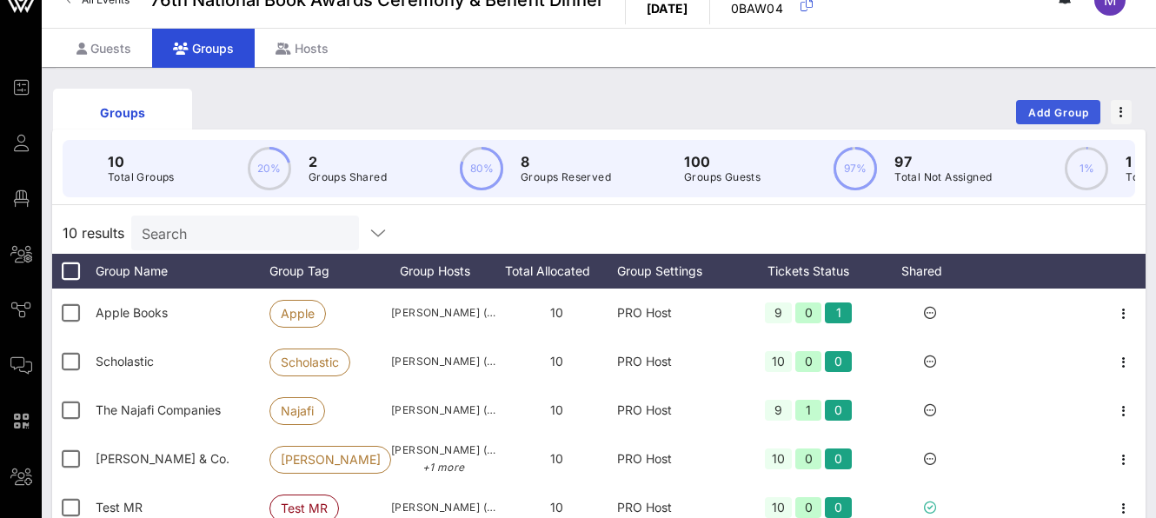
click at [1036, 106] on span "Add Group" at bounding box center [1059, 112] width 63 height 13
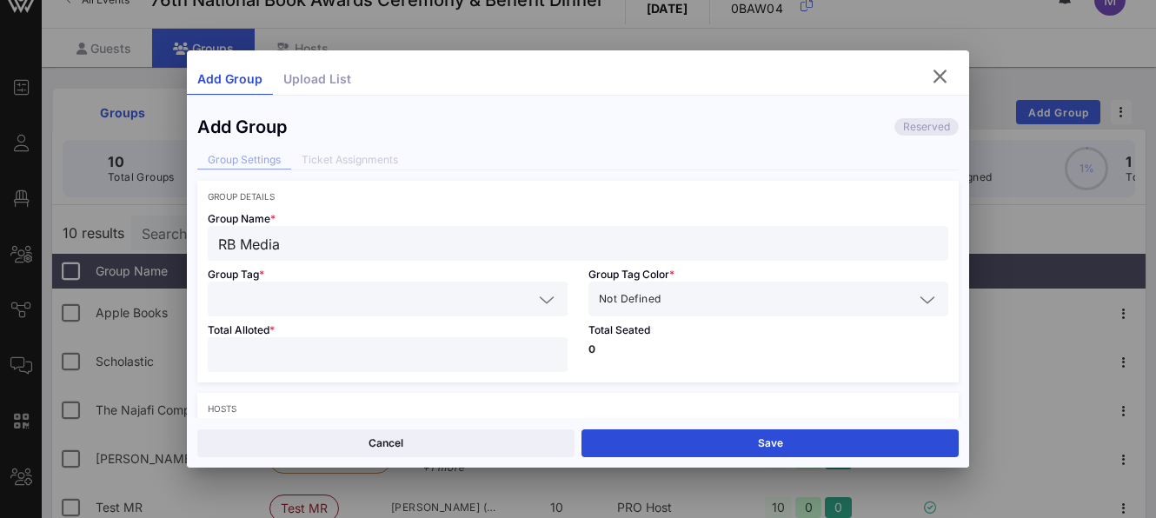
type input "RB Media"
click at [441, 302] on input "text" at bounding box center [375, 299] width 315 height 23
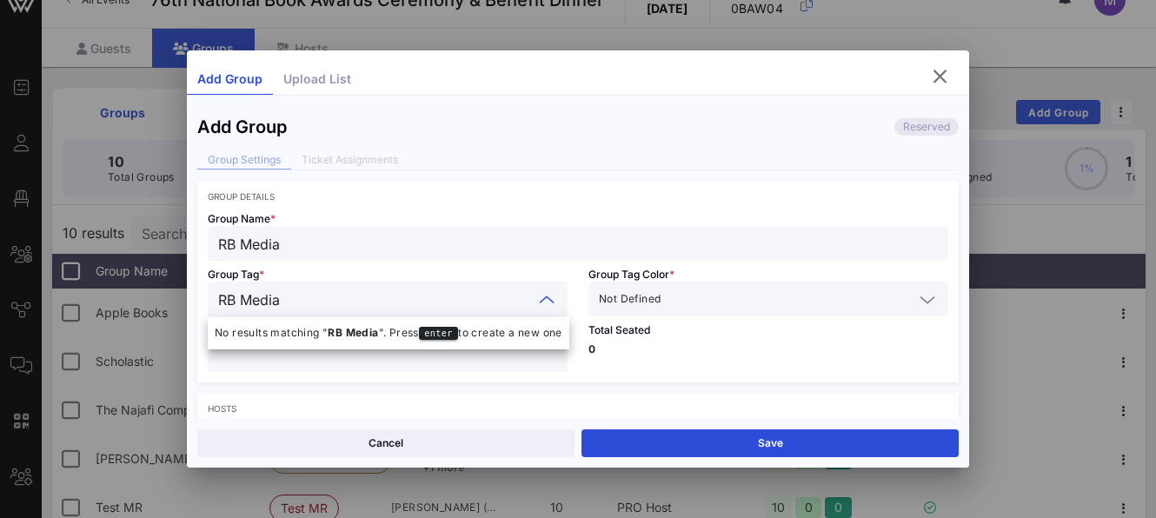
type input "RB Media"
click at [926, 302] on div at bounding box center [927, 300] width 21 height 21
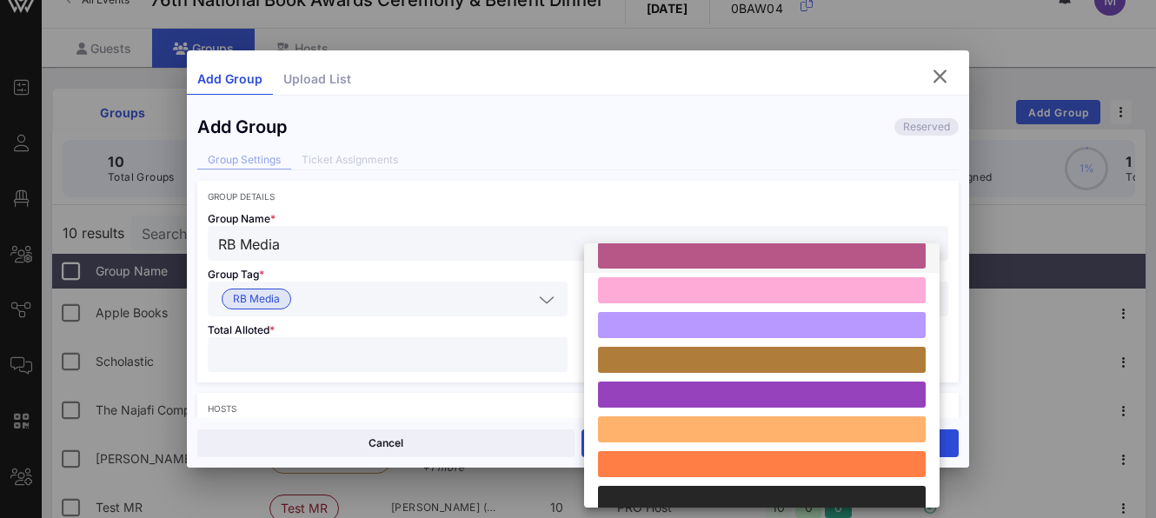
scroll to position [190, 0]
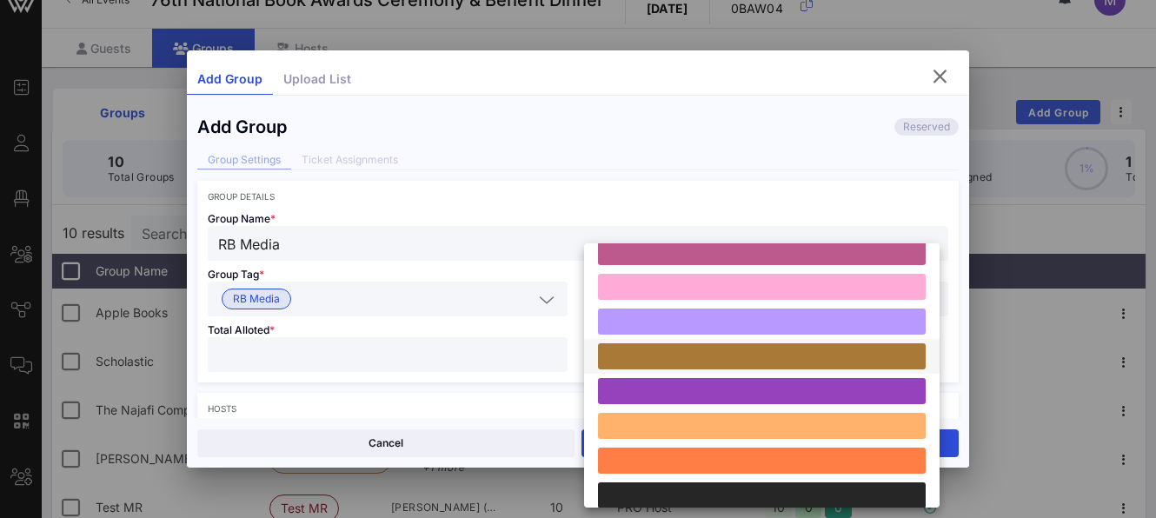
click at [711, 362] on div at bounding box center [762, 356] width 328 height 26
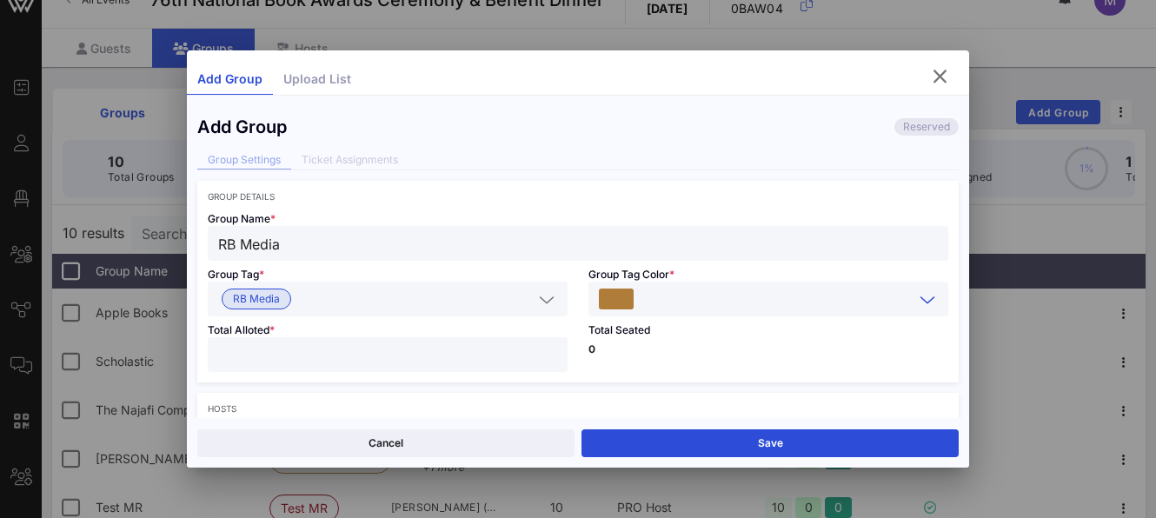
click at [452, 364] on input "number" at bounding box center [387, 354] width 339 height 23
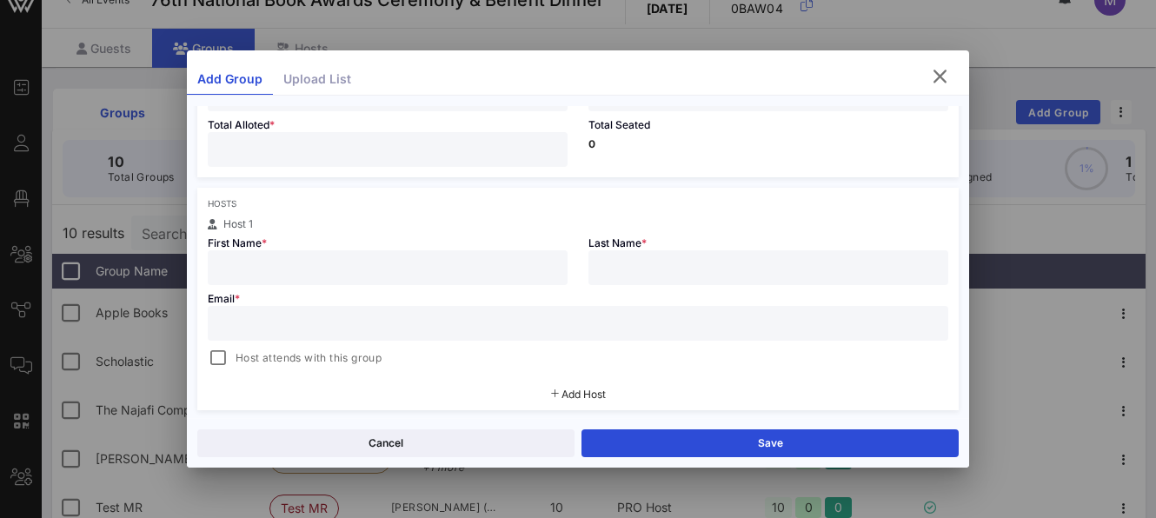
scroll to position [235, 0]
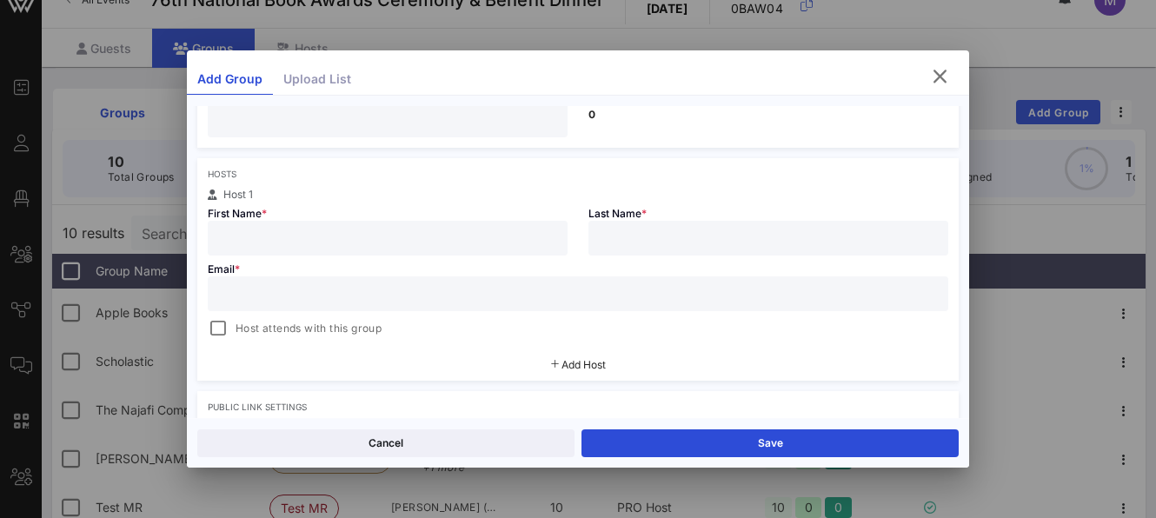
type input "**"
drag, startPoint x: 343, startPoint y: 243, endPoint x: 392, endPoint y: 229, distance: 50.9
type input "[PERSON_NAME]"
paste input "[EMAIL_ADDRESS][DOMAIN_NAME]"
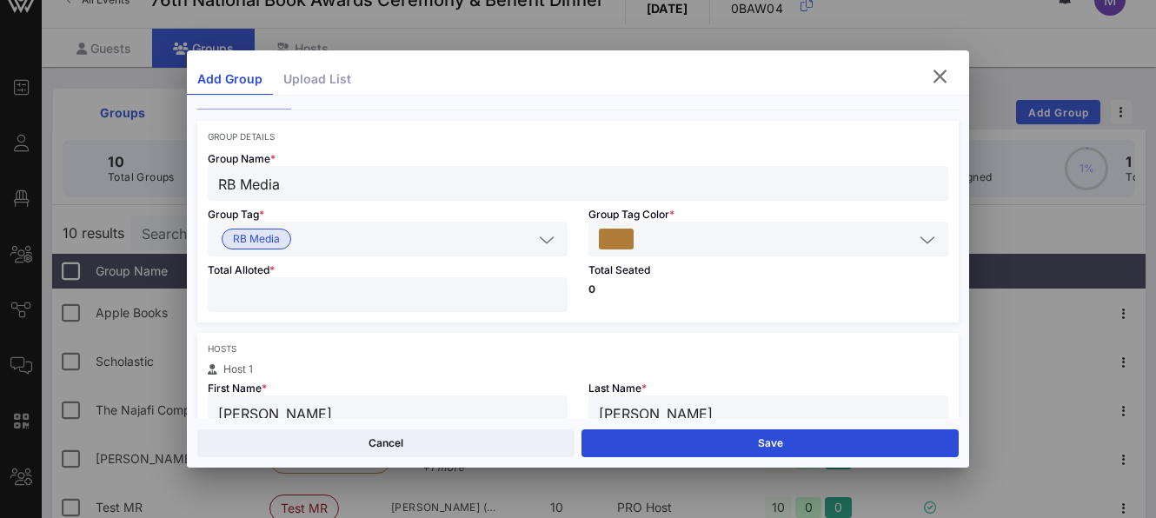
scroll to position [6, 0]
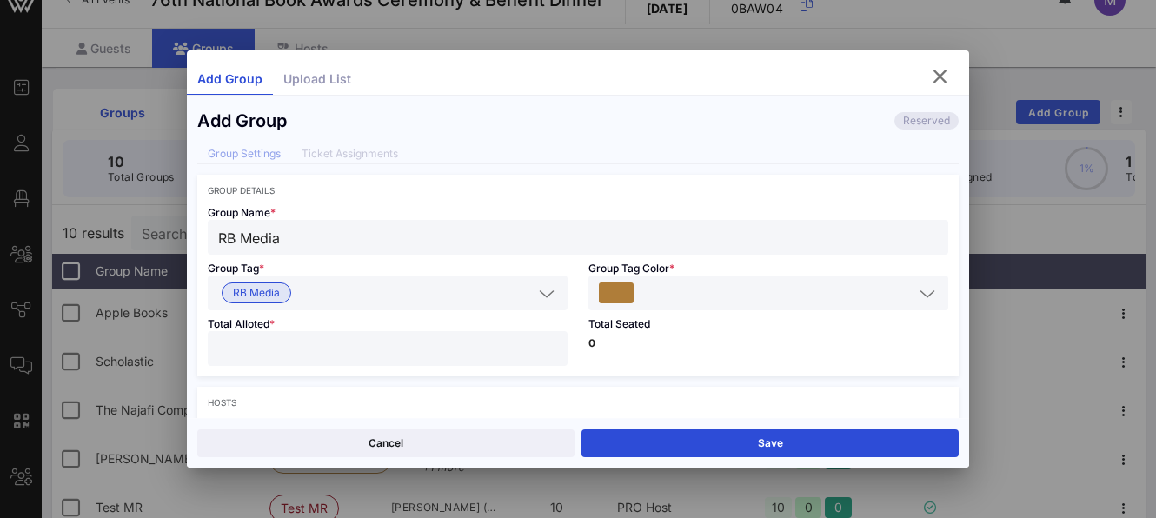
type input "[EMAIL_ADDRESS][DOMAIN_NAME]"
click at [243, 236] on input "RB Media" at bounding box center [578, 237] width 720 height 23
type input "RBMedia"
click at [542, 301] on icon at bounding box center [547, 293] width 16 height 21
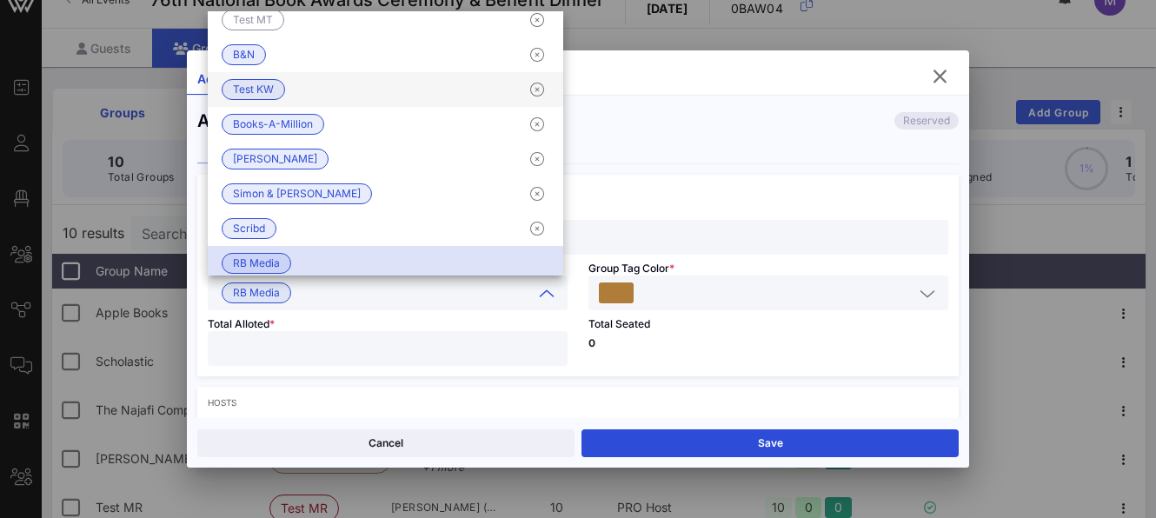
scroll to position [306, 0]
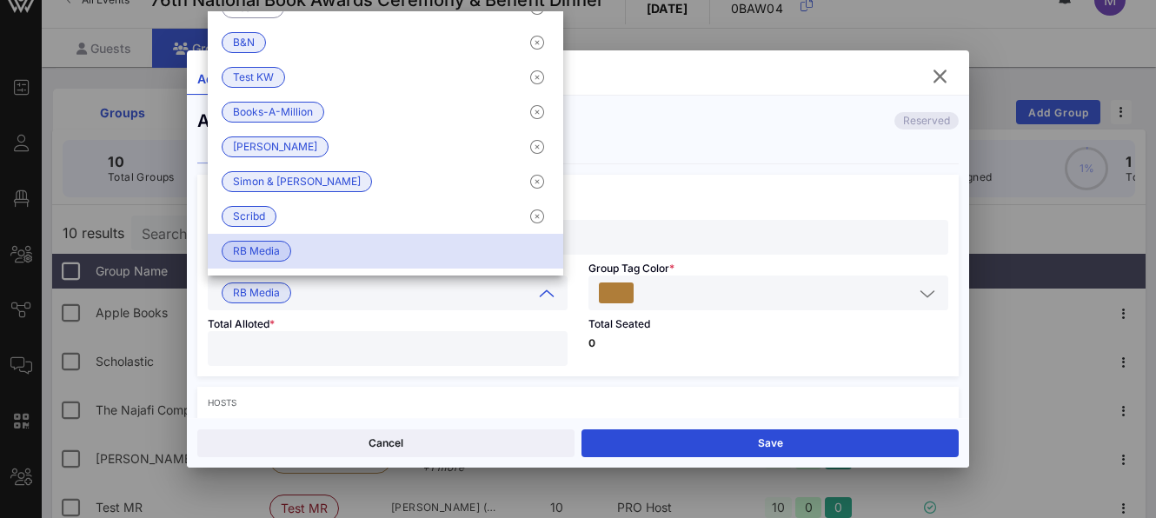
click at [258, 244] on span "RB Media" at bounding box center [256, 251] width 47 height 19
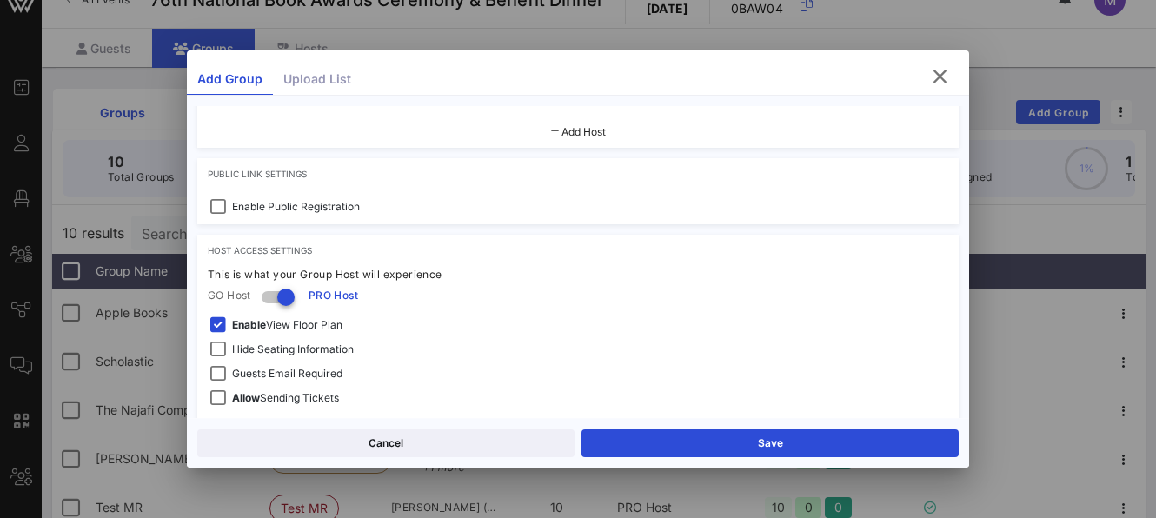
scroll to position [536, 0]
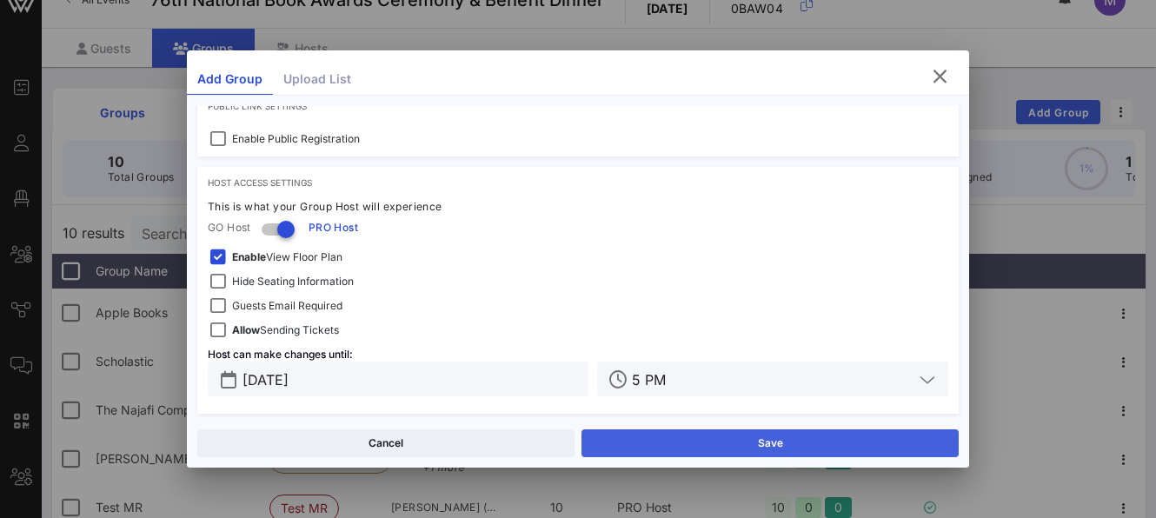
click at [639, 444] on button "Save" at bounding box center [770, 444] width 377 height 28
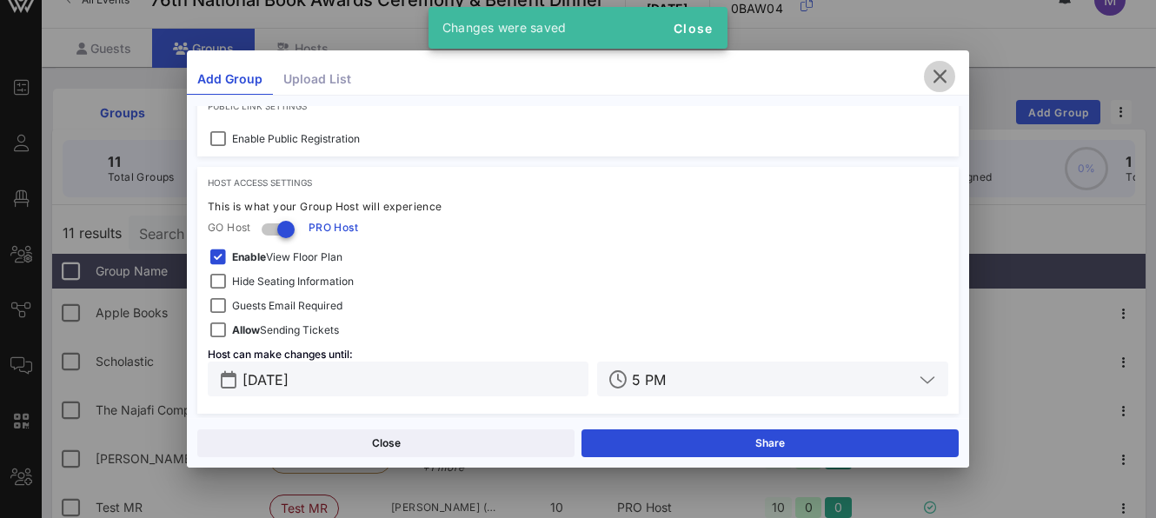
click at [948, 76] on icon "button" at bounding box center [939, 76] width 21 height 21
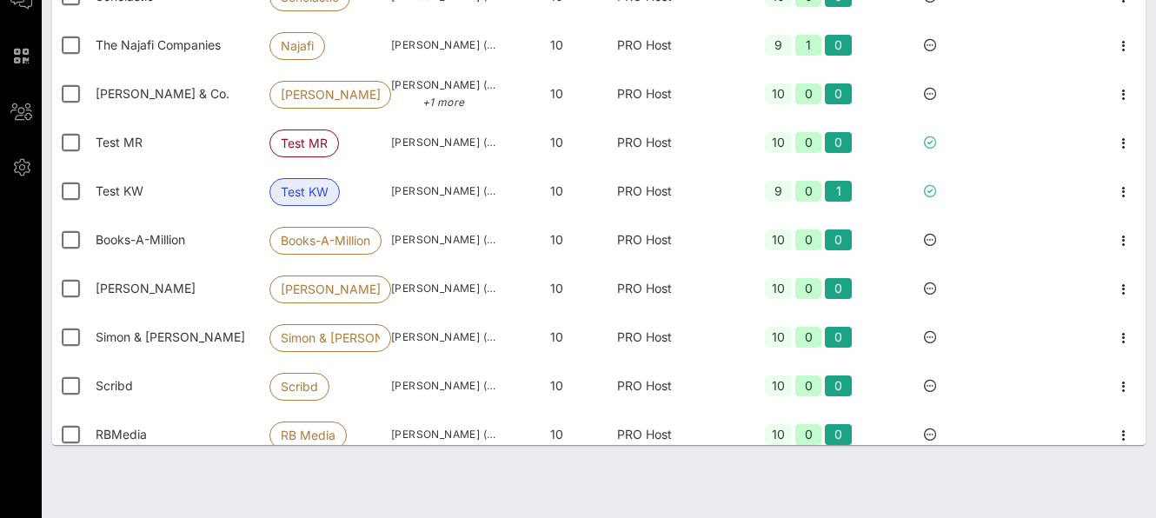
scroll to position [0, 0]
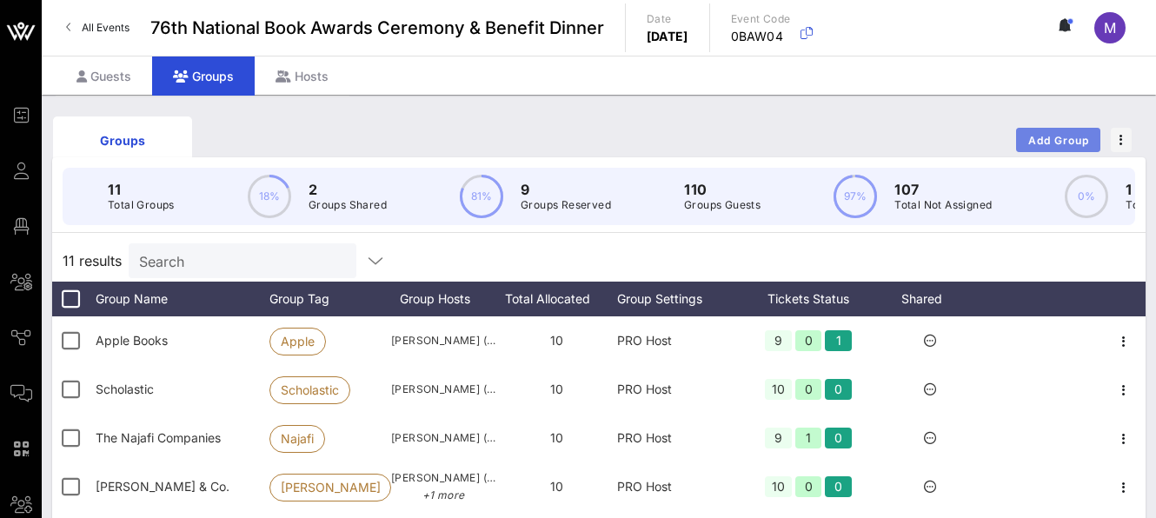
click at [1041, 137] on span "Add Group" at bounding box center [1059, 140] width 63 height 13
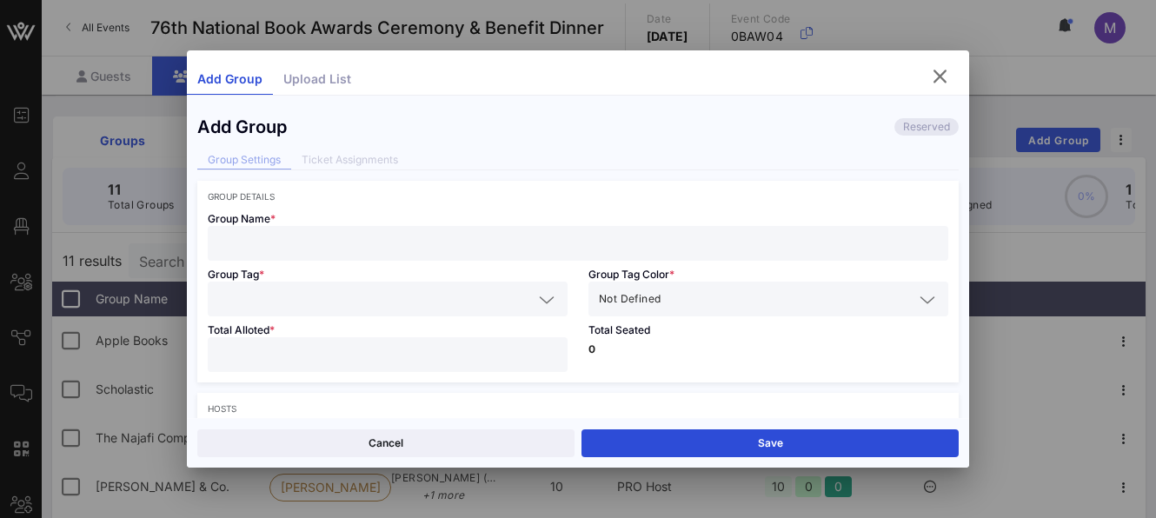
drag, startPoint x: 595, startPoint y: 238, endPoint x: 603, endPoint y: 234, distance: 9.0
type input "Poetry Foundation"
click at [443, 301] on input "text" at bounding box center [375, 299] width 315 height 23
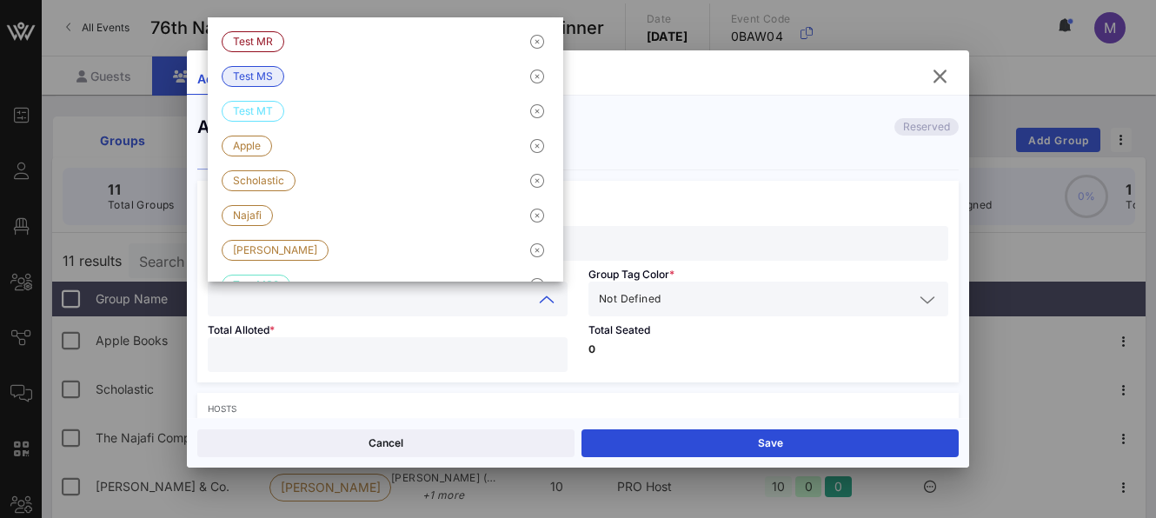
type input "{"
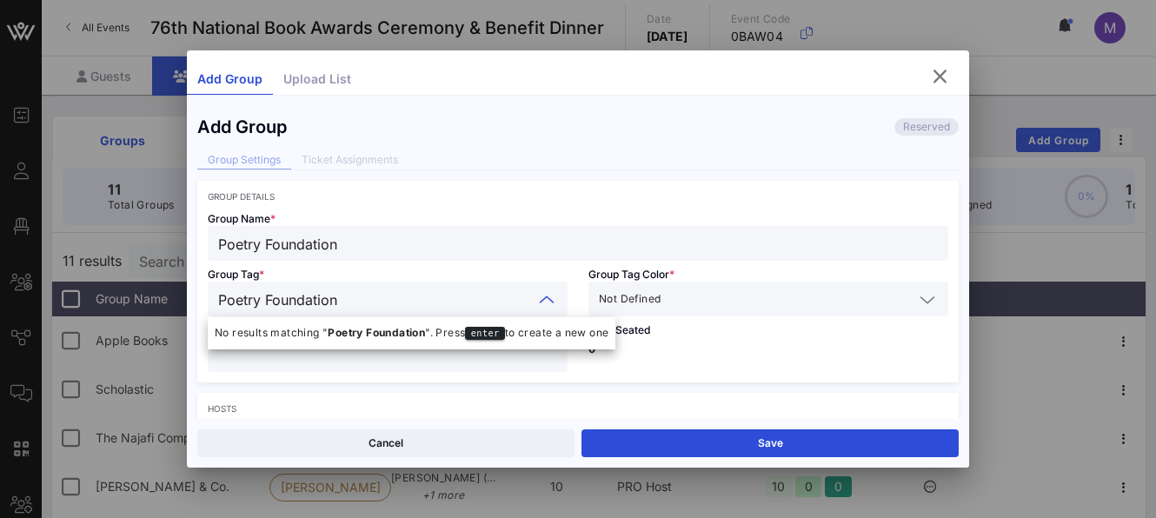
type input "Poetry Foundation"
click at [920, 304] on icon at bounding box center [928, 300] width 16 height 21
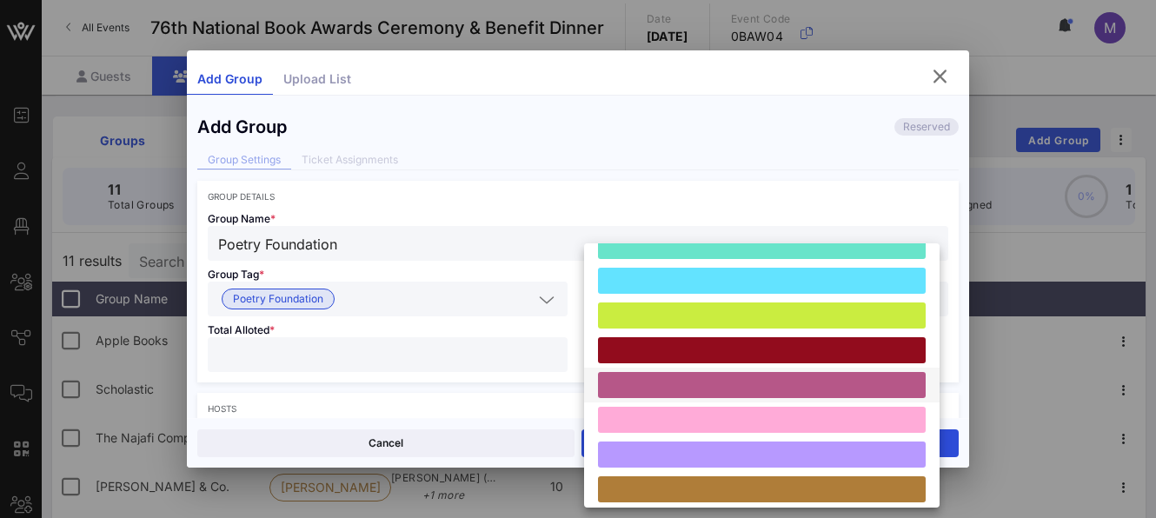
scroll to position [97, 0]
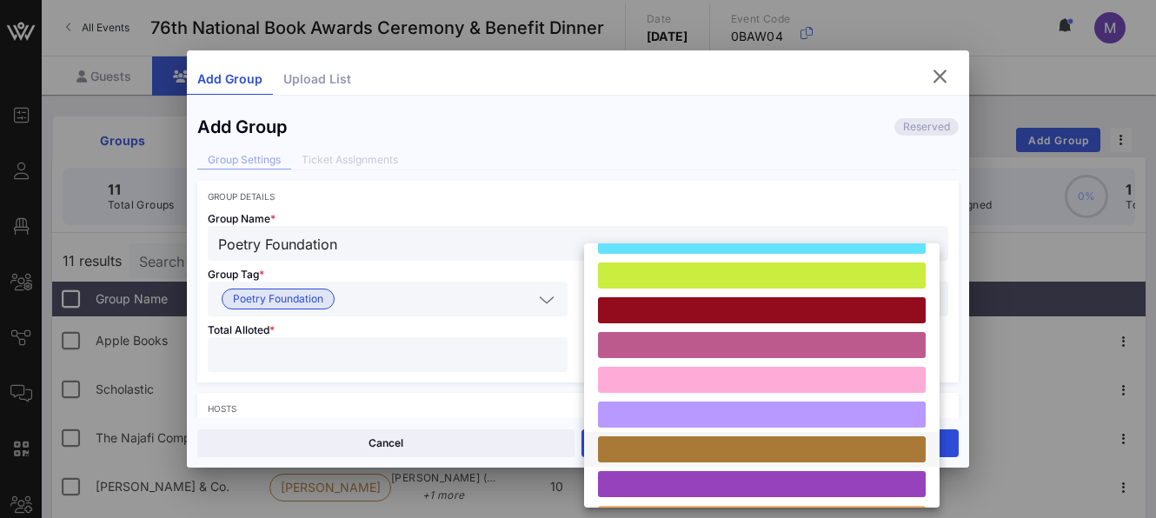
click at [790, 450] on div at bounding box center [762, 449] width 328 height 26
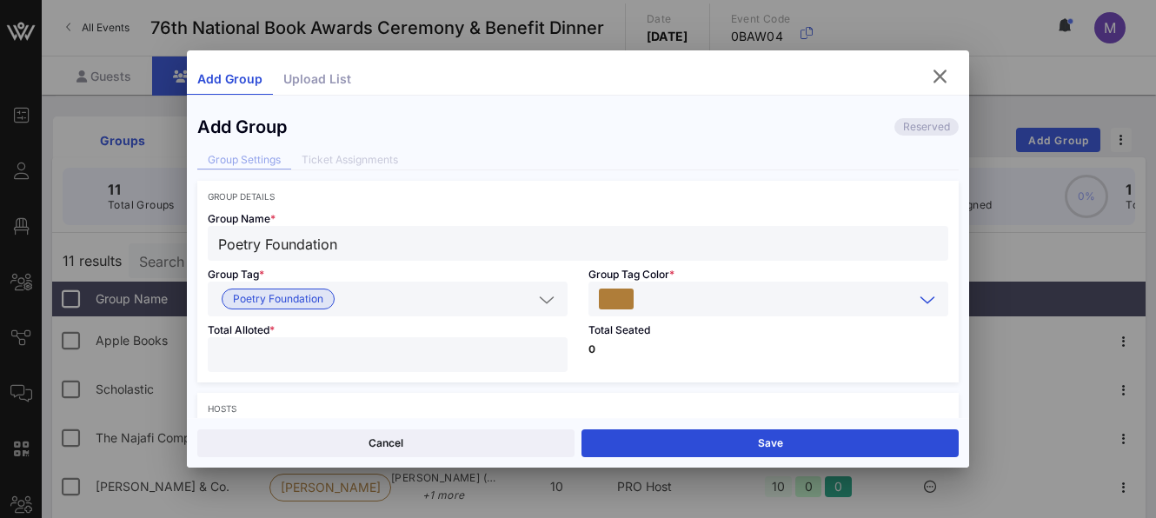
drag, startPoint x: 505, startPoint y: 355, endPoint x: 537, endPoint y: 350, distance: 32.5
click at [506, 355] on input "number" at bounding box center [387, 354] width 339 height 23
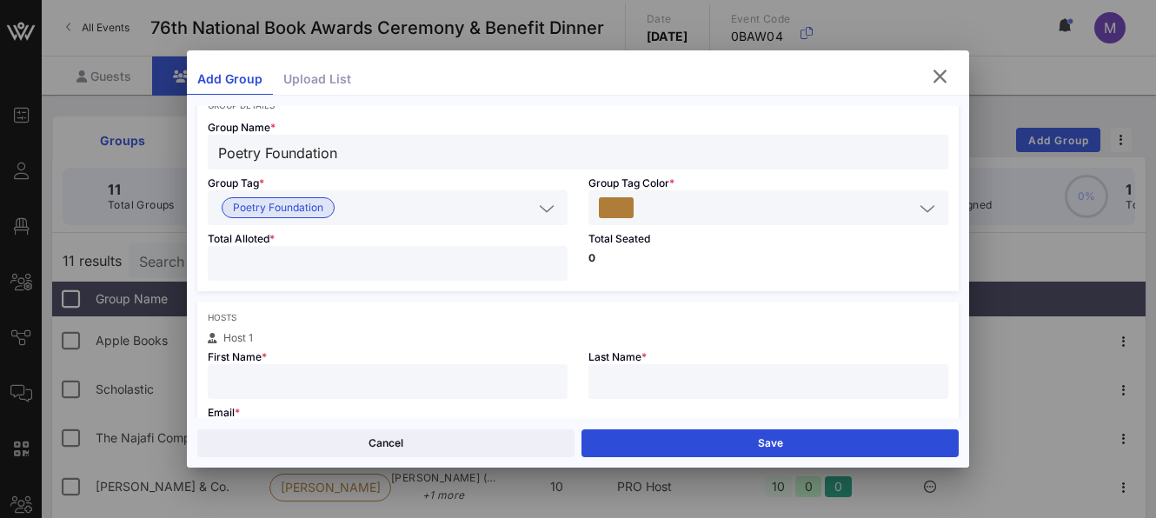
scroll to position [118, 0]
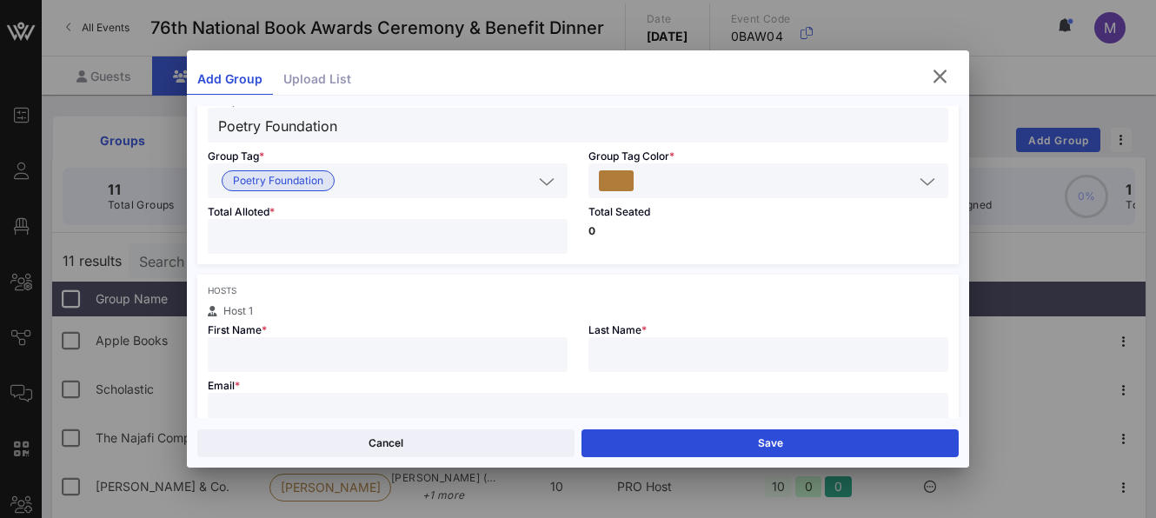
type input "**"
type input "[PERSON_NAME]"
type input "Guzaitis"
paste input "[EMAIL_ADDRESS][DOMAIN_NAME]"
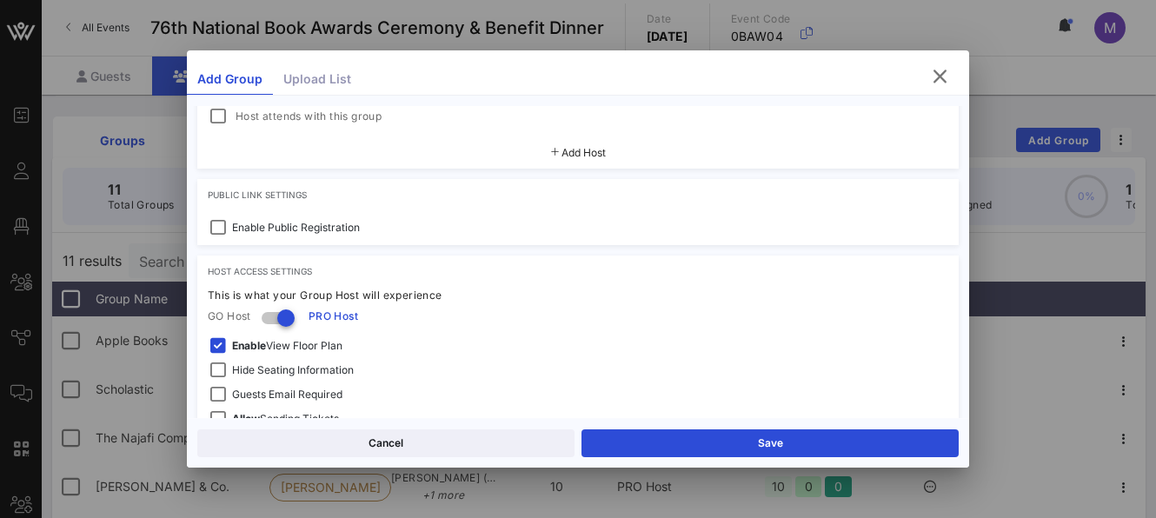
scroll to position [542, 0]
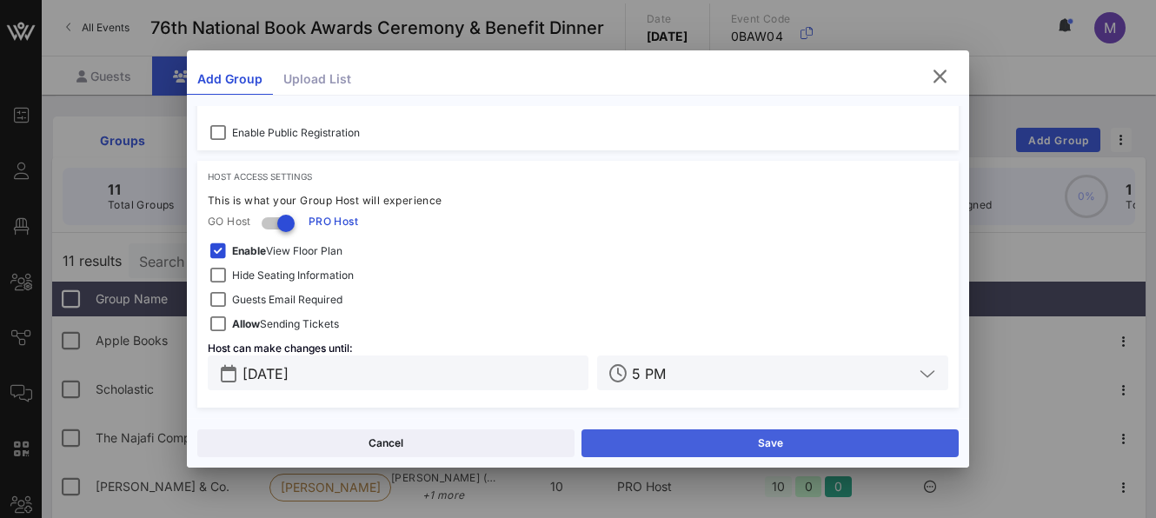
type input "[EMAIL_ADDRESS][DOMAIN_NAME]"
click at [675, 441] on button "Save" at bounding box center [770, 444] width 377 height 28
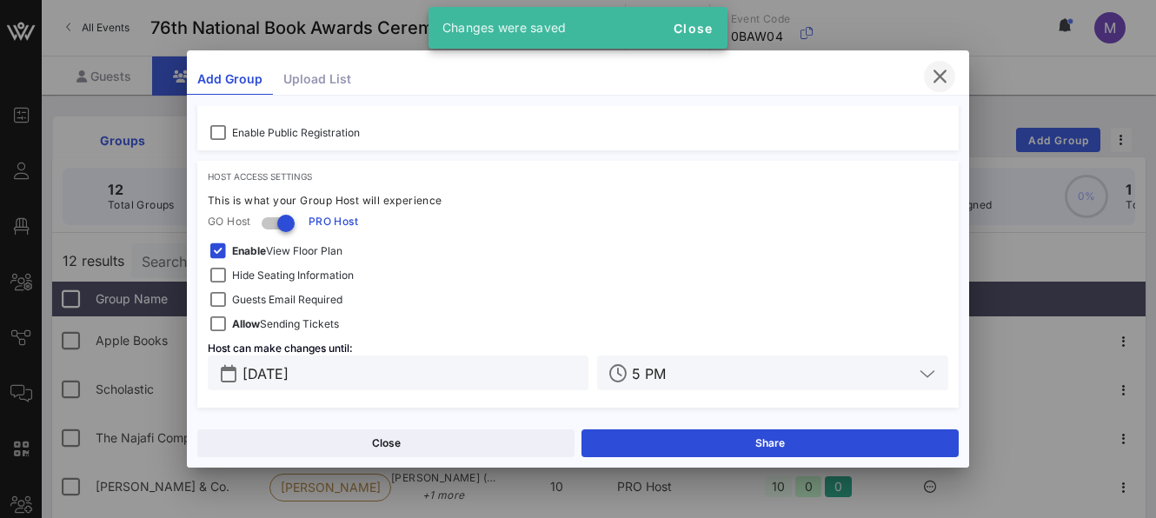
click at [942, 76] on icon "button" at bounding box center [939, 76] width 21 height 21
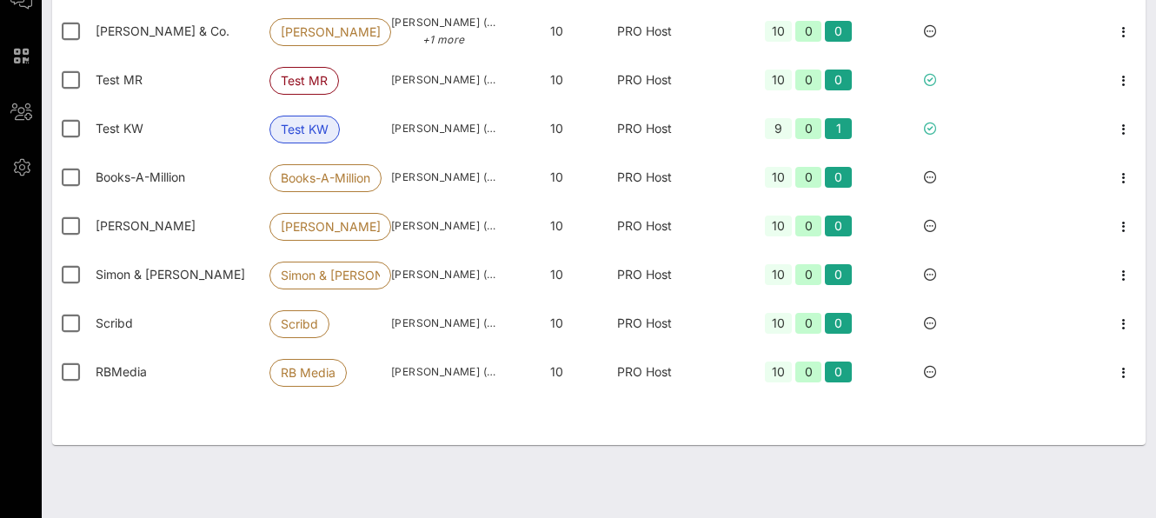
scroll to position [0, 0]
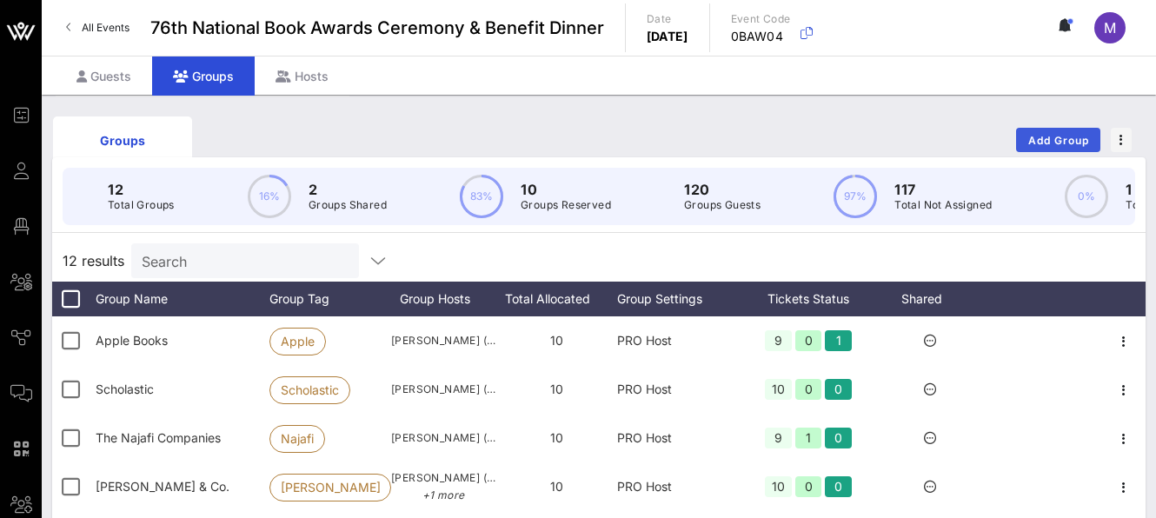
click at [1056, 134] on span "Add Group" at bounding box center [1059, 140] width 63 height 13
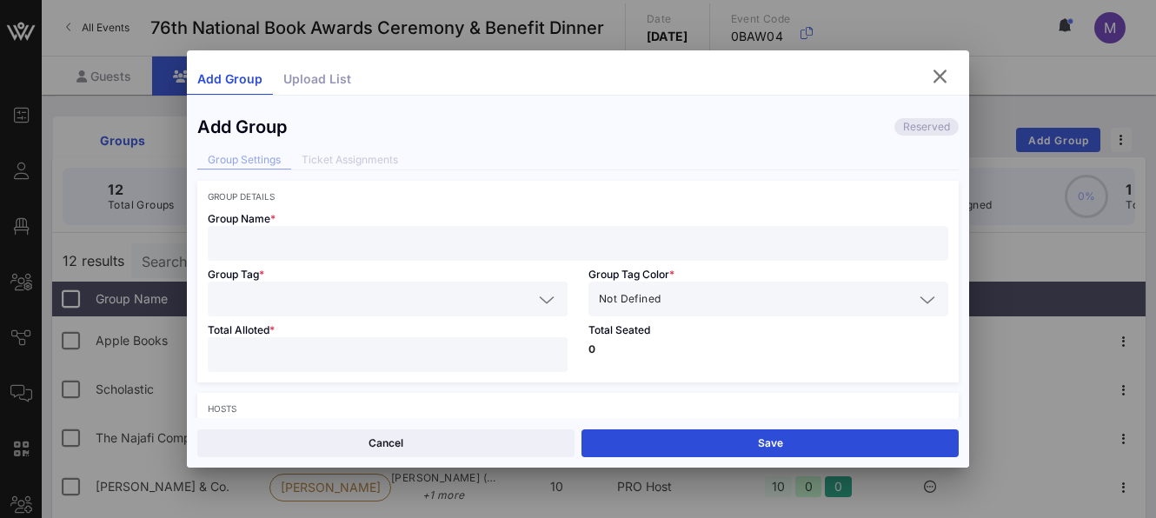
drag, startPoint x: 564, startPoint y: 250, endPoint x: 585, endPoint y: 225, distance: 32.1
type input "[PERSON_NAME]"
click at [430, 290] on input "text" at bounding box center [375, 299] width 315 height 23
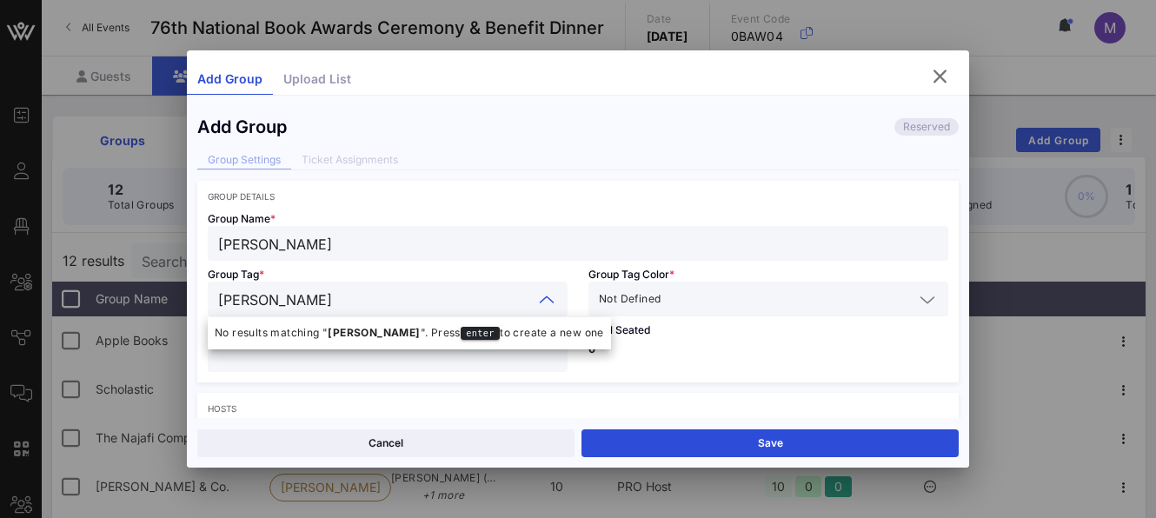
type input "[PERSON_NAME]"
click at [920, 305] on icon at bounding box center [928, 300] width 16 height 21
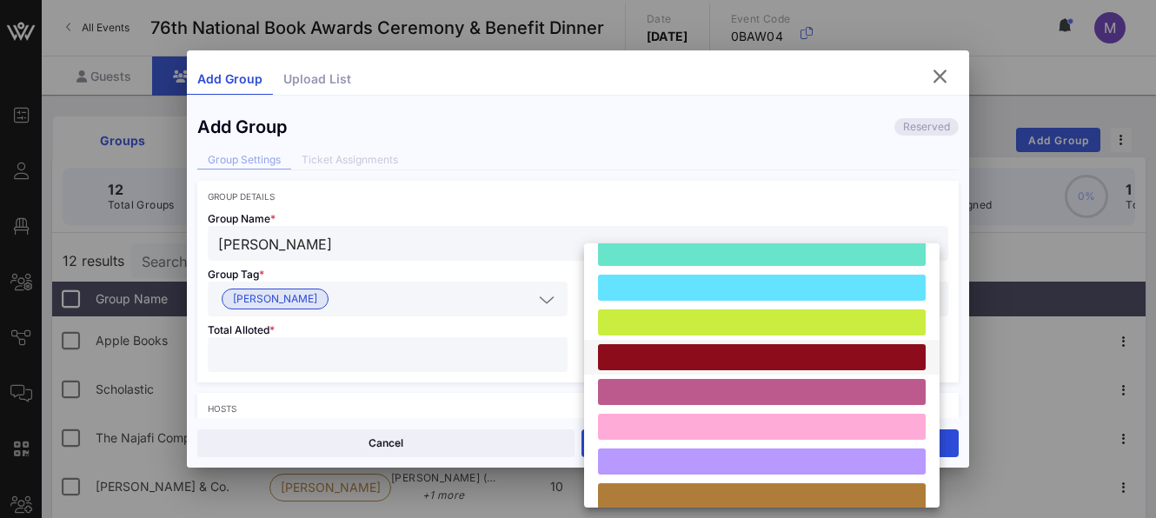
scroll to position [147, 0]
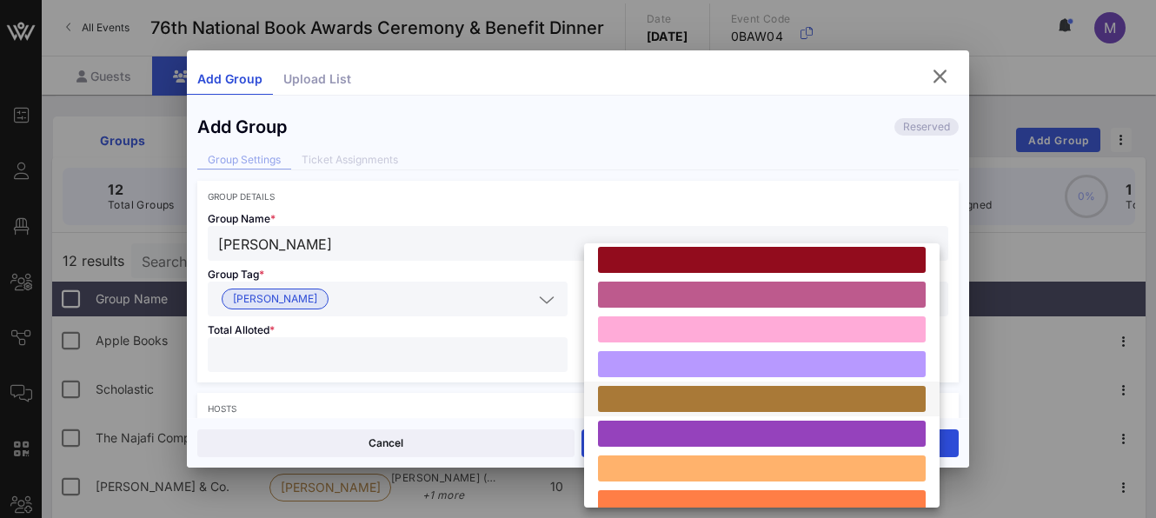
click at [643, 397] on div at bounding box center [762, 399] width 328 height 26
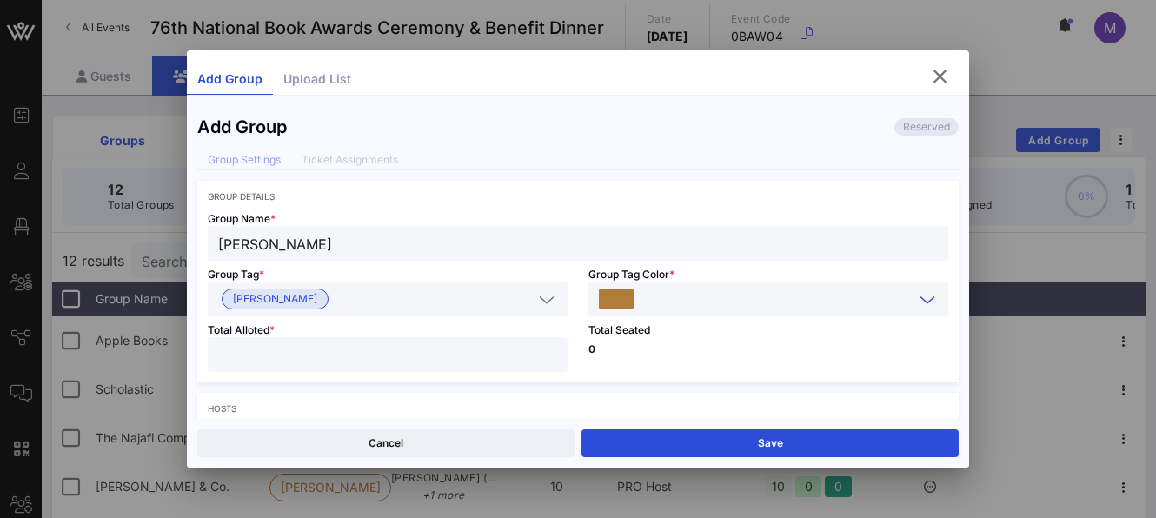
click at [348, 360] on input "number" at bounding box center [387, 354] width 339 height 23
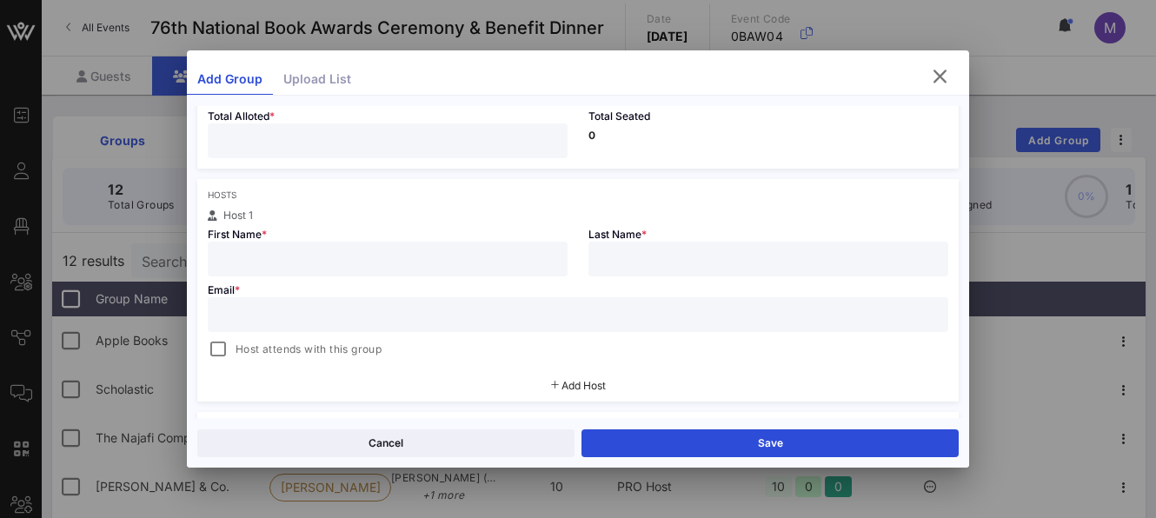
scroll to position [217, 0]
type input "**"
paste input "[PERSON_NAME][EMAIL_ADDRESS][DOMAIN_NAME]"
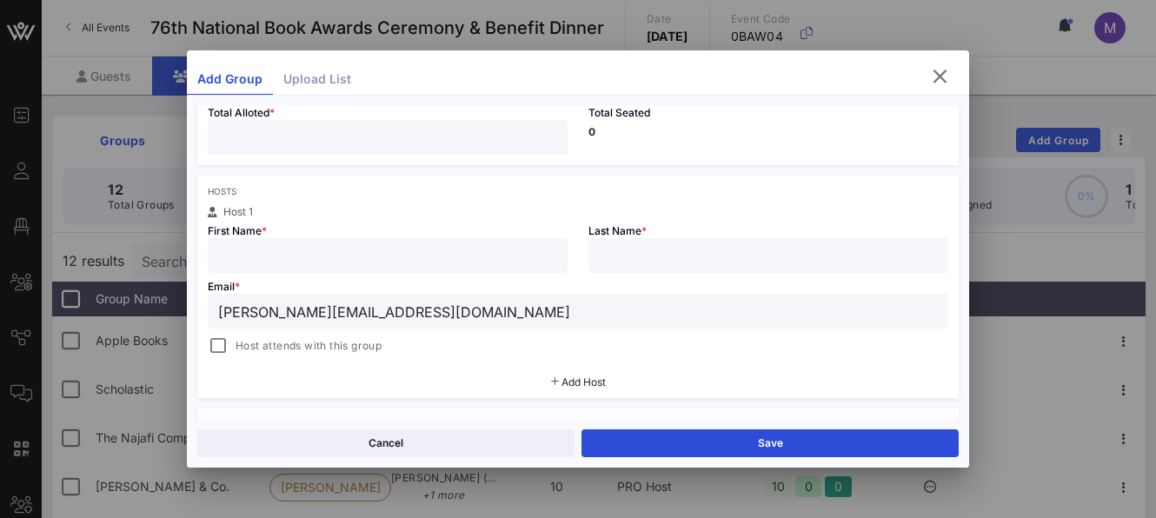
type input "[PERSON_NAME][EMAIL_ADDRESS][DOMAIN_NAME]"
type input "[PERSON_NAME]"
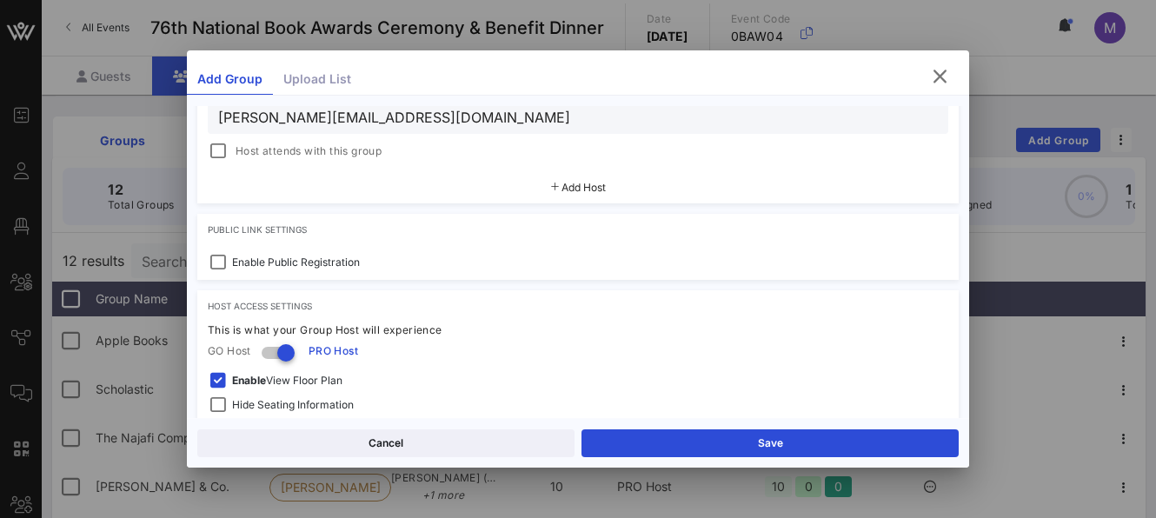
scroll to position [542, 0]
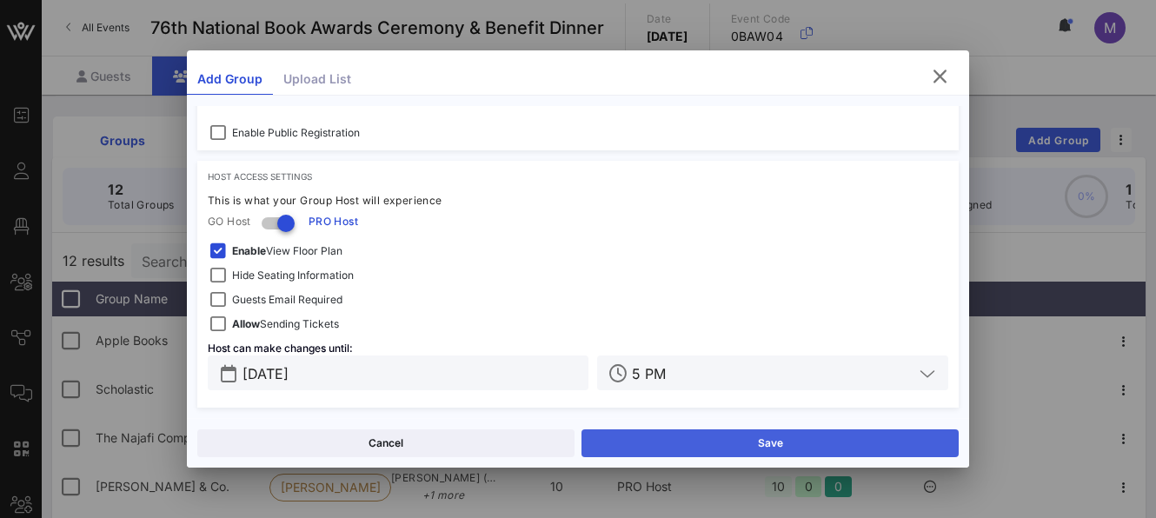
type input "Honiball"
click at [656, 448] on button "Save" at bounding box center [770, 444] width 377 height 28
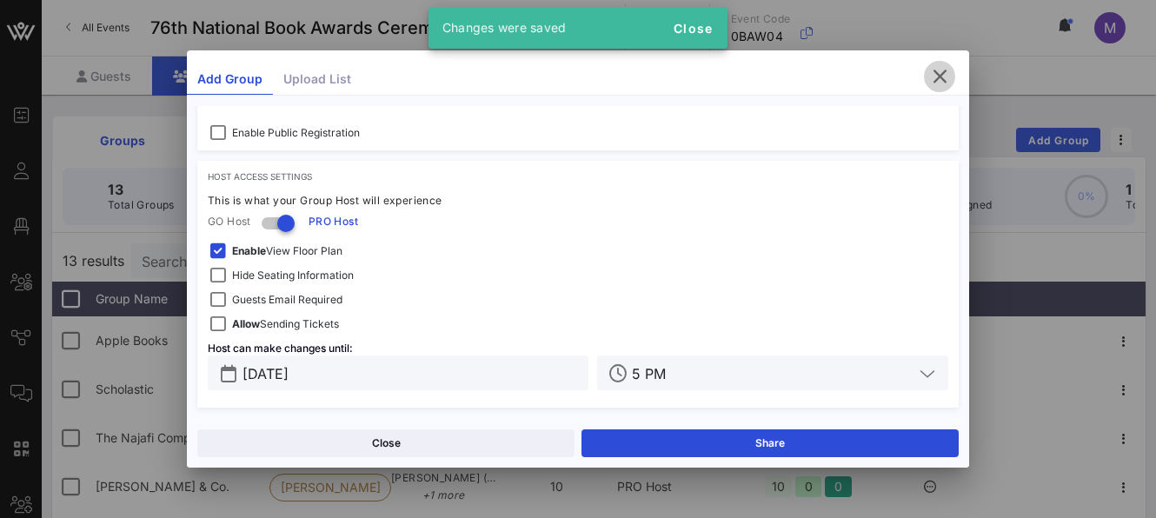
click at [948, 74] on icon "button" at bounding box center [939, 76] width 21 height 21
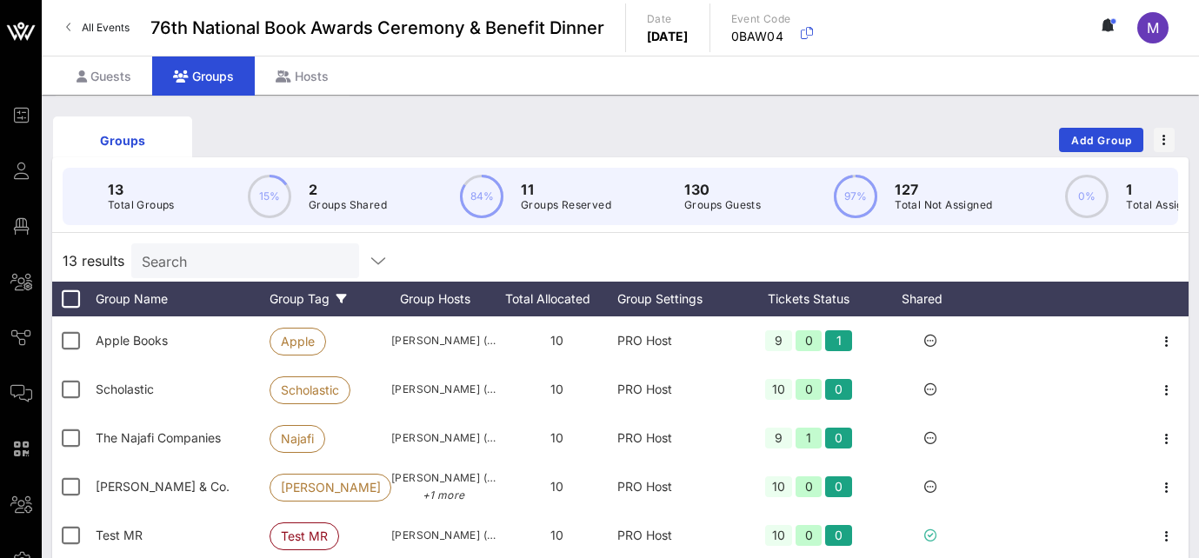
scroll to position [3, 0]
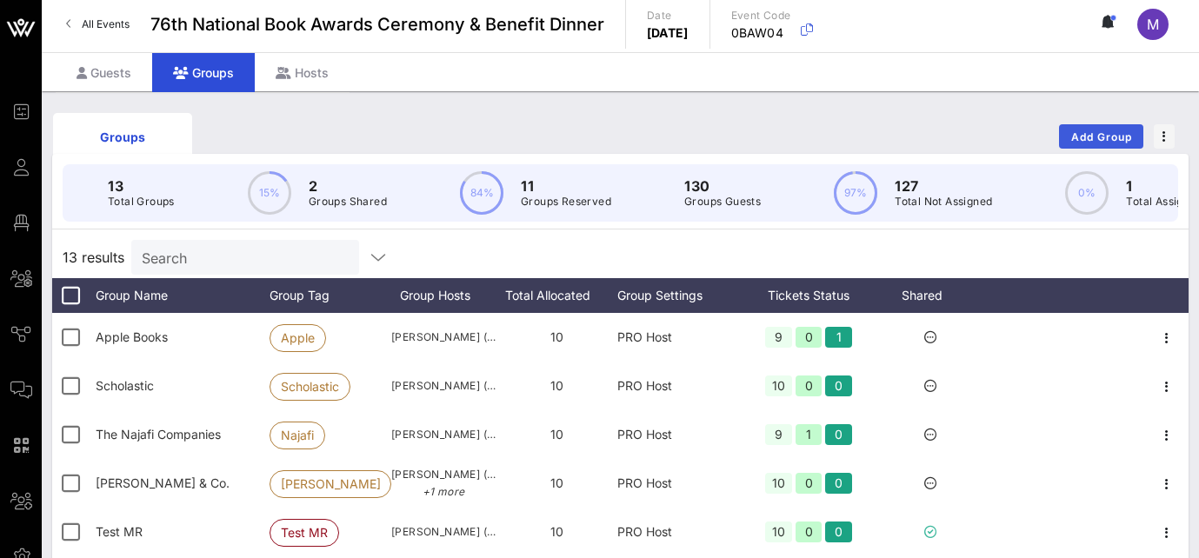
click at [1072, 130] on span "Add Group" at bounding box center [1101, 136] width 63 height 13
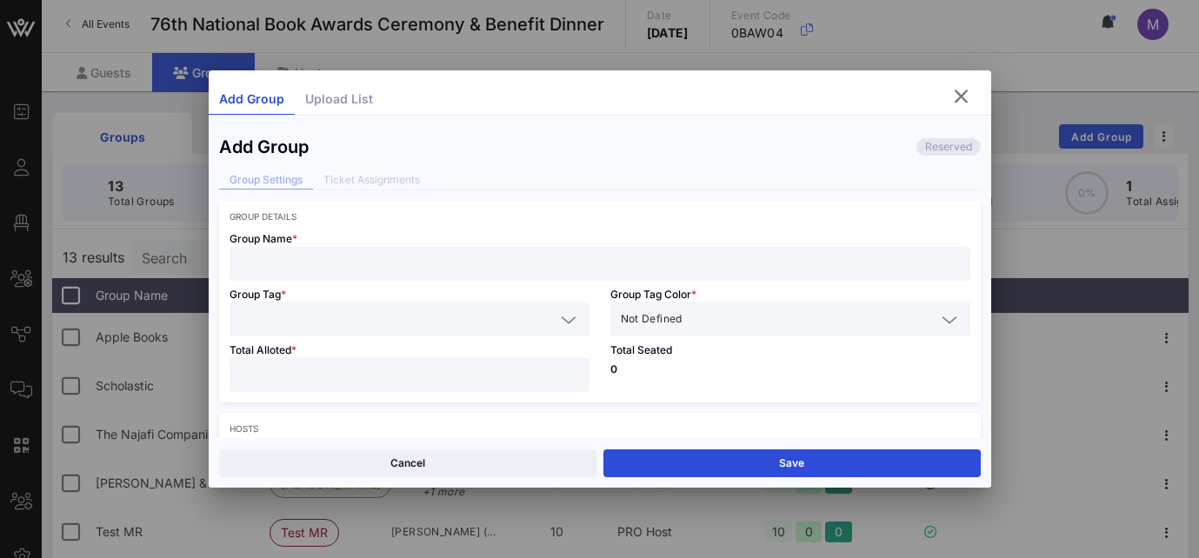
drag, startPoint x: 382, startPoint y: 265, endPoint x: 390, endPoint y: 253, distance: 15.0
type input "Hachette"
click at [371, 313] on input "text" at bounding box center [397, 319] width 315 height 23
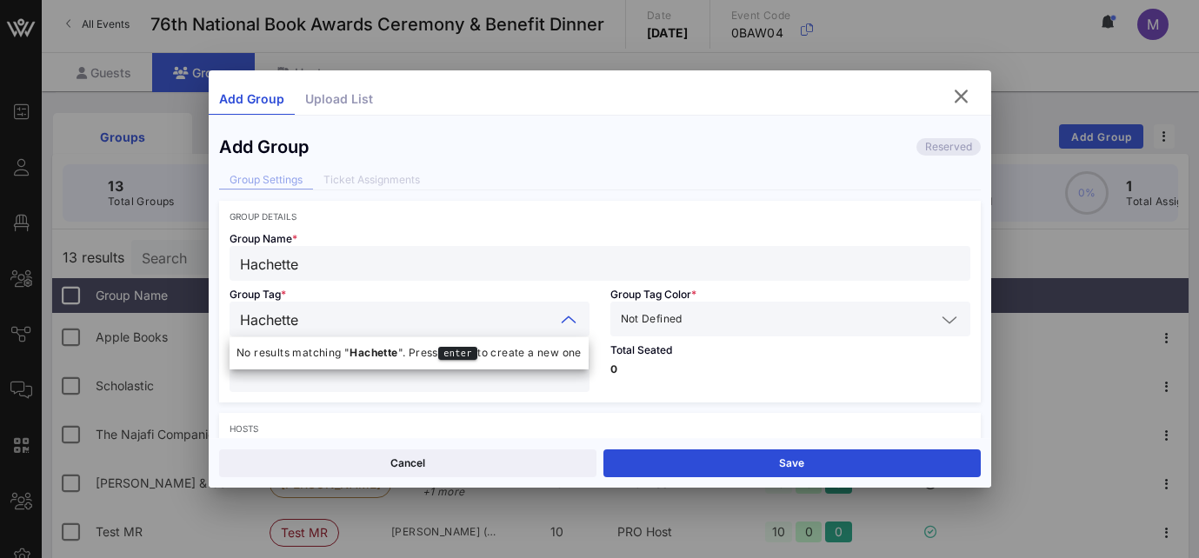
type input "Hachette"
click at [456, 298] on div "Group Tag * Hachette" at bounding box center [409, 309] width 381 height 56
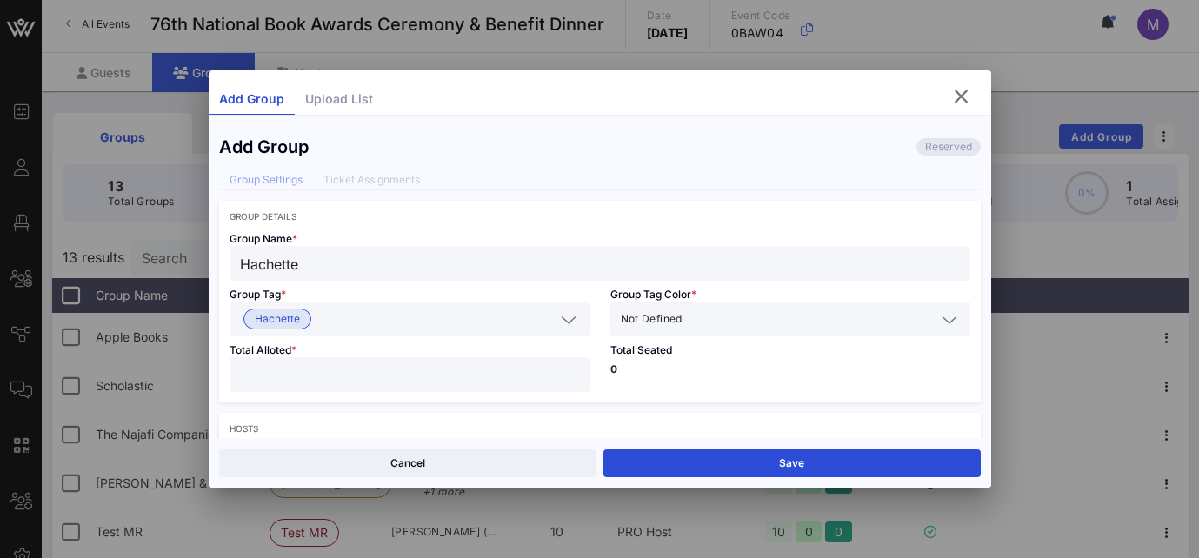
click at [518, 380] on input "number" at bounding box center [409, 374] width 339 height 23
type input "**"
click at [942, 316] on icon at bounding box center [950, 320] width 16 height 21
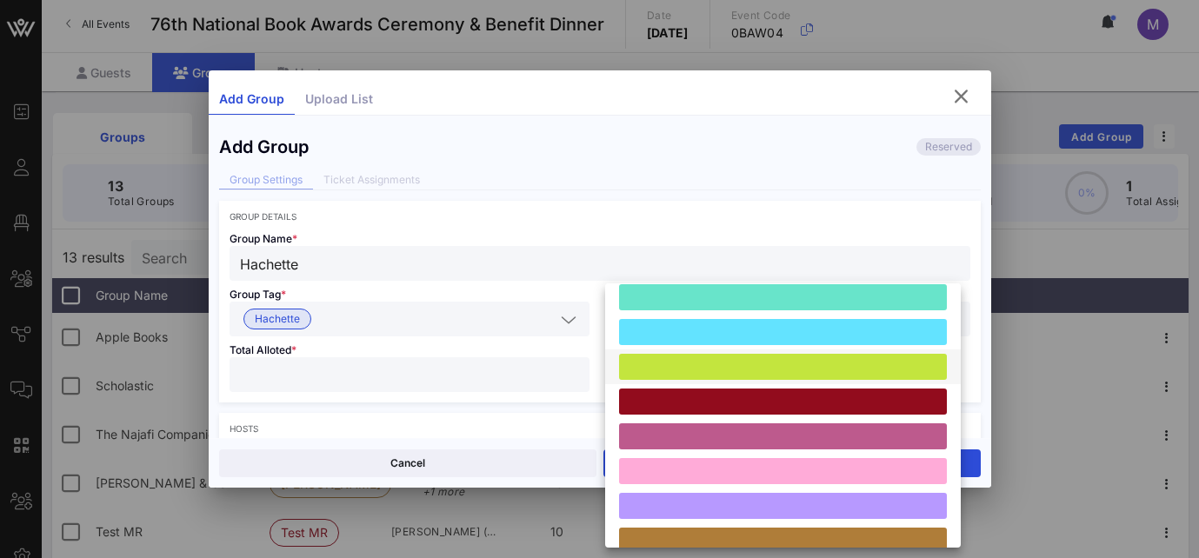
scroll to position [75, 0]
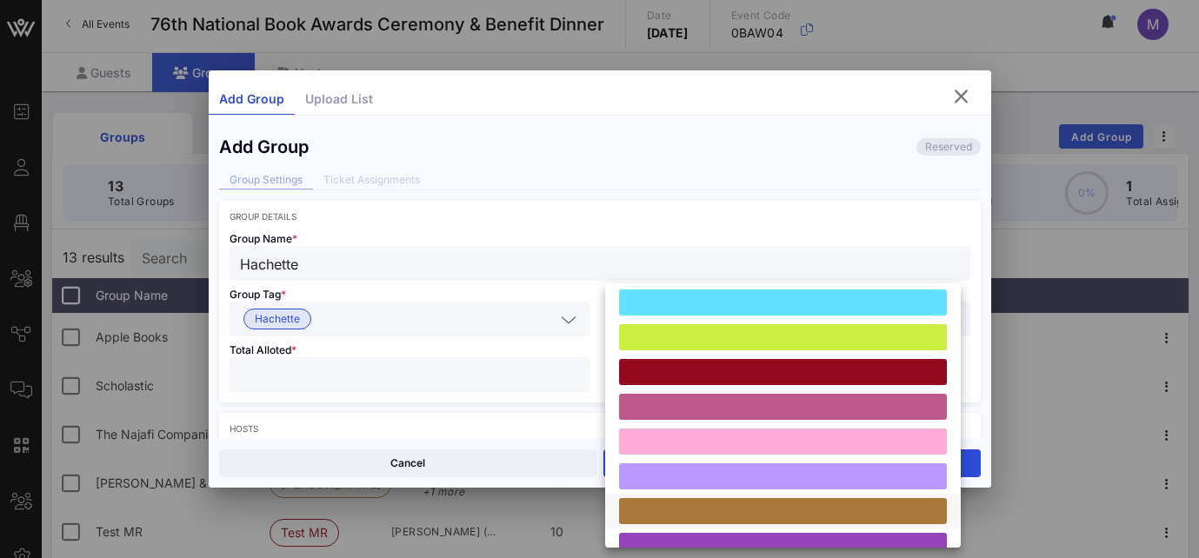
click at [705, 513] on div at bounding box center [783, 511] width 328 height 26
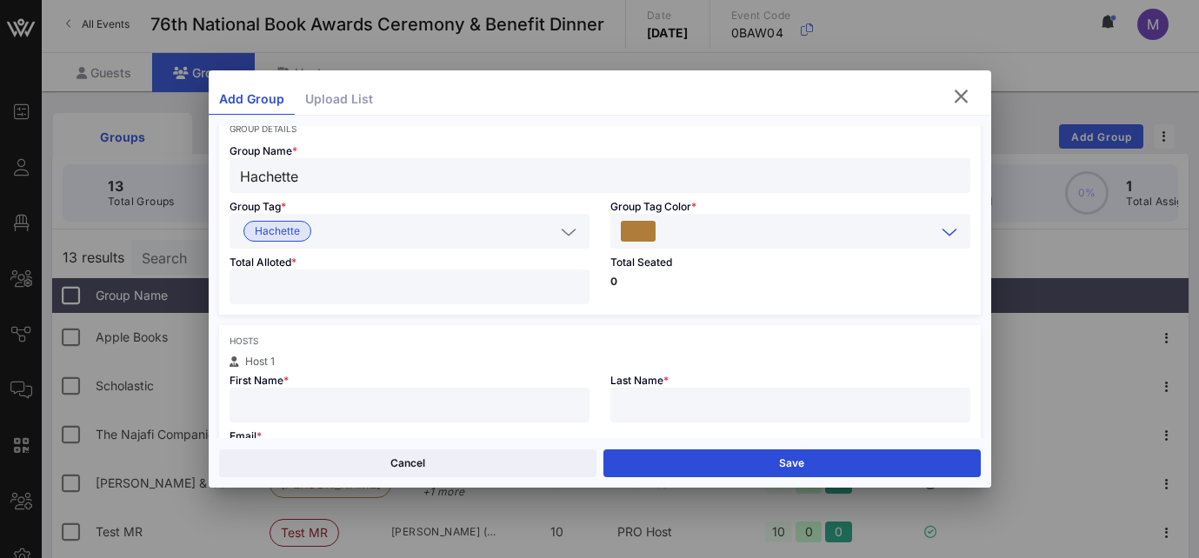
scroll to position [124, 0]
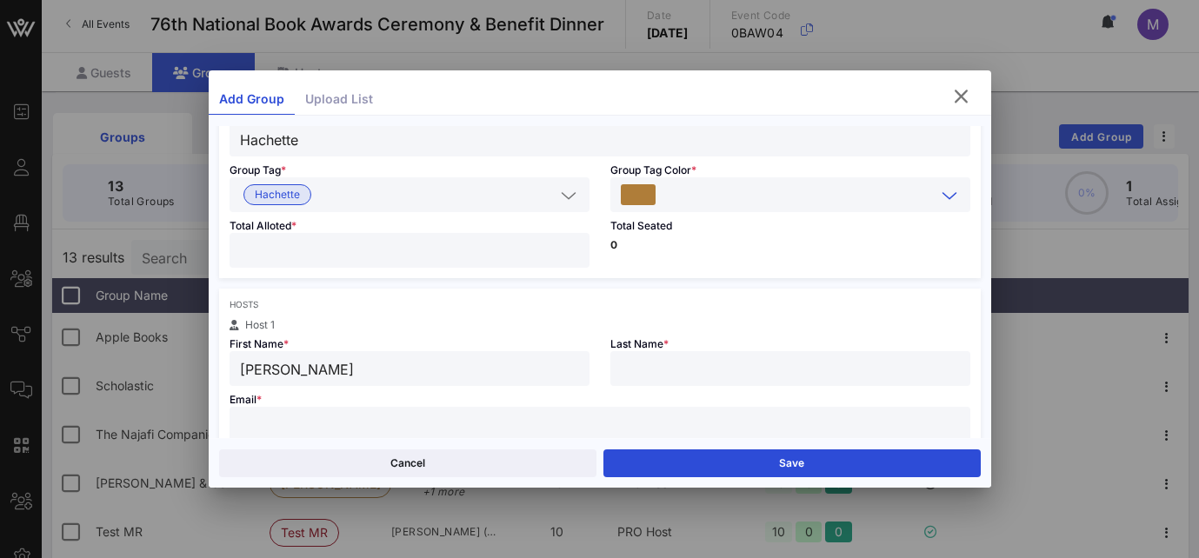
type input "[PERSON_NAME]"
paste input "[PERSON_NAME][EMAIL_ADDRESS][PERSON_NAME][DOMAIN_NAME]"
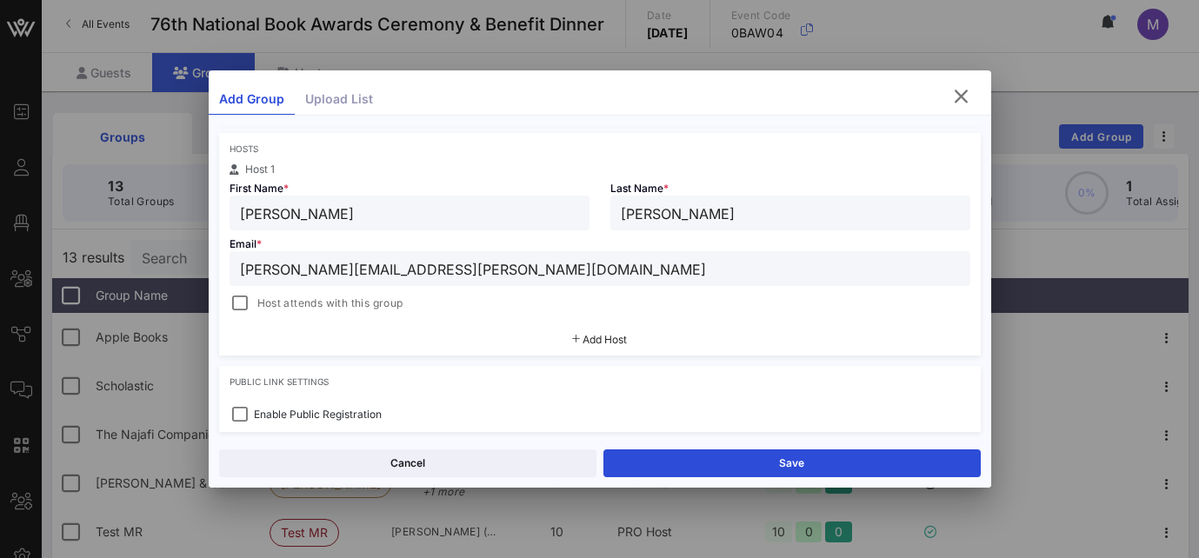
scroll to position [296, 0]
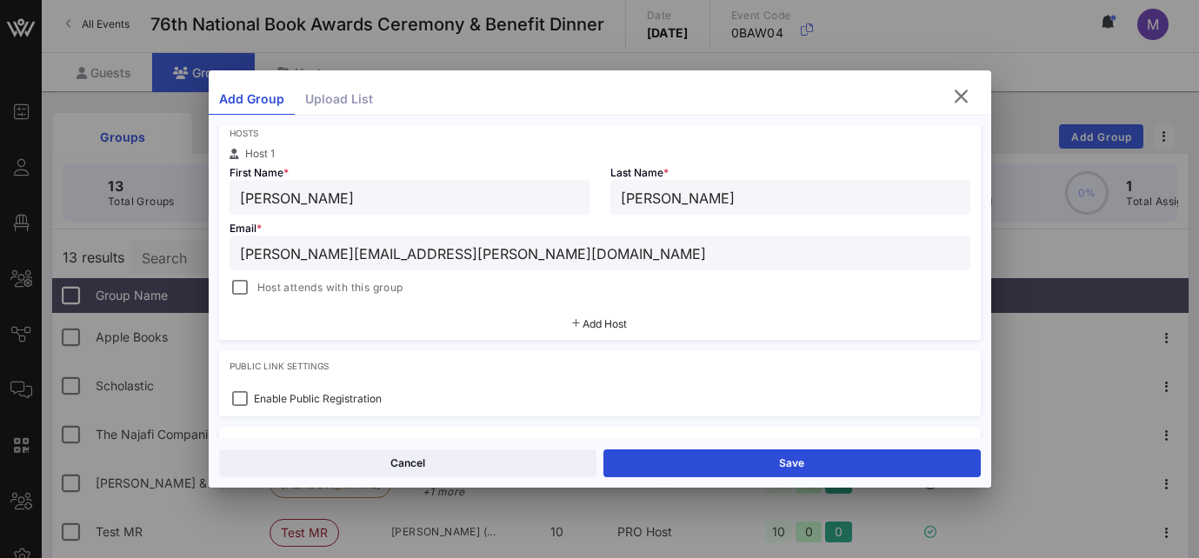
type input "[PERSON_NAME][EMAIL_ADDRESS][PERSON_NAME][DOMAIN_NAME]"
click at [610, 321] on span "Add Host" at bounding box center [605, 323] width 44 height 13
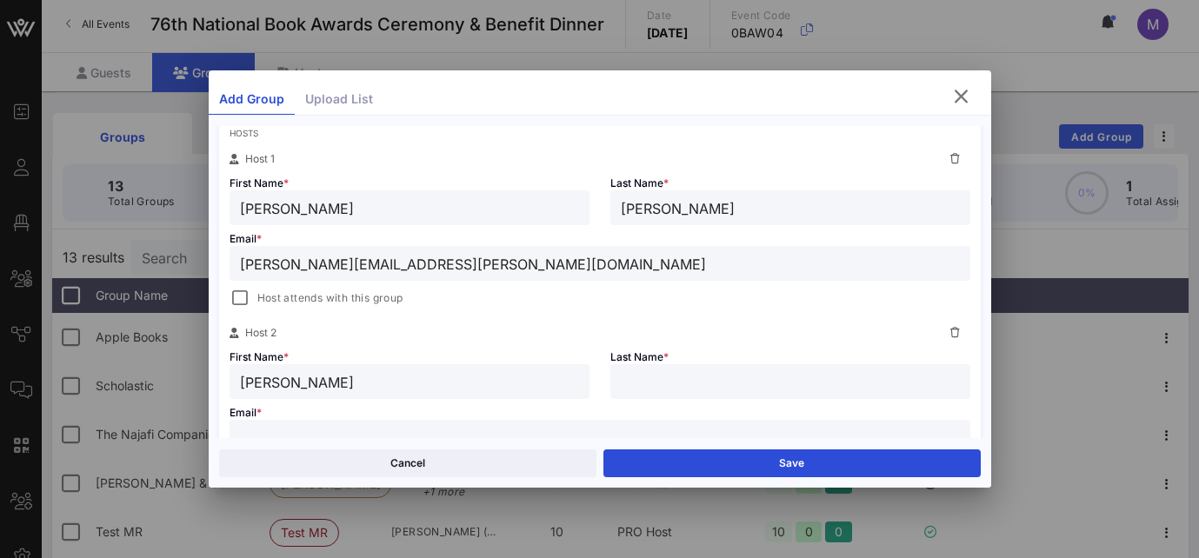
type input "[PERSON_NAME]"
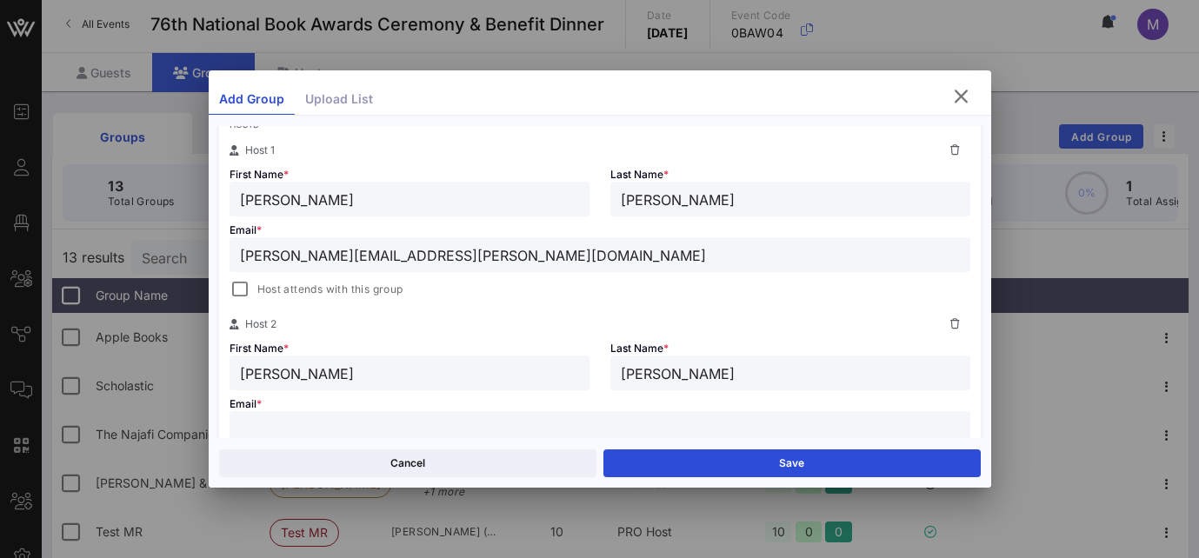
paste input "[PERSON_NAME][EMAIL_ADDRESS][PERSON_NAME][DOMAIN_NAME]"
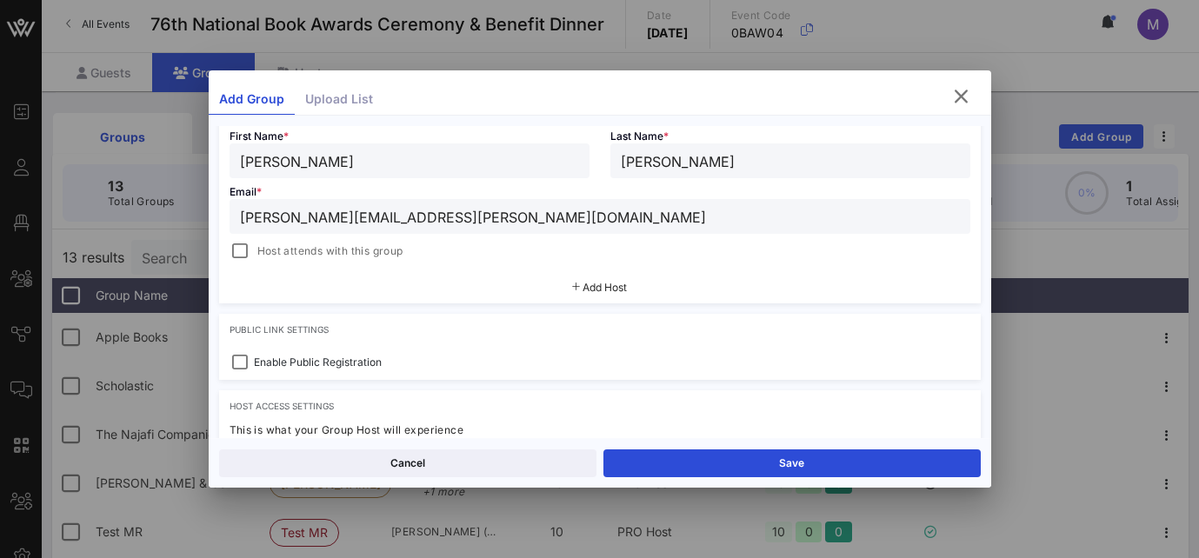
scroll to position [513, 0]
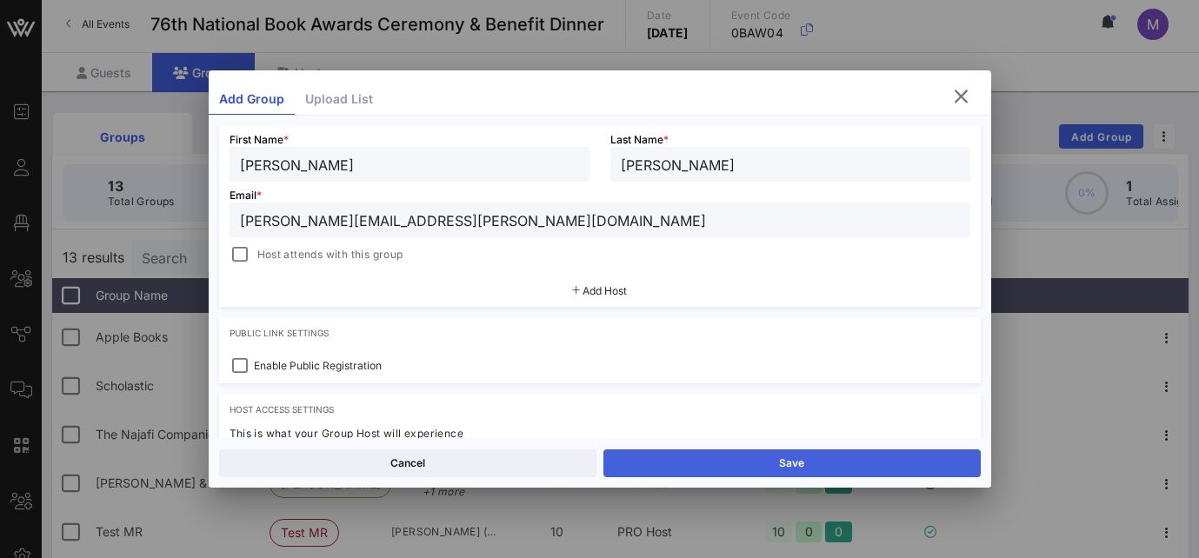
type input "[PERSON_NAME][EMAIL_ADDRESS][PERSON_NAME][DOMAIN_NAME]"
click at [729, 460] on button "Save" at bounding box center [791, 464] width 377 height 28
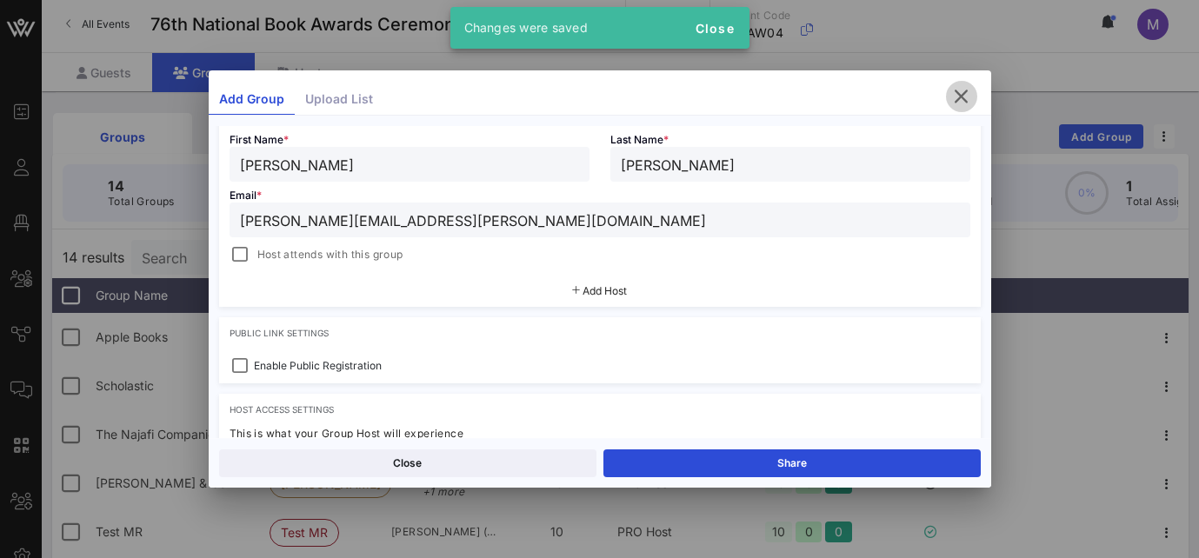
click at [957, 92] on icon "button" at bounding box center [961, 96] width 21 height 21
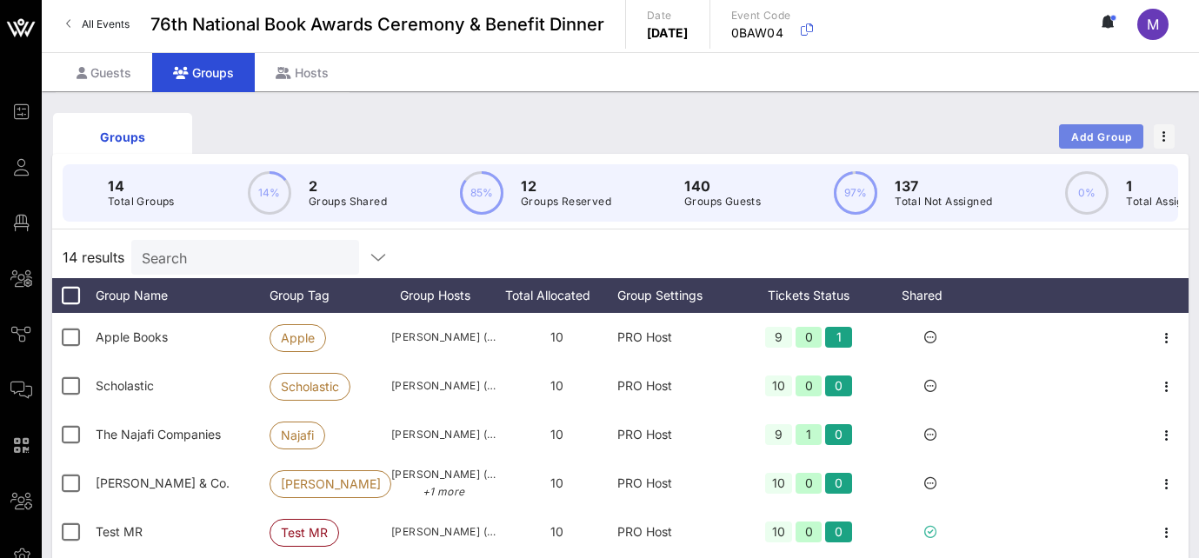
click at [1076, 130] on span "Add Group" at bounding box center [1101, 136] width 63 height 13
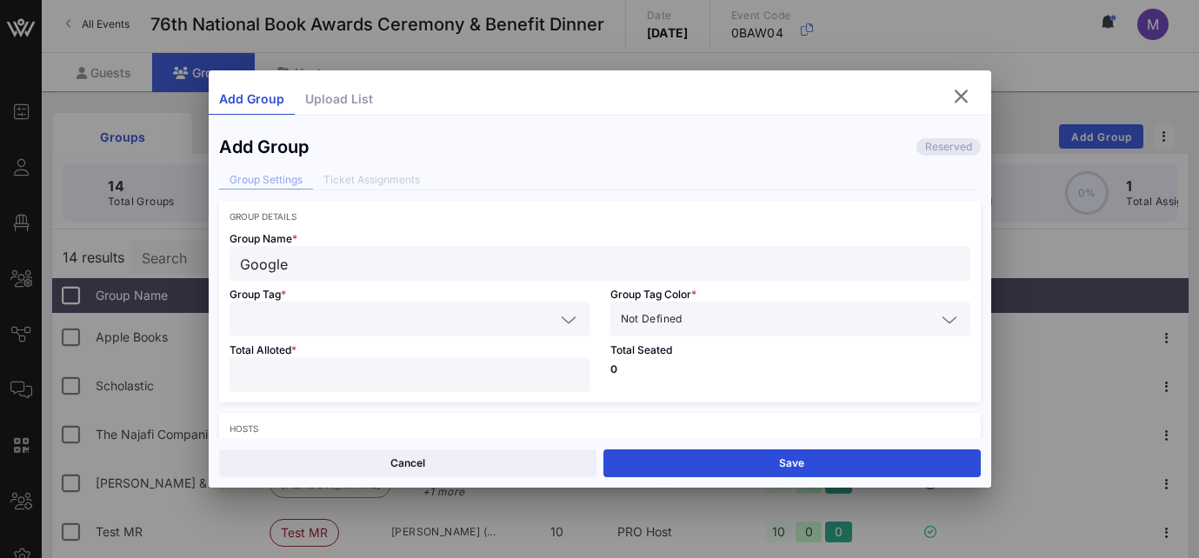
type input "Google"
click at [410, 330] on input "text" at bounding box center [397, 319] width 315 height 23
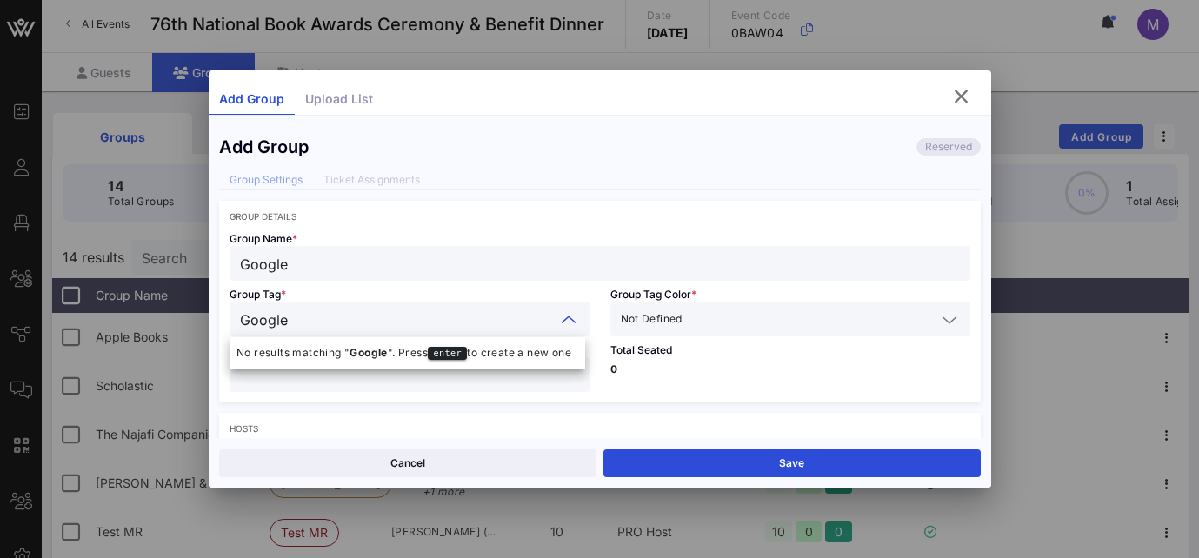
type input "Google"
click at [792, 323] on input "text" at bounding box center [811, 319] width 250 height 23
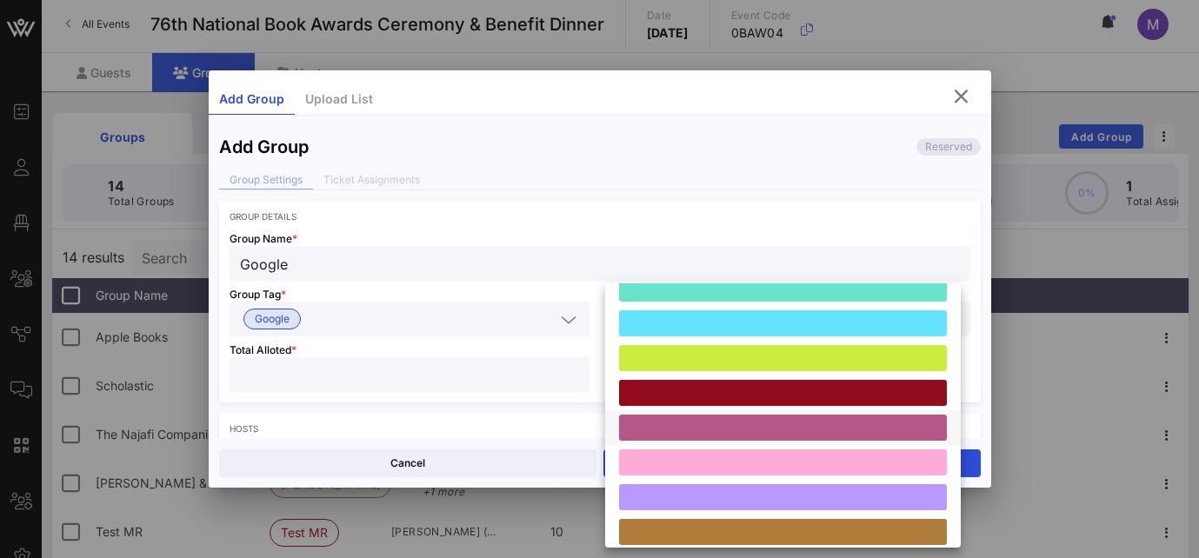
scroll to position [99, 0]
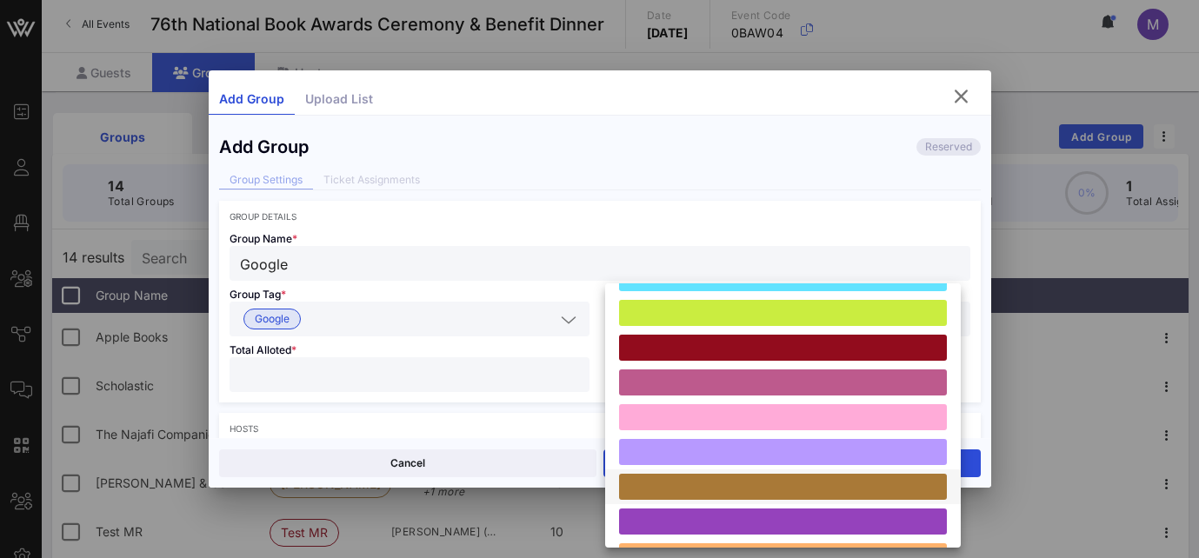
click at [718, 479] on div at bounding box center [783, 487] width 328 height 26
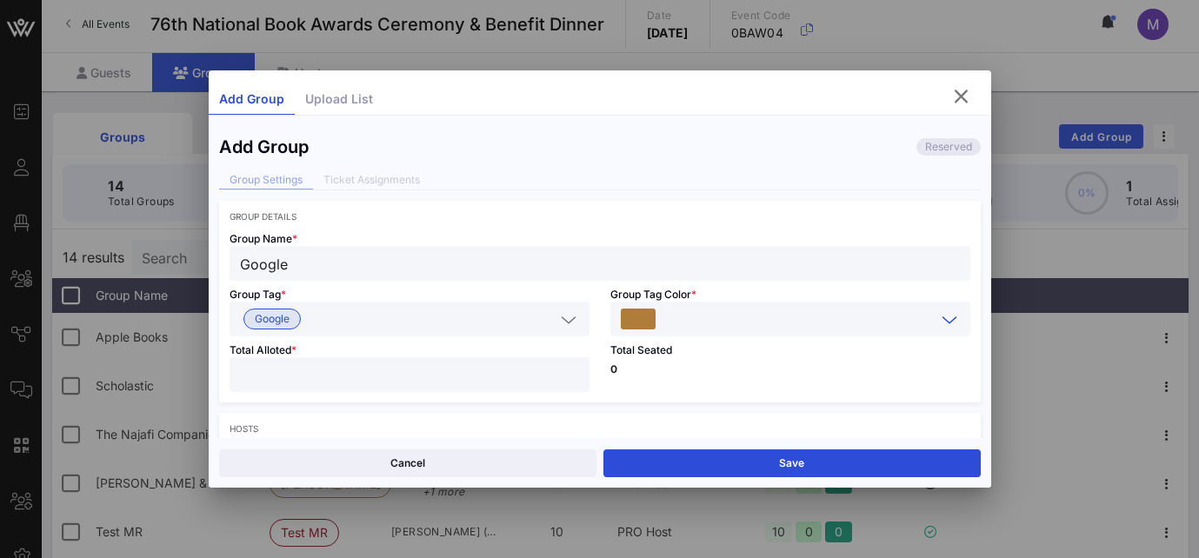
click at [419, 350] on div "Total Alloted *" at bounding box center [409, 369] width 381 height 66
click at [426, 364] on input "number" at bounding box center [409, 374] width 339 height 23
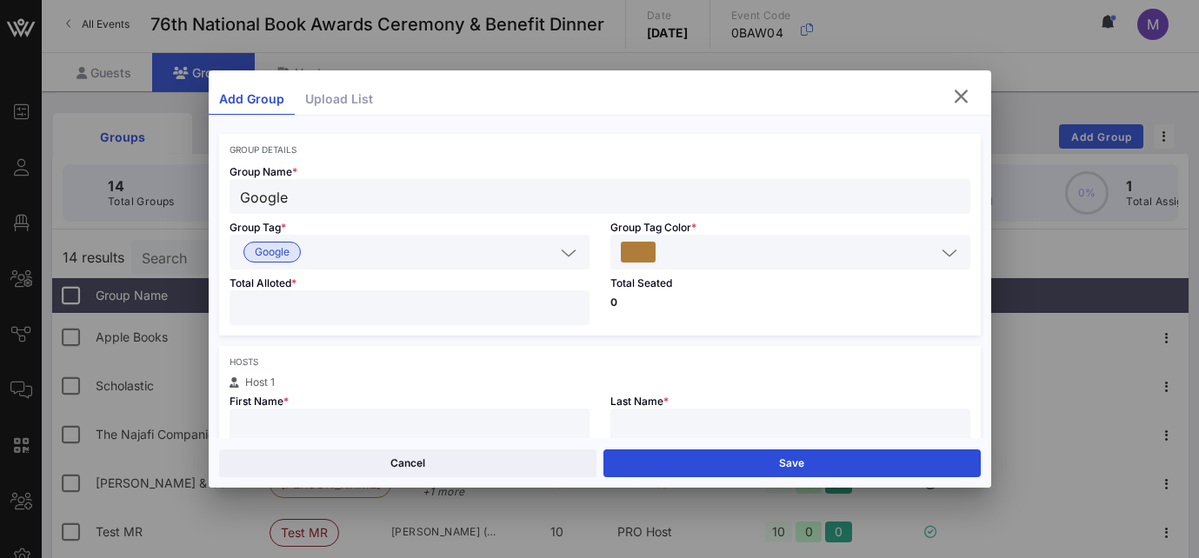
scroll to position [156, 0]
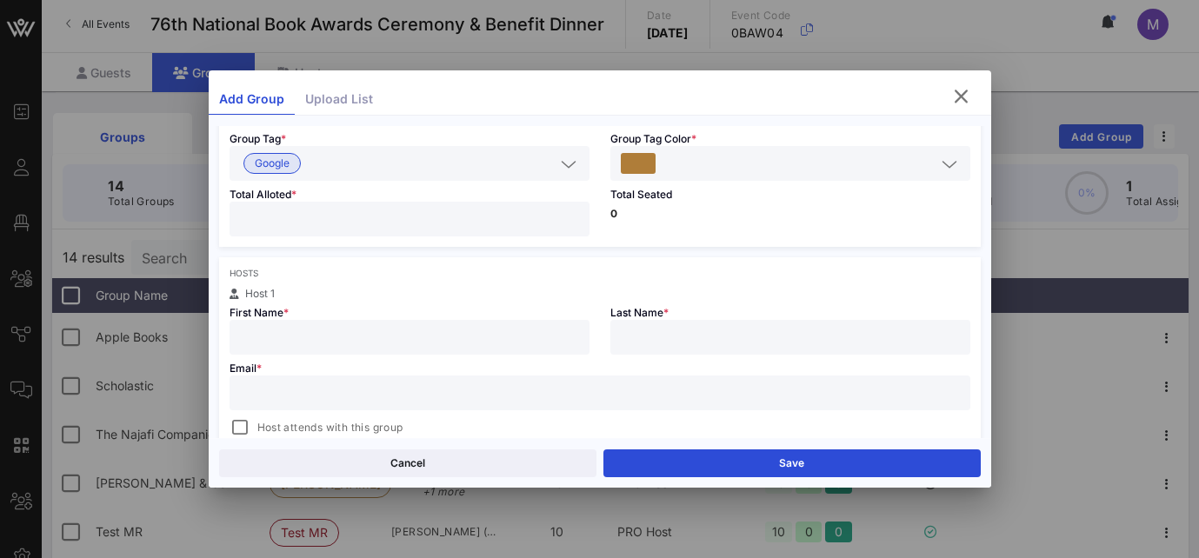
type input "**"
type input "[PERSON_NAME]"
click at [398, 528] on div at bounding box center [599, 279] width 1199 height 558
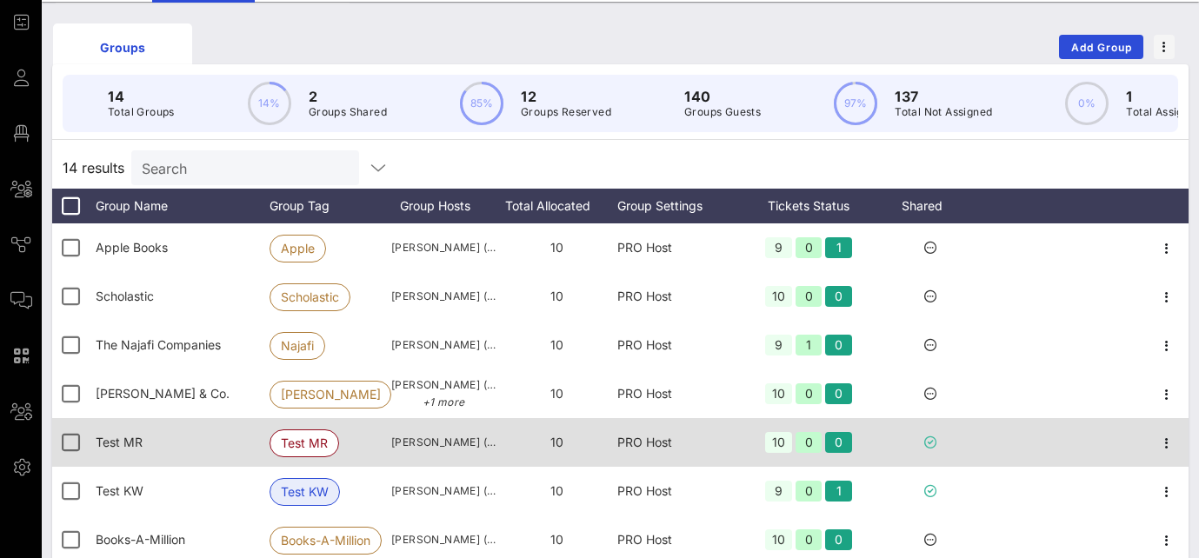
scroll to position [0, 0]
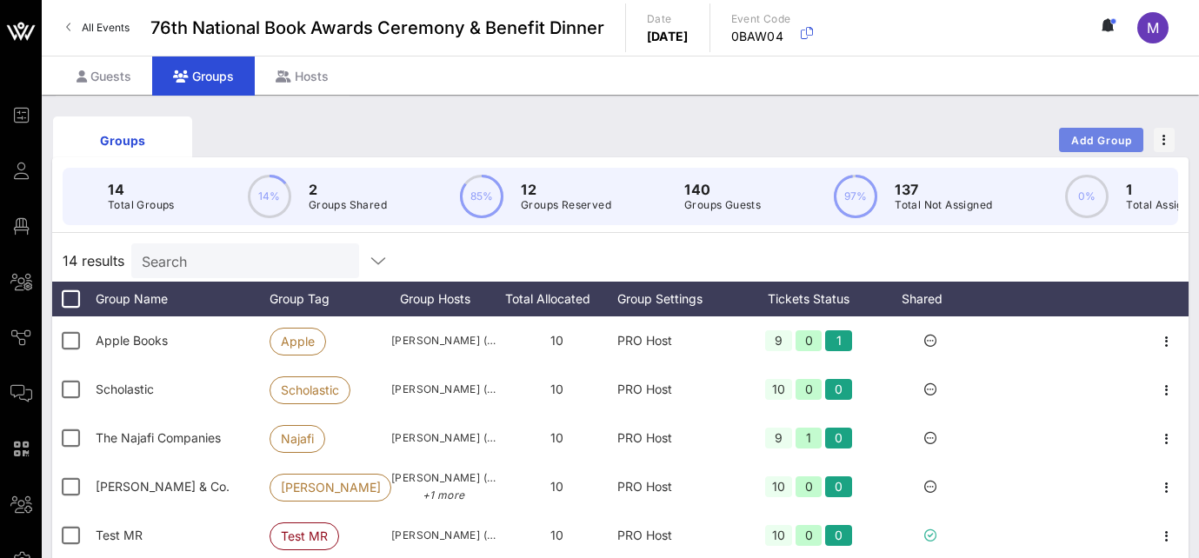
click at [1076, 136] on span "Add Group" at bounding box center [1101, 140] width 63 height 13
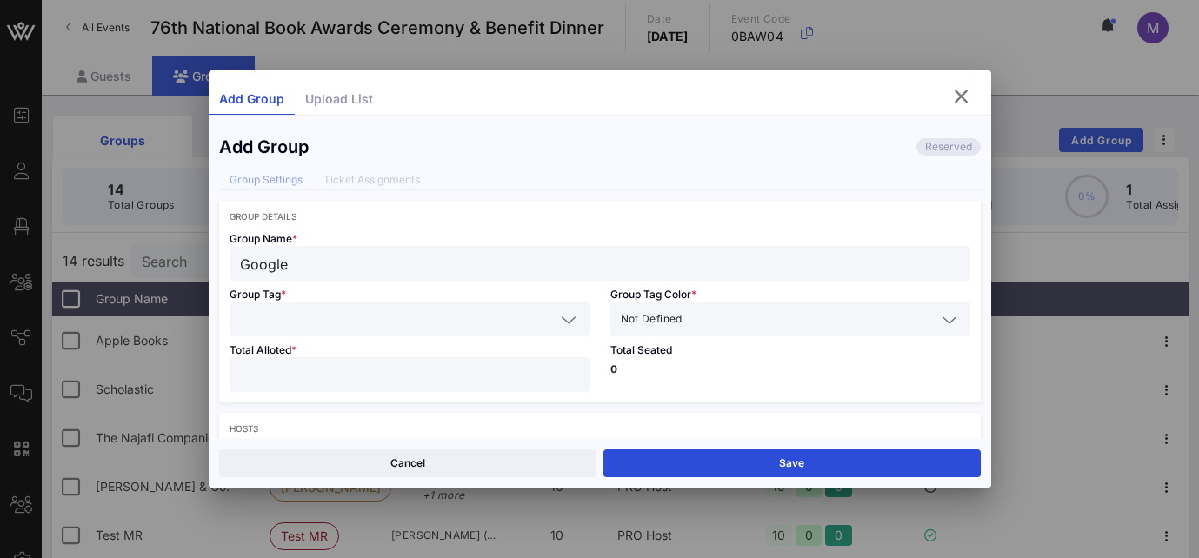
type input "Google"
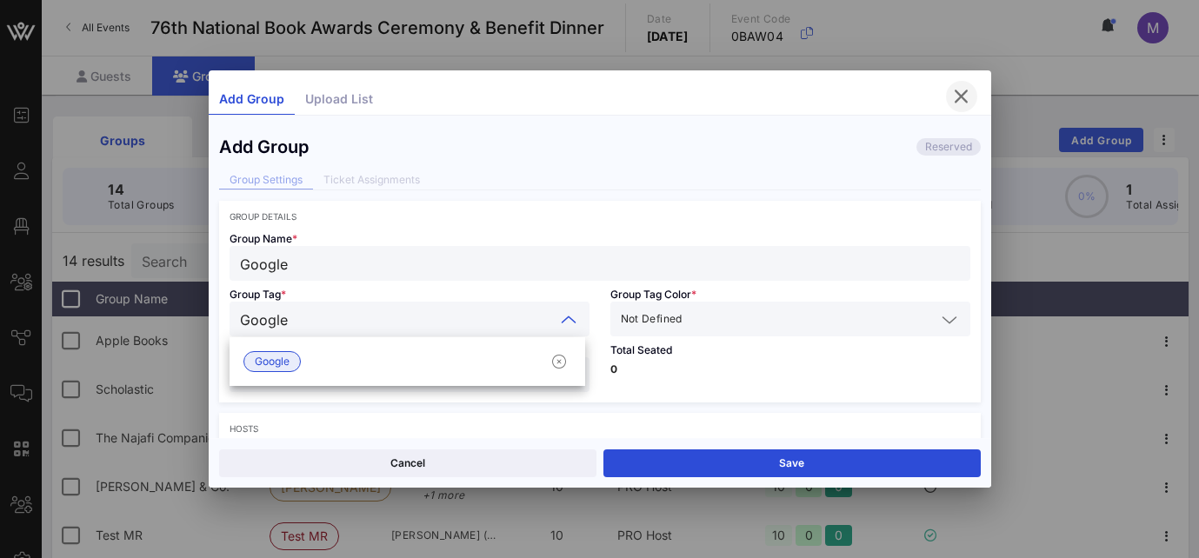
type input "Google"
click at [960, 95] on icon "button" at bounding box center [961, 96] width 21 height 21
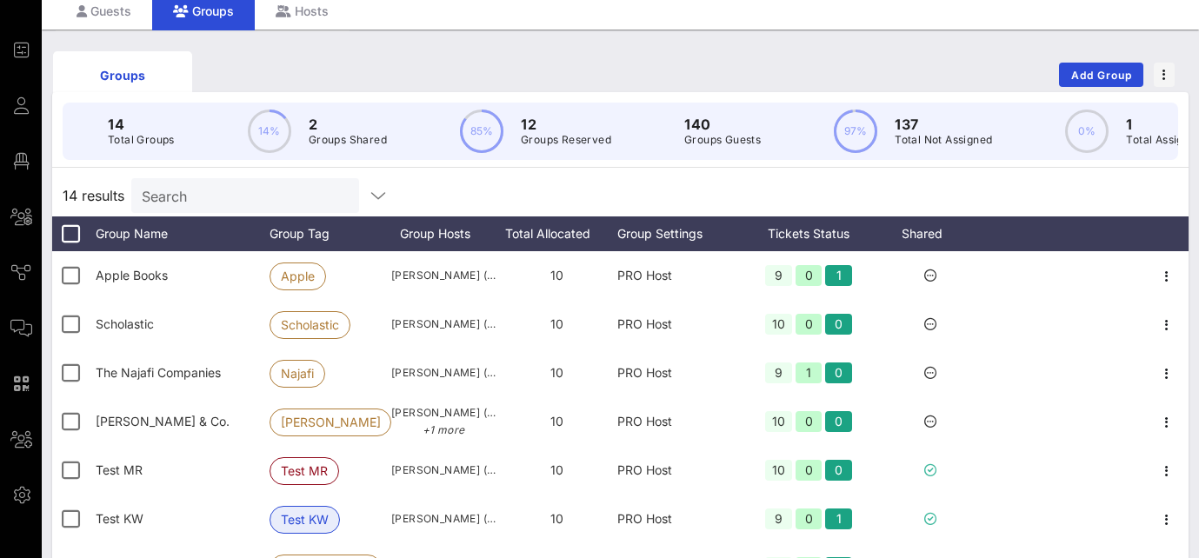
scroll to position [59, 0]
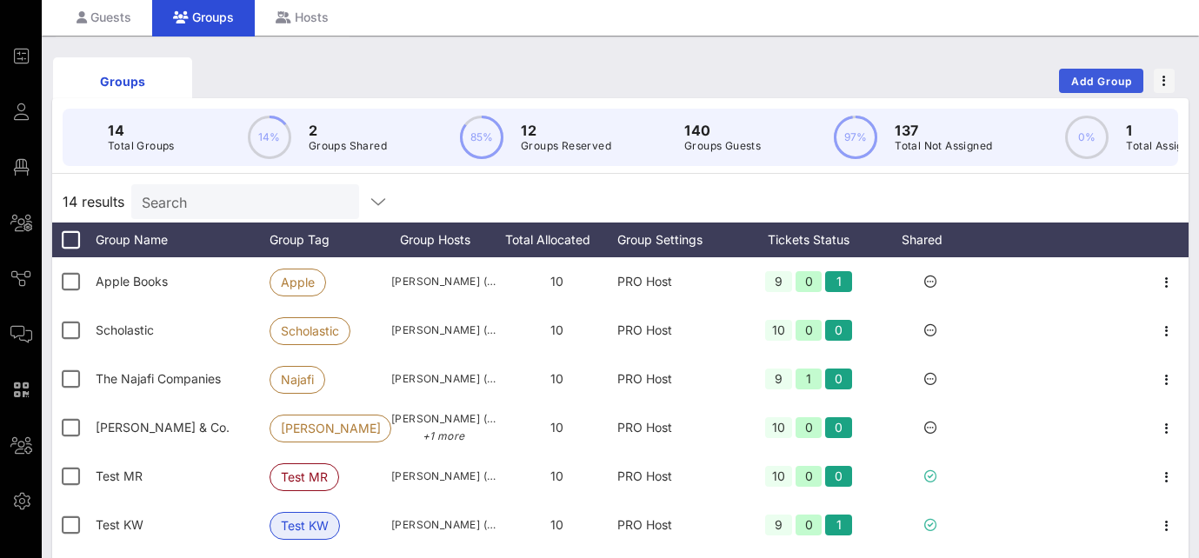
click at [1076, 79] on span "Add Group" at bounding box center [1101, 81] width 63 height 13
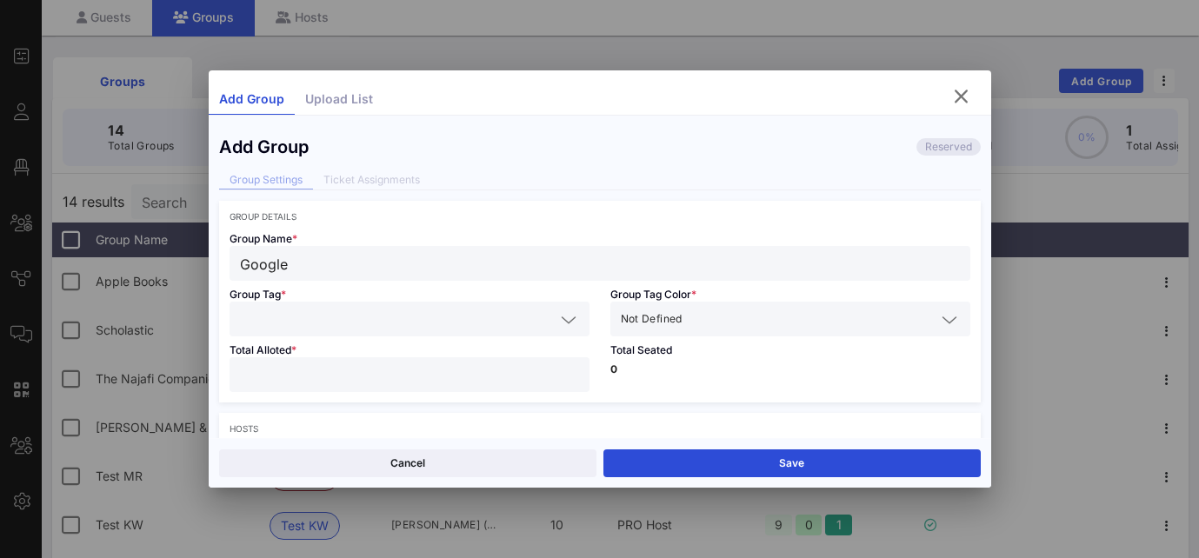
type input "Google"
click at [415, 316] on input "text" at bounding box center [397, 319] width 315 height 23
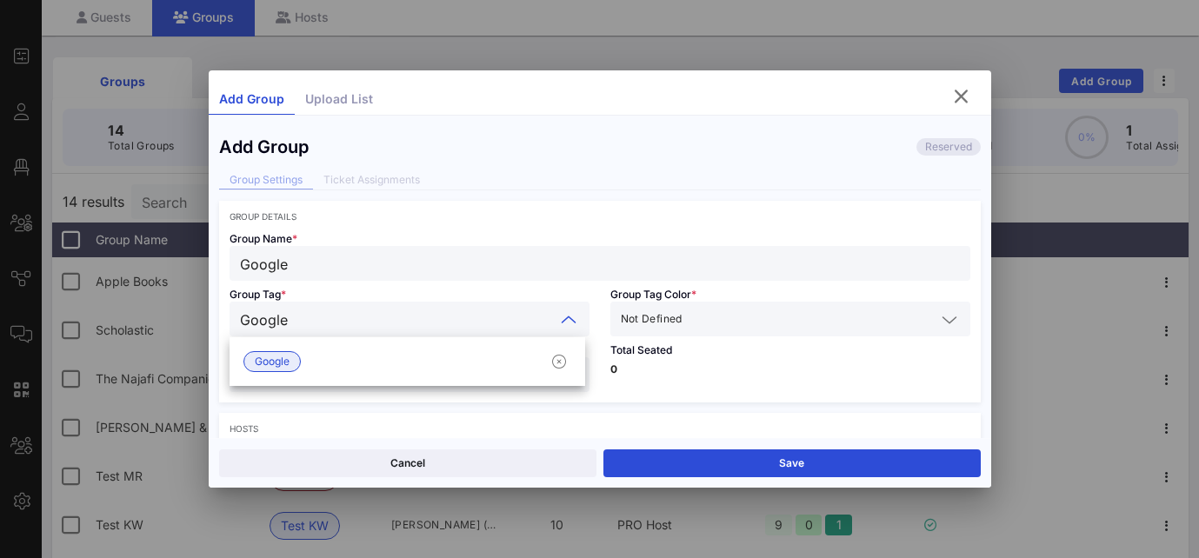
type input "Google"
click at [722, 317] on input "text" at bounding box center [811, 319] width 250 height 23
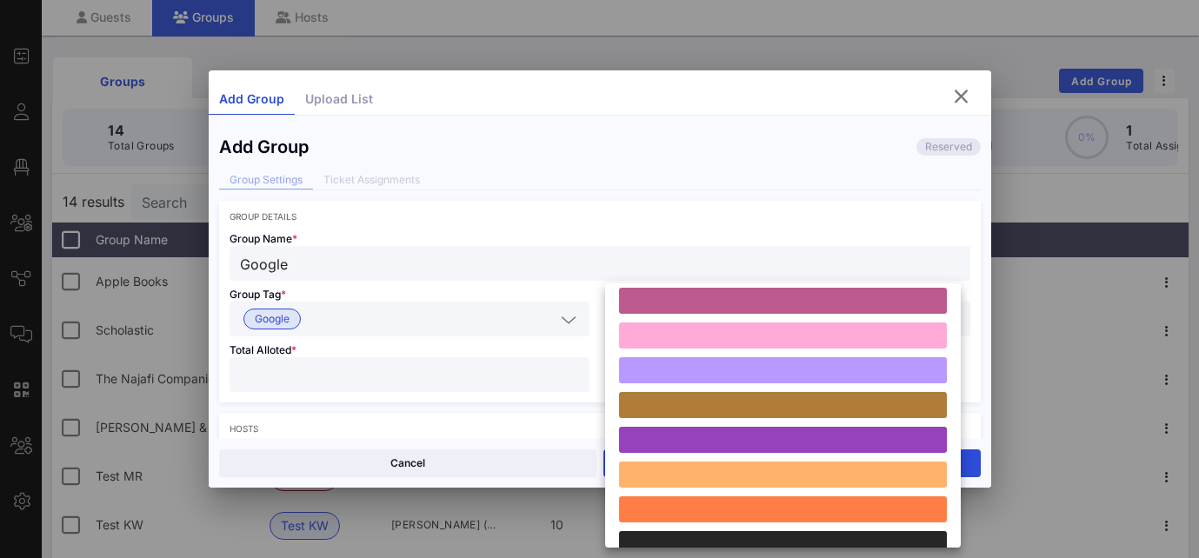
scroll to position [177, 0]
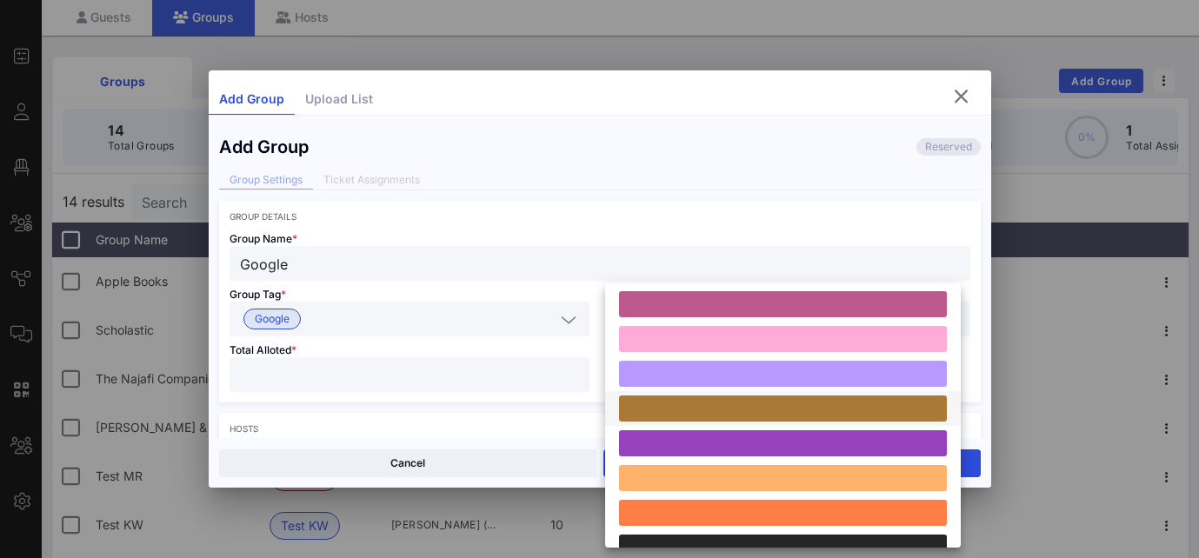
click at [674, 402] on div at bounding box center [783, 409] width 328 height 26
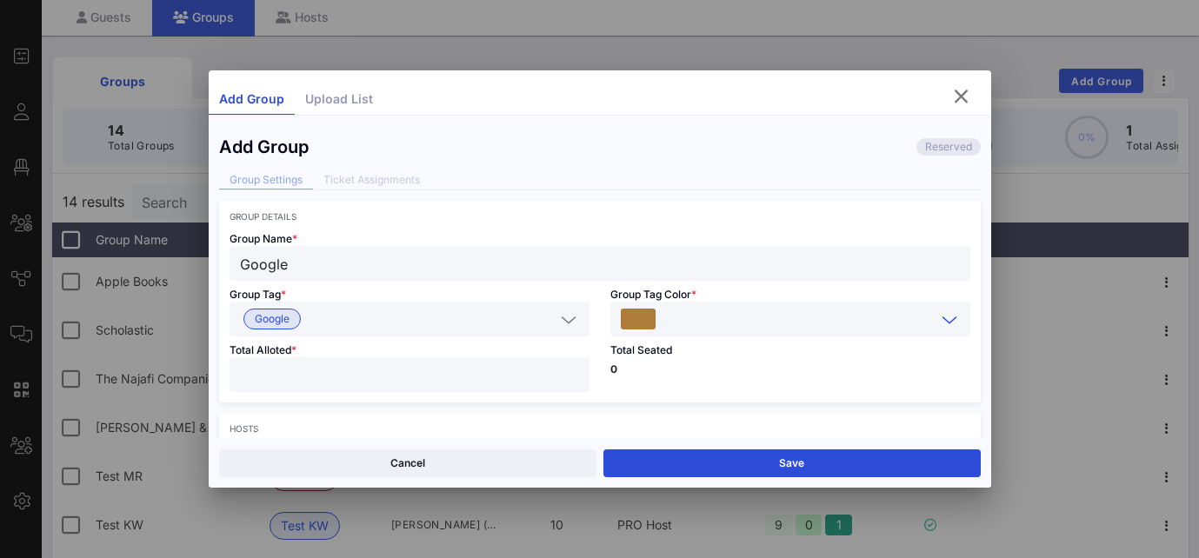
click at [388, 379] on input "number" at bounding box center [409, 374] width 339 height 23
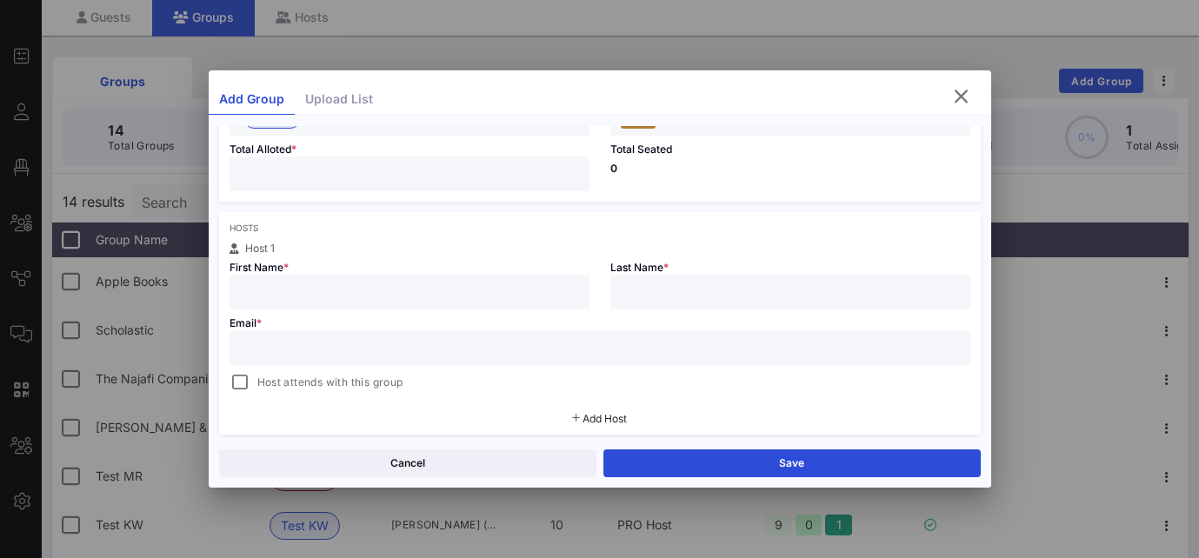
type input "**"
type input "[PERSON_NAME]"
paste input "[PERSON_NAME][EMAIL_ADDRESS][DOMAIN_NAME]"
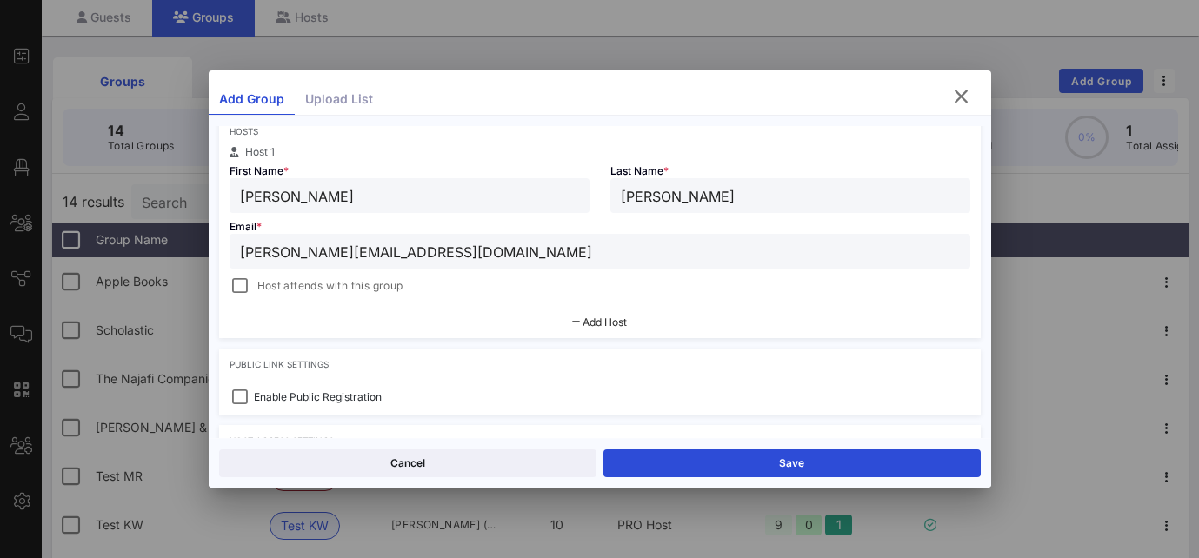
scroll to position [301, 0]
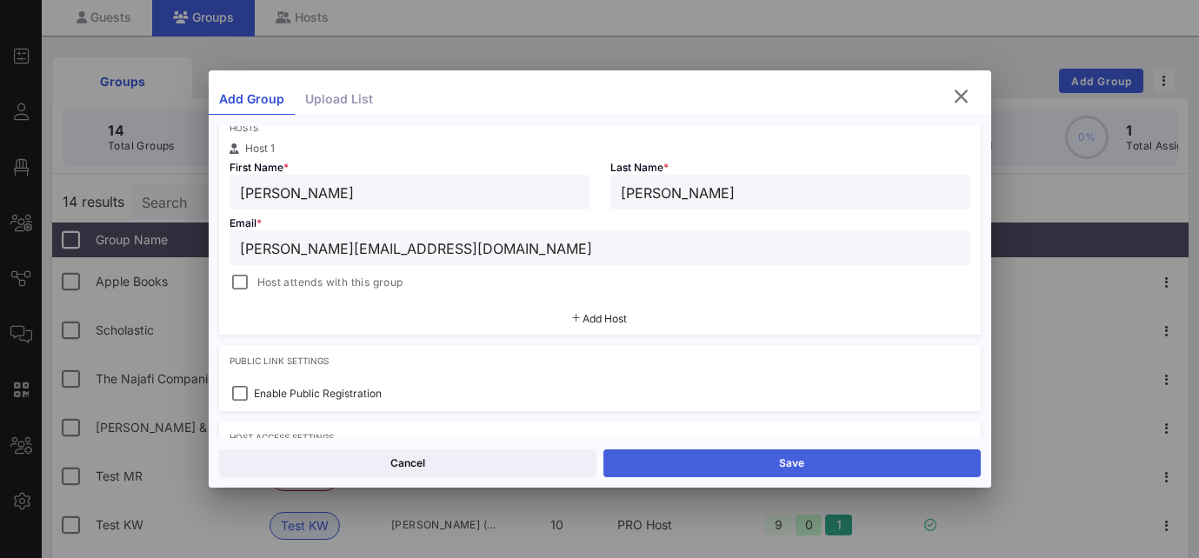
type input "[PERSON_NAME][EMAIL_ADDRESS][DOMAIN_NAME]"
click at [657, 463] on button "Save" at bounding box center [791, 464] width 377 height 28
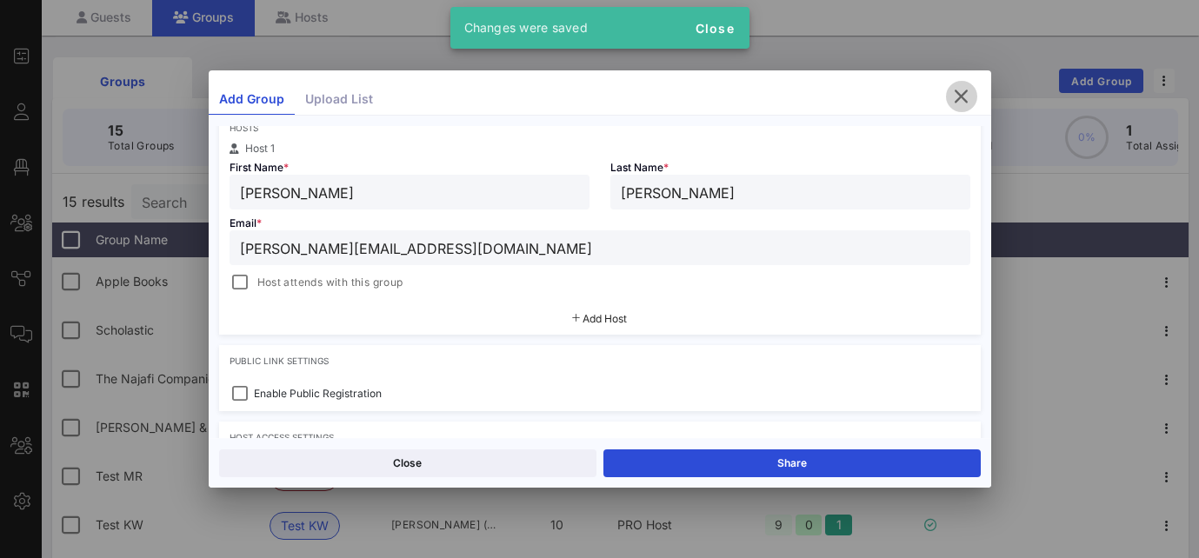
click at [966, 97] on icon "button" at bounding box center [961, 96] width 21 height 21
